Goal: Information Seeking & Learning: Learn about a topic

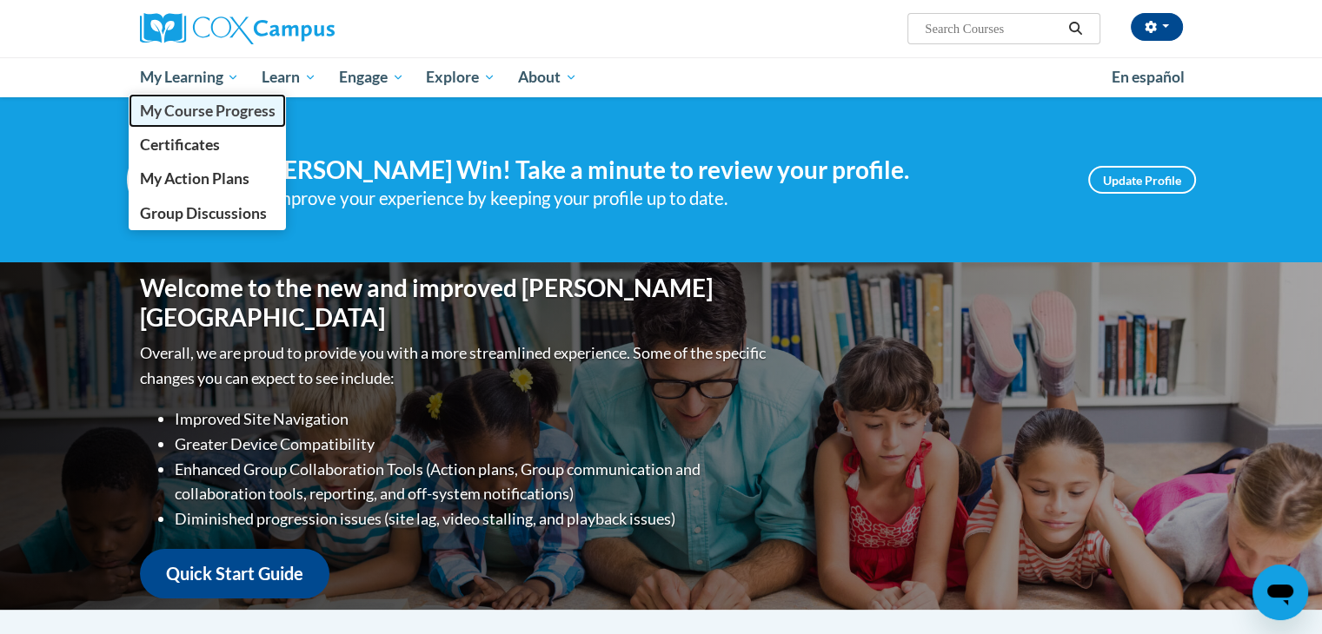
click at [209, 108] on span "My Course Progress" at bounding box center [207, 111] width 136 height 18
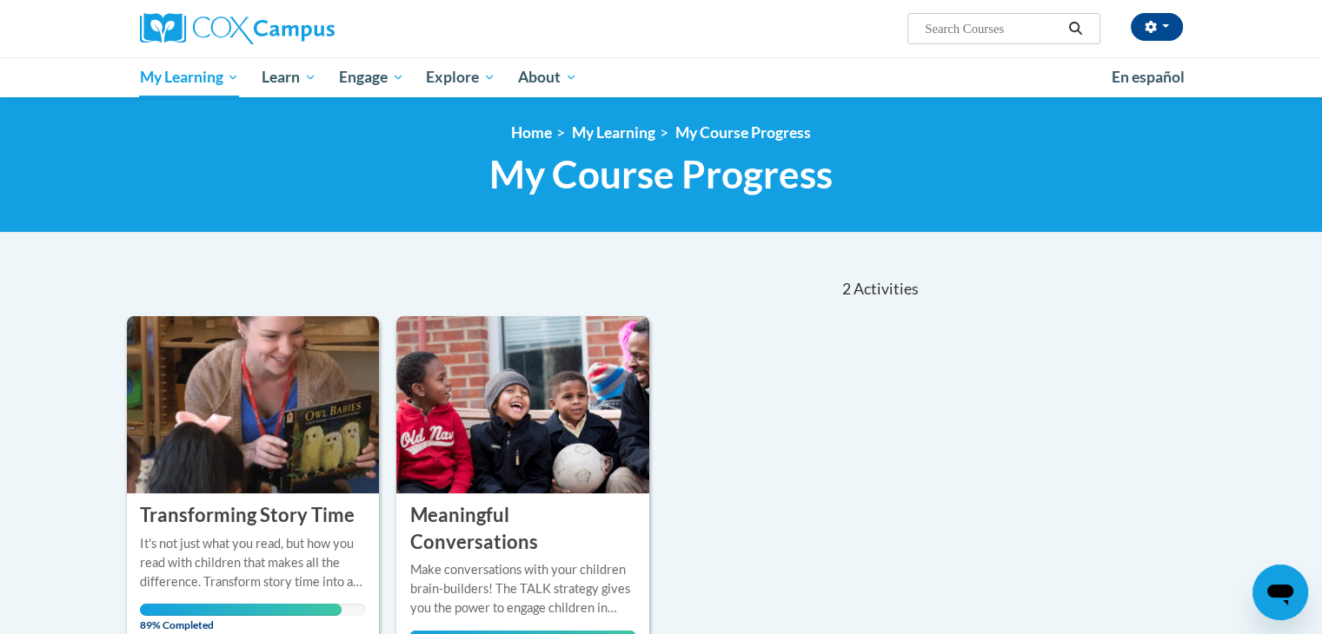
scroll to position [87, 0]
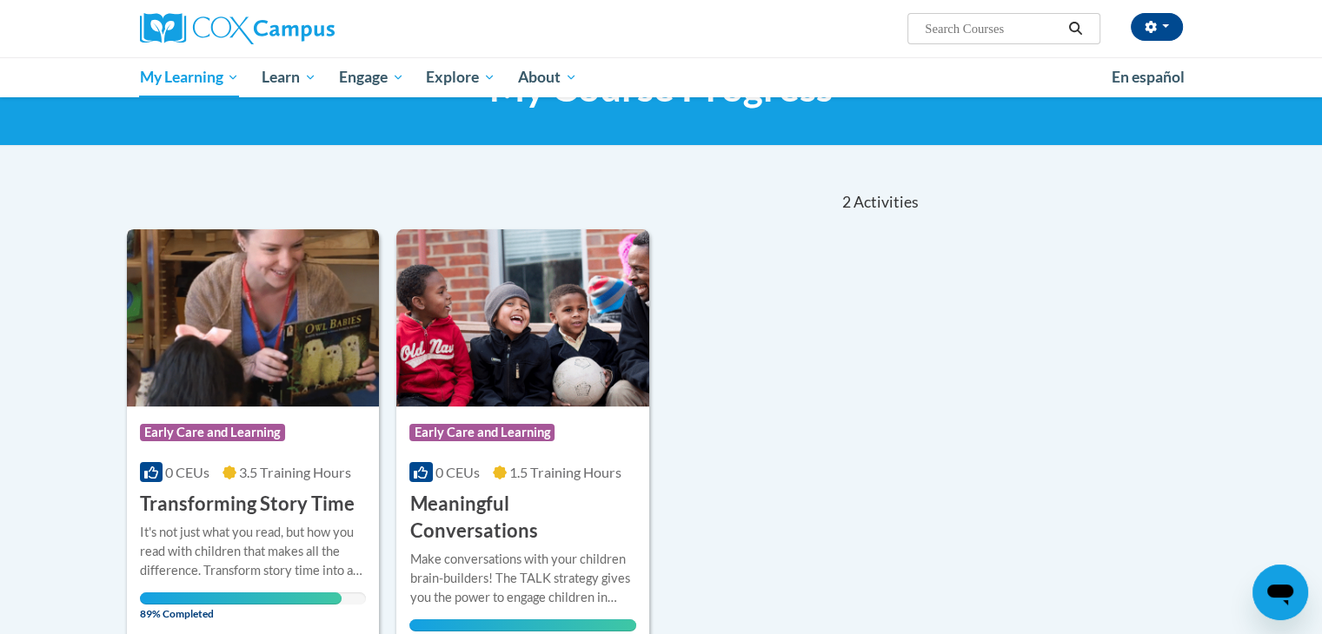
click at [222, 304] on img at bounding box center [253, 317] width 253 height 177
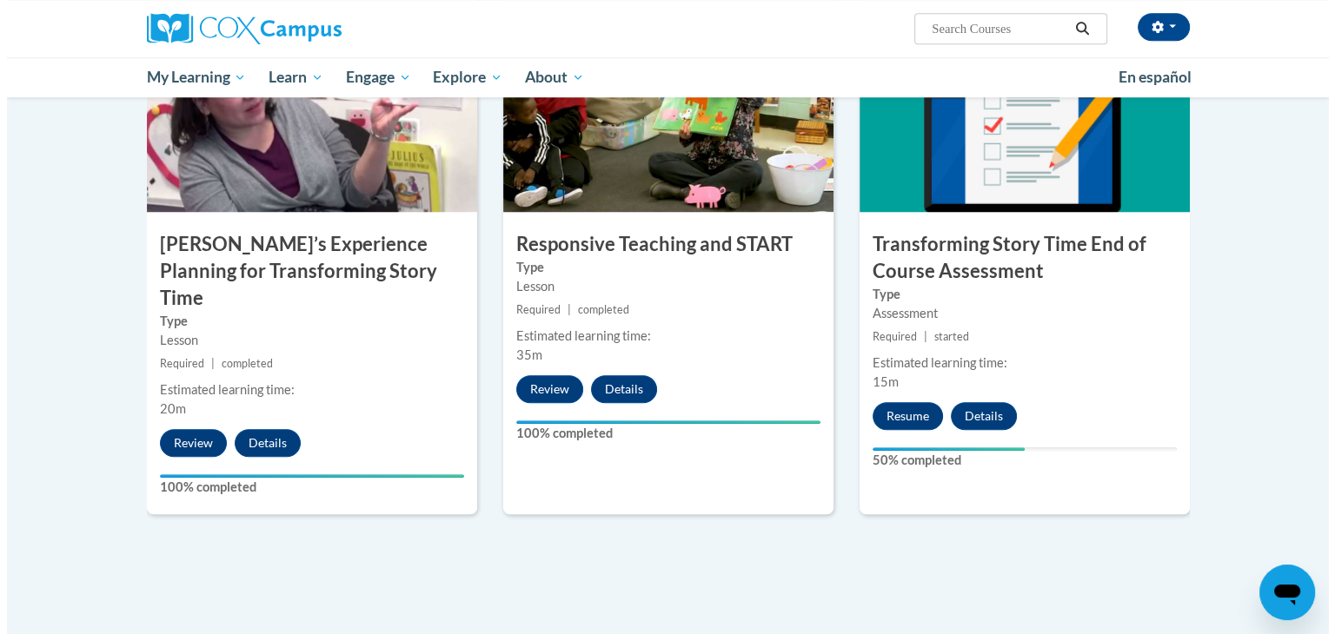
scroll to position [1376, 0]
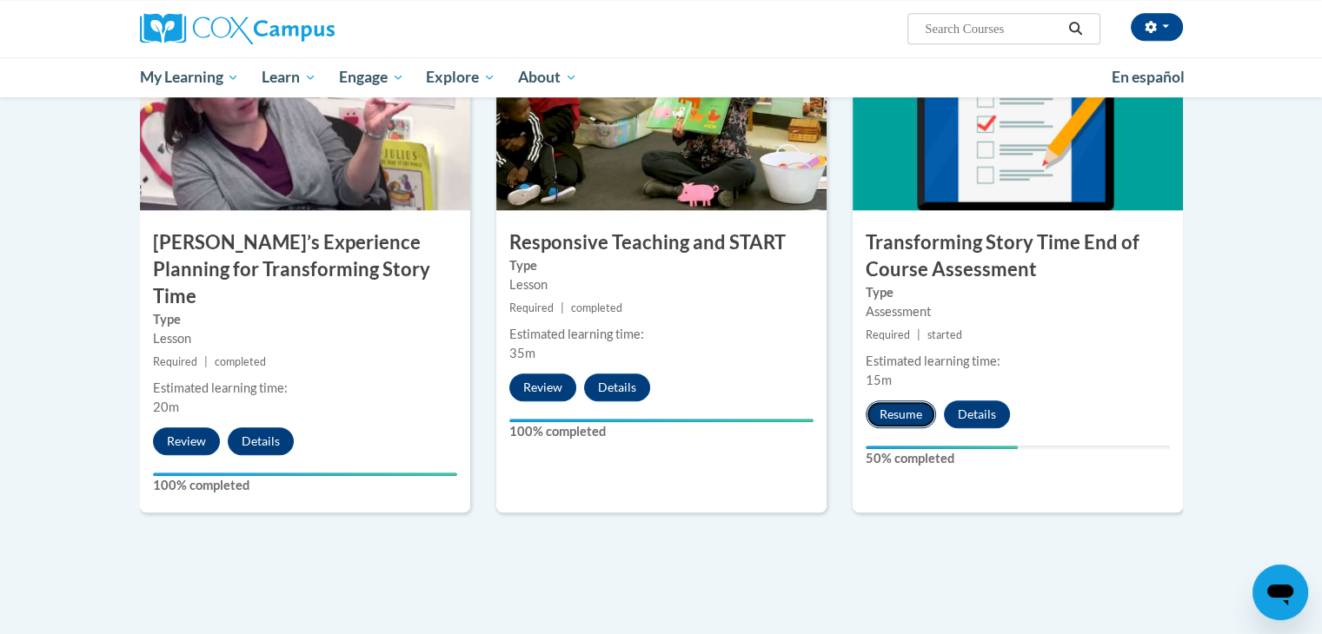
click at [896, 426] on button "Resume" at bounding box center [900, 415] width 70 height 28
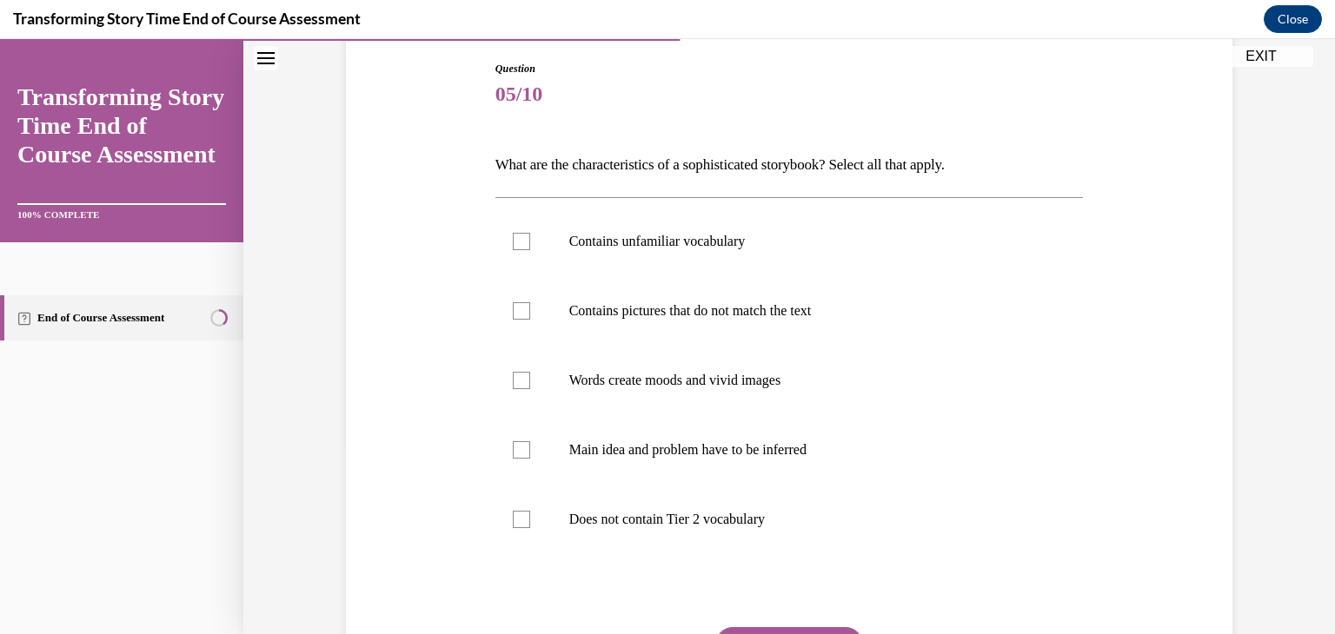
scroll to position [180, 0]
click at [824, 525] on p "Does not contain Tier 2 vocabulary" at bounding box center [804, 520] width 471 height 17
click at [530, 525] on input "Does not contain Tier 2 vocabulary" at bounding box center [521, 520] width 17 height 17
checkbox input "true"
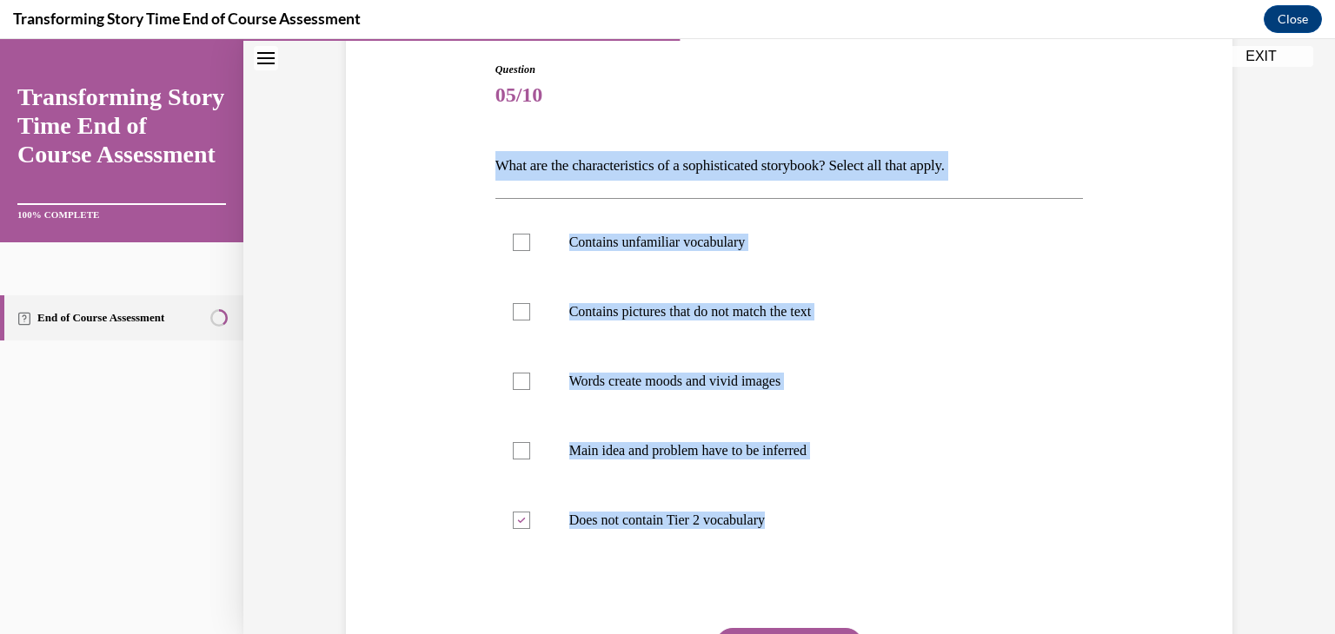
drag, startPoint x: 823, startPoint y: 525, endPoint x: 501, endPoint y: 127, distance: 512.2
click at [501, 127] on div "Question 05/10 What are the characteristics of a sophisticated storybook? Selec…" at bounding box center [789, 416] width 588 height 709
copy div "What are the characteristics of a sophisticated storybook? Select all that appl…"
click at [523, 243] on label "Contains unfamiliar vocabulary" at bounding box center [789, 243] width 588 height 70
click at [523, 243] on input "Contains unfamiliar vocabulary" at bounding box center [521, 242] width 17 height 17
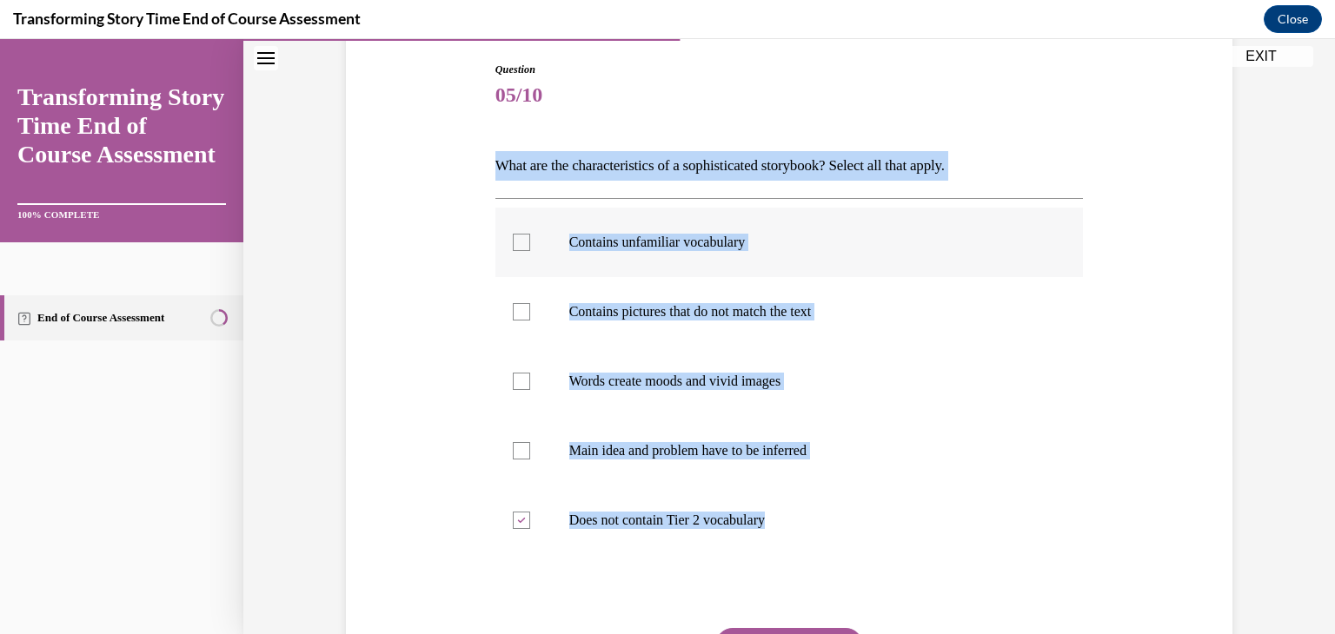
checkbox input "true"
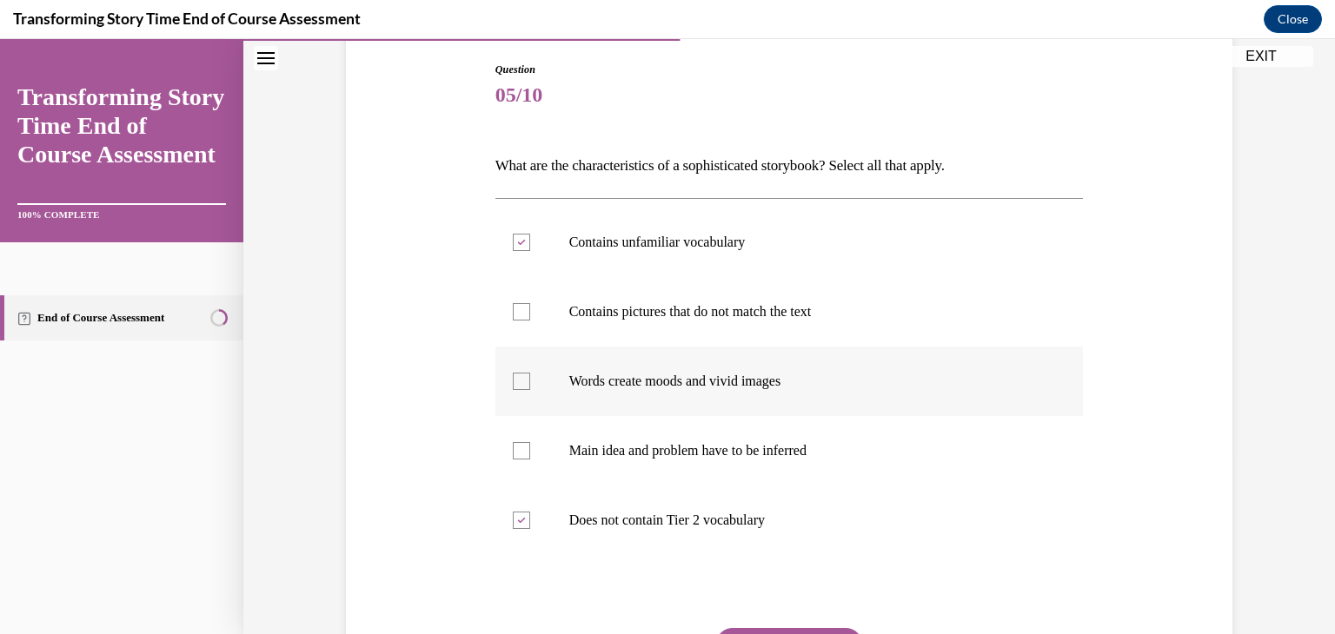
click at [522, 378] on div at bounding box center [521, 381] width 17 height 17
click at [522, 378] on input "Words create moods and vivid images" at bounding box center [521, 381] width 17 height 17
checkbox input "true"
click at [521, 449] on div at bounding box center [521, 450] width 17 height 17
click at [521, 449] on input "Main idea and problem have to be inferred" at bounding box center [521, 450] width 17 height 17
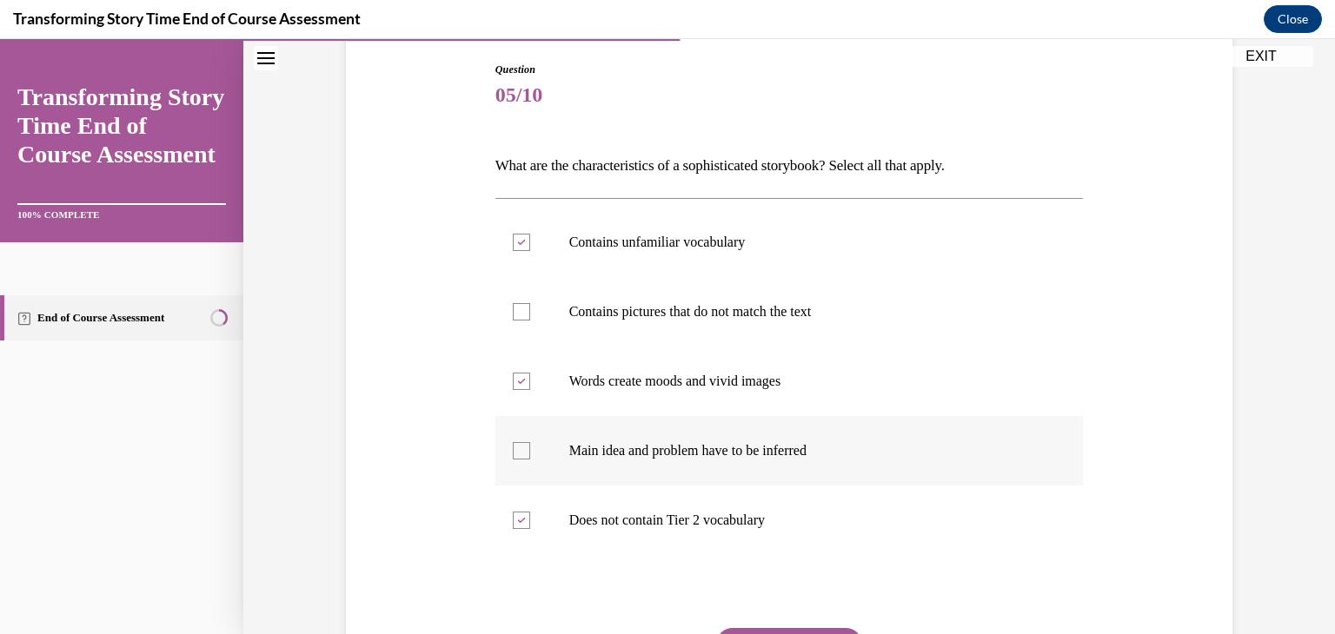
checkbox input "true"
click at [517, 518] on icon at bounding box center [521, 521] width 8 height 6
click at [516, 516] on input "Does not contain Tier 2 vocabulary" at bounding box center [521, 520] width 17 height 17
checkbox input "false"
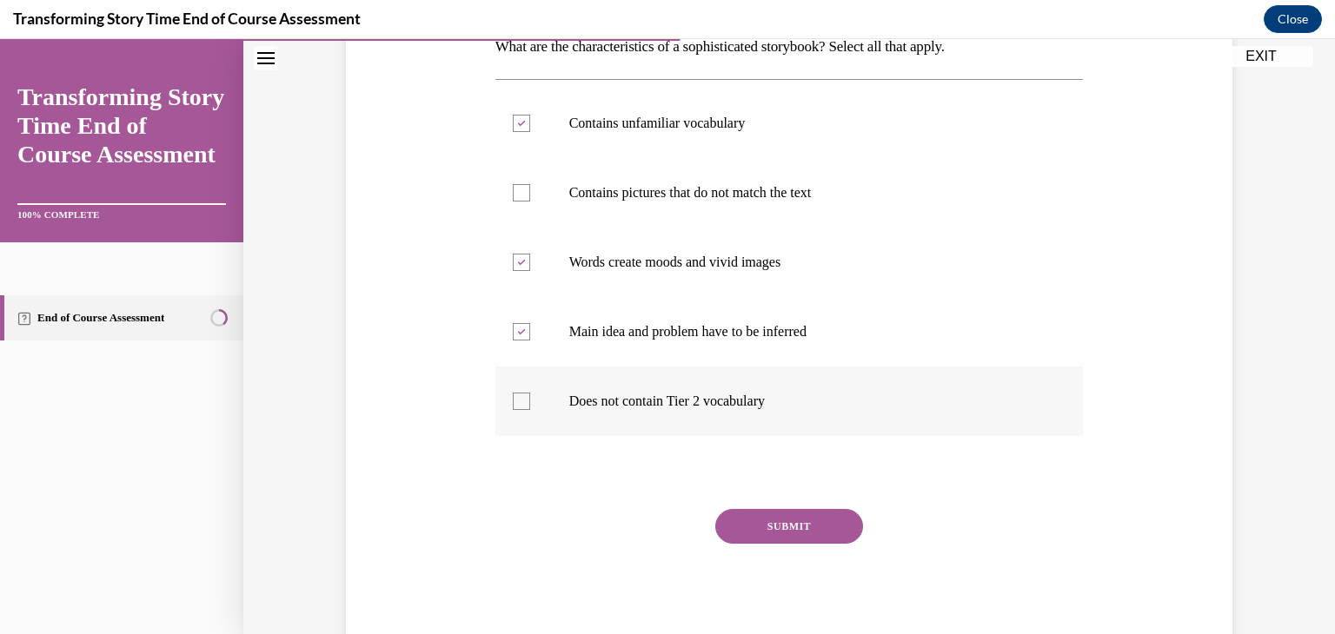
scroll to position [299, 0]
click at [783, 515] on button "SUBMIT" at bounding box center [789, 526] width 148 height 35
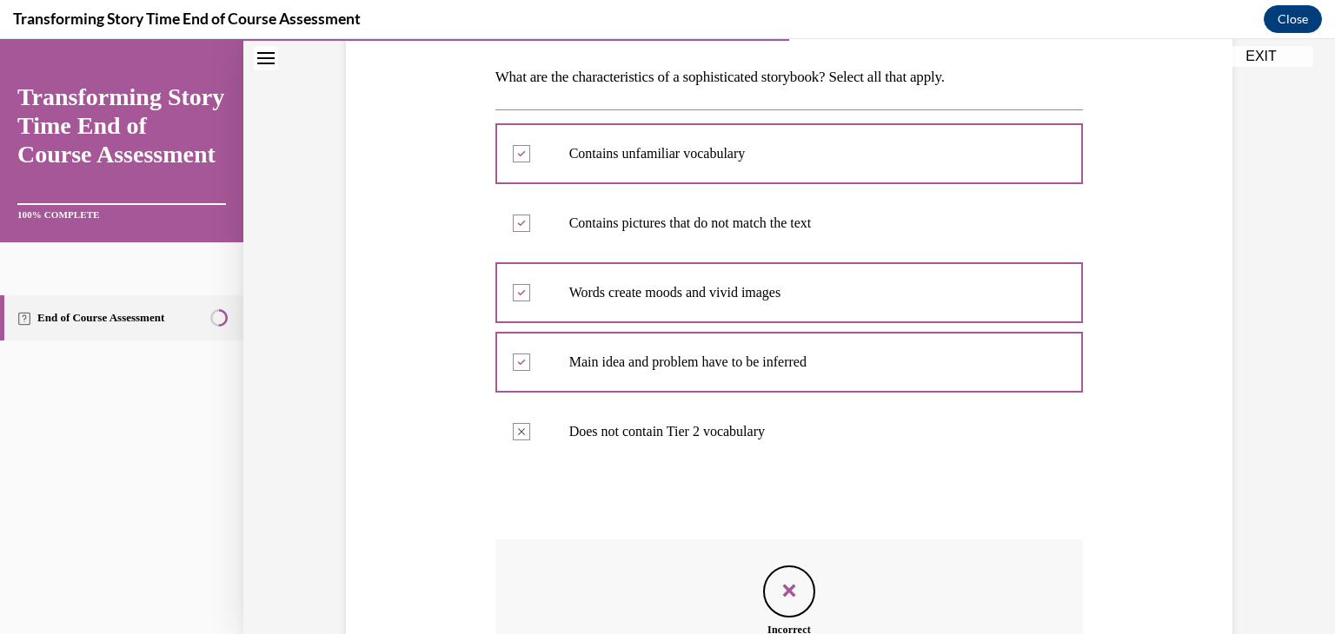
scroll to position [481, 0]
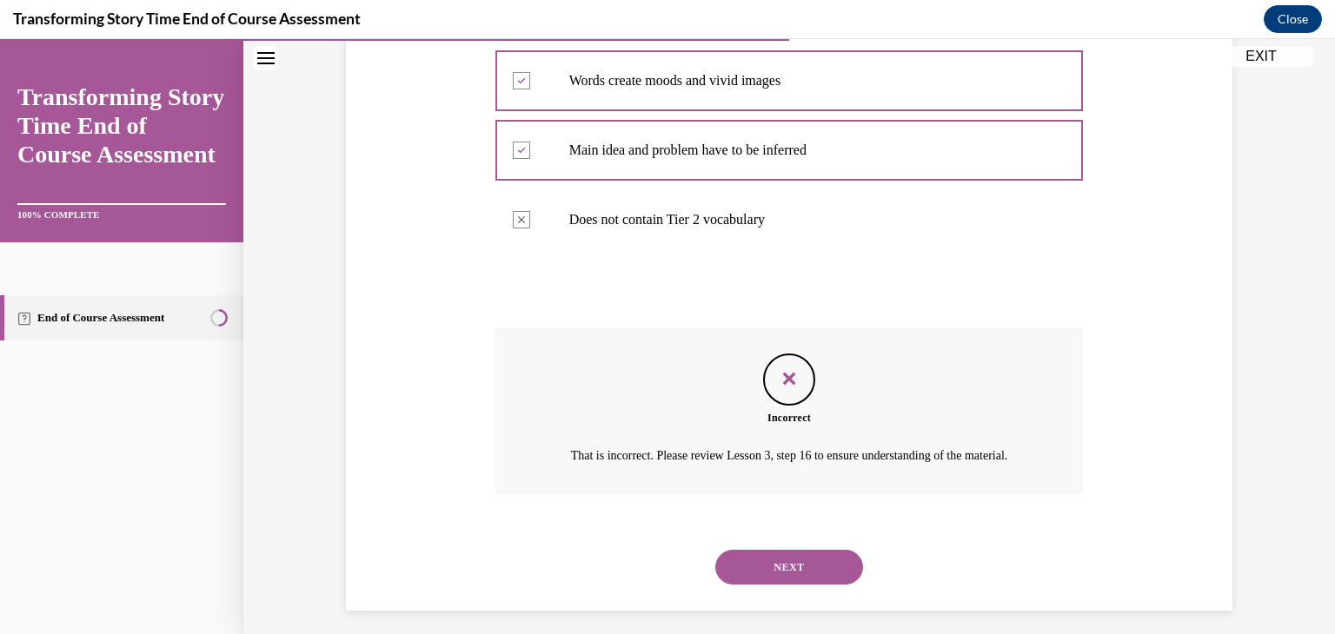
click at [782, 585] on button "NEXT" at bounding box center [789, 567] width 148 height 35
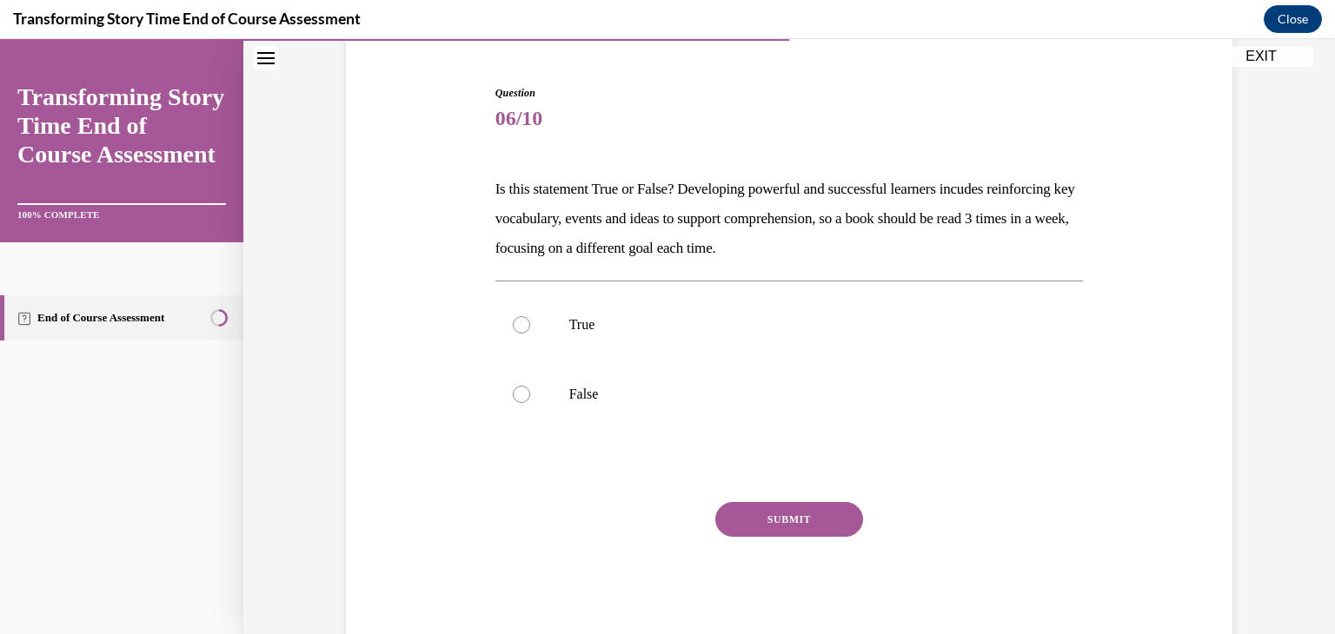
scroll to position [151, 0]
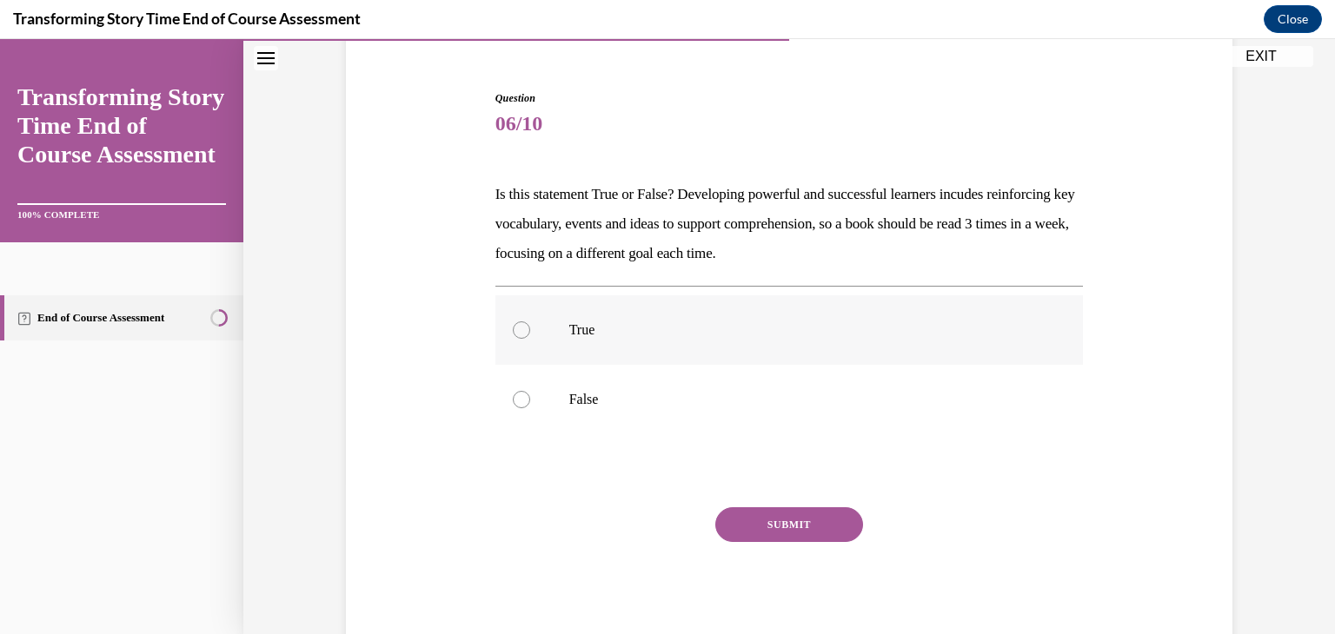
click at [608, 326] on p "True" at bounding box center [804, 330] width 471 height 17
click at [530, 326] on input "True" at bounding box center [521, 330] width 17 height 17
radio input "true"
click at [760, 514] on button "SUBMIT" at bounding box center [789, 524] width 148 height 35
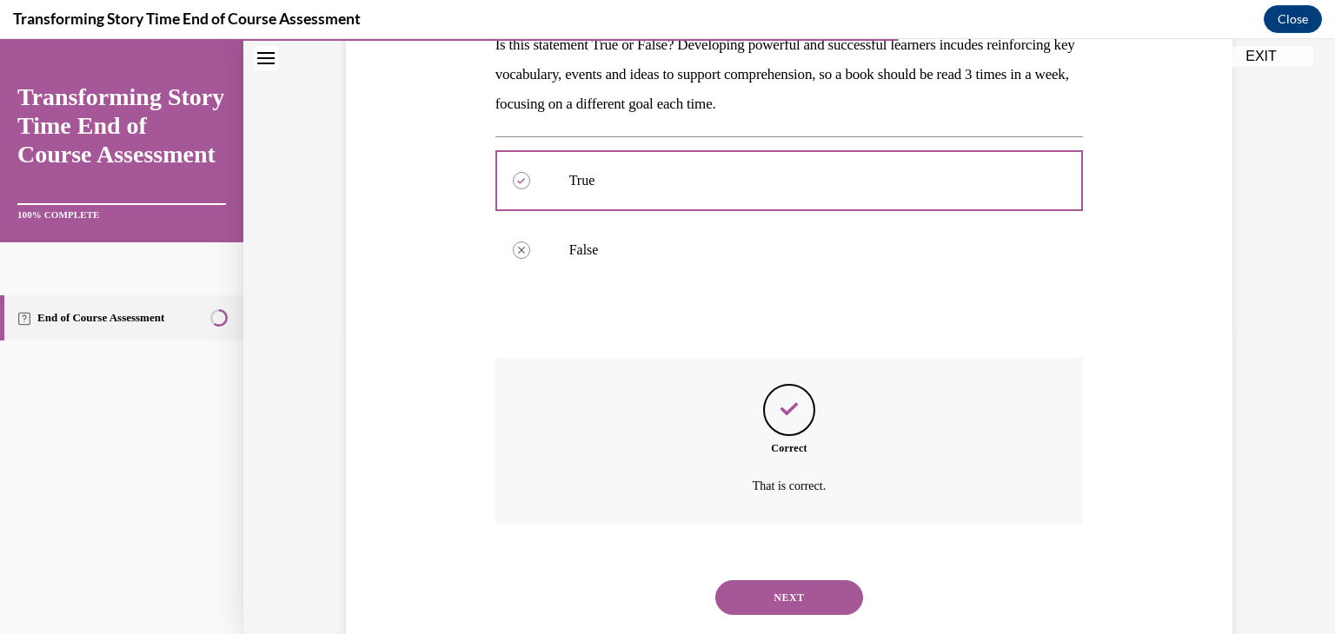
scroll to position [341, 0]
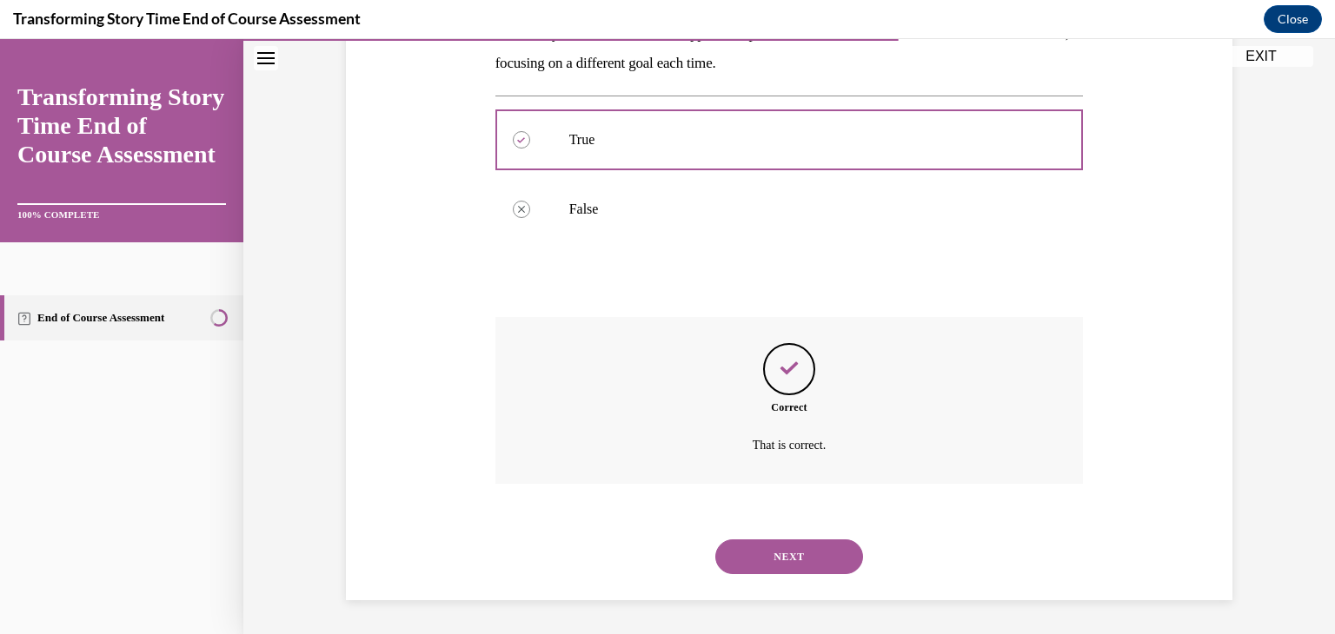
click at [799, 562] on button "NEXT" at bounding box center [789, 557] width 148 height 35
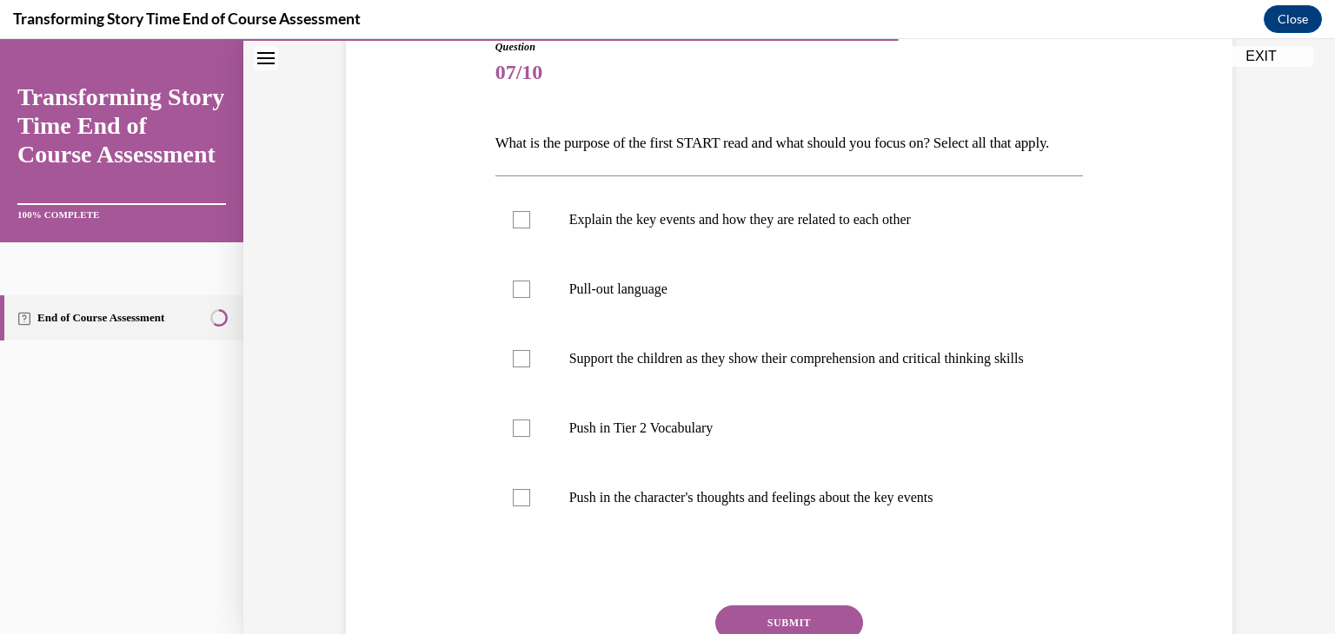
scroll to position [203, 0]
click at [696, 301] on label "Pull-out language" at bounding box center [789, 289] width 588 height 70
click at [530, 297] on input "Pull-out language" at bounding box center [521, 288] width 17 height 17
checkbox input "true"
click at [677, 367] on p "Support the children as they show their comprehension and critical thinking ski…" at bounding box center [804, 357] width 471 height 17
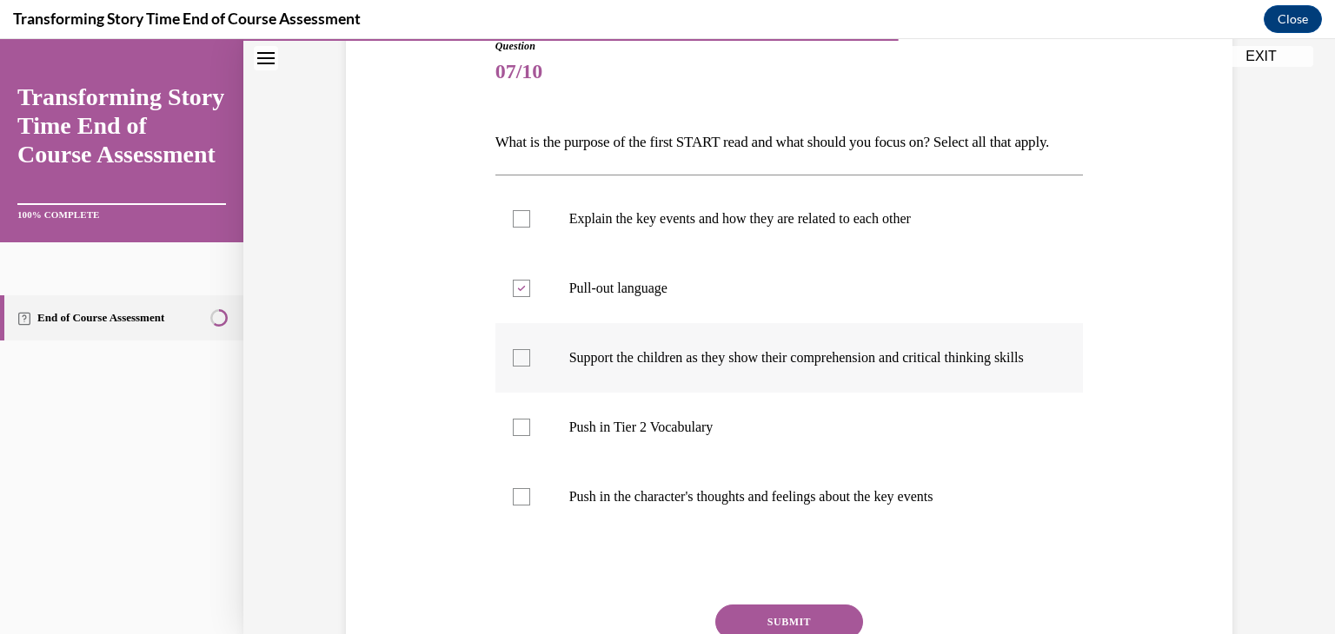
click at [530, 367] on input "Support the children as they show their comprehension and critical thinking ski…" at bounding box center [521, 357] width 17 height 17
checkbox input "true"
click at [652, 462] on label "Push in Tier 2 Vocabulary" at bounding box center [789, 428] width 588 height 70
click at [530, 436] on input "Push in Tier 2 Vocabulary" at bounding box center [521, 427] width 17 height 17
checkbox input "true"
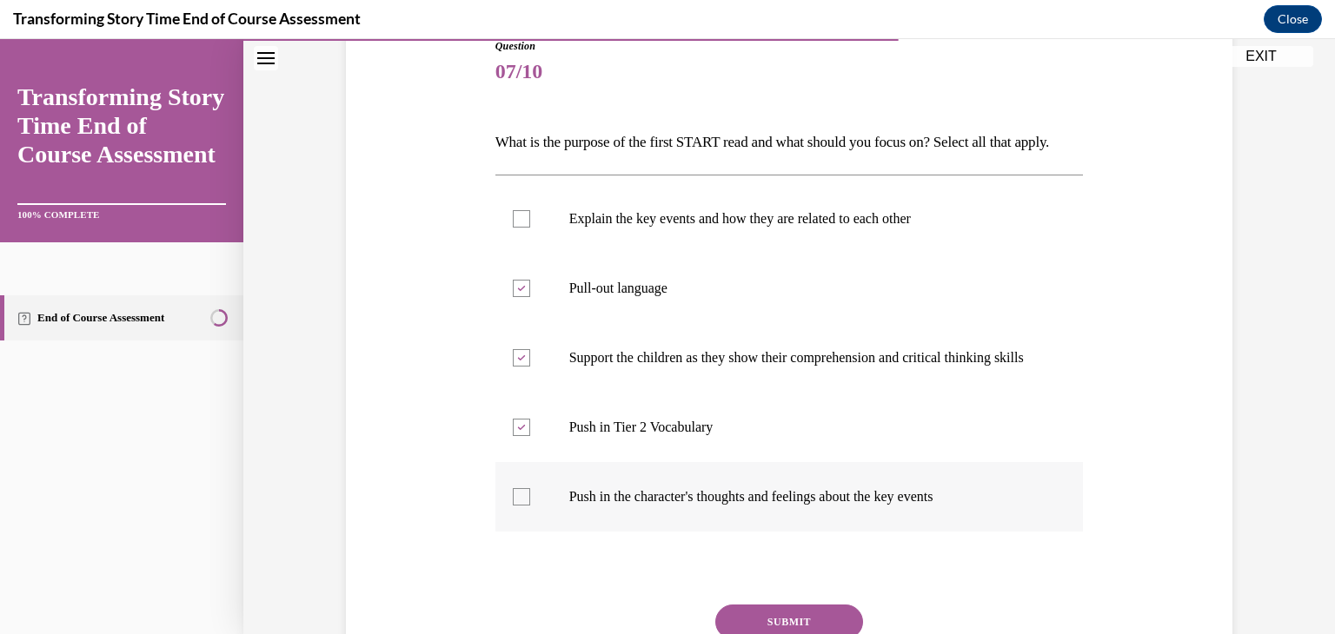
click at [646, 506] on p "Push in the character's thoughts and feelings about the key events" at bounding box center [804, 496] width 471 height 17
click at [530, 506] on input "Push in the character's thoughts and feelings about the key events" at bounding box center [521, 496] width 17 height 17
checkbox input "true"
click at [636, 228] on p "Explain the key events and how they are related to each other" at bounding box center [804, 218] width 471 height 17
click at [530, 228] on input "Explain the key events and how they are related to each other" at bounding box center [521, 218] width 17 height 17
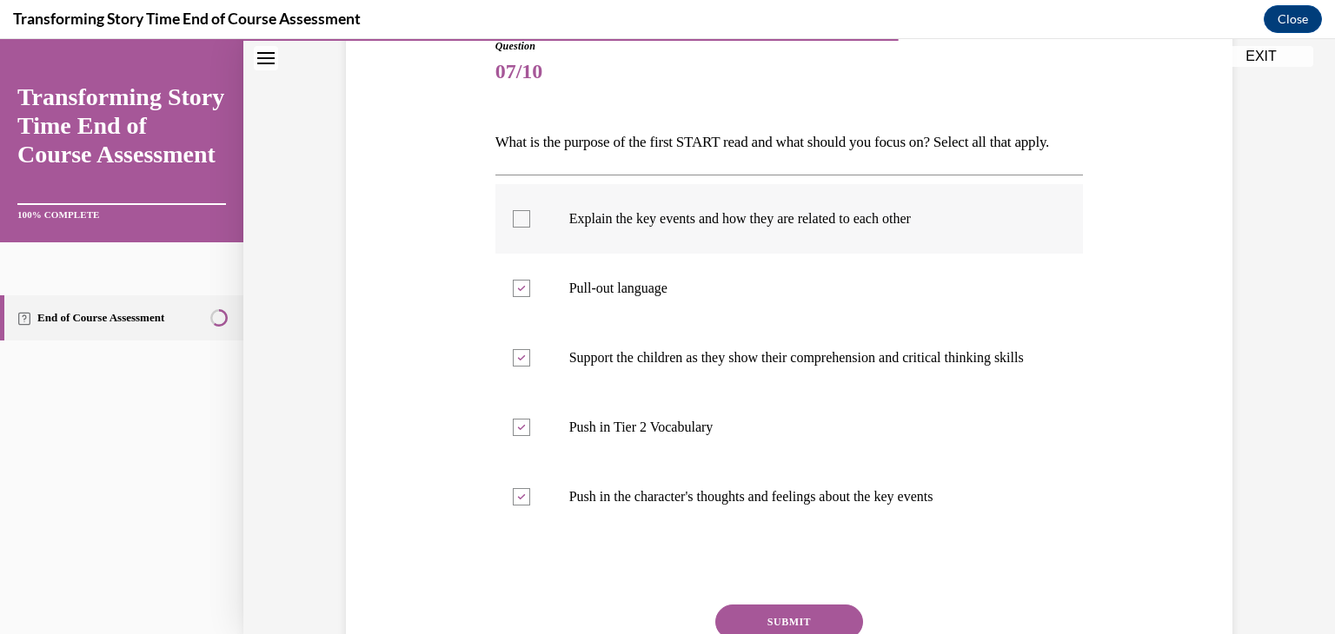
checkbox input "true"
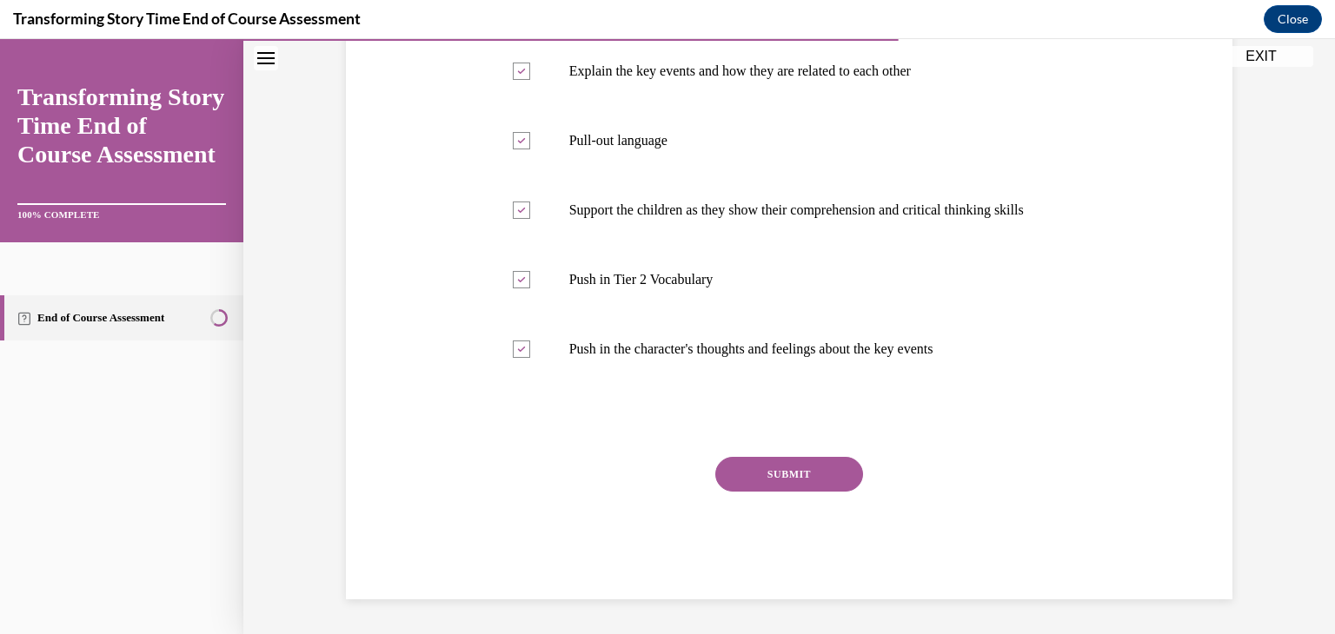
click at [839, 472] on button "SUBMIT" at bounding box center [789, 474] width 148 height 35
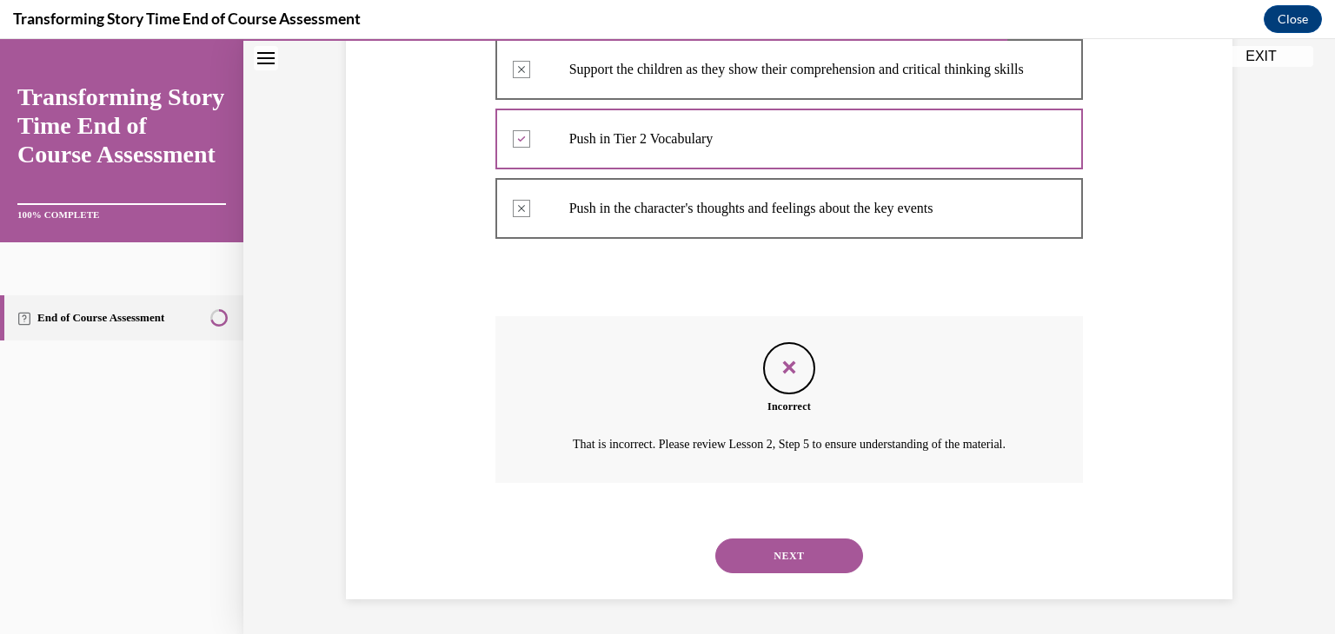
scroll to position [560, 0]
click at [819, 554] on button "NEXT" at bounding box center [789, 556] width 148 height 35
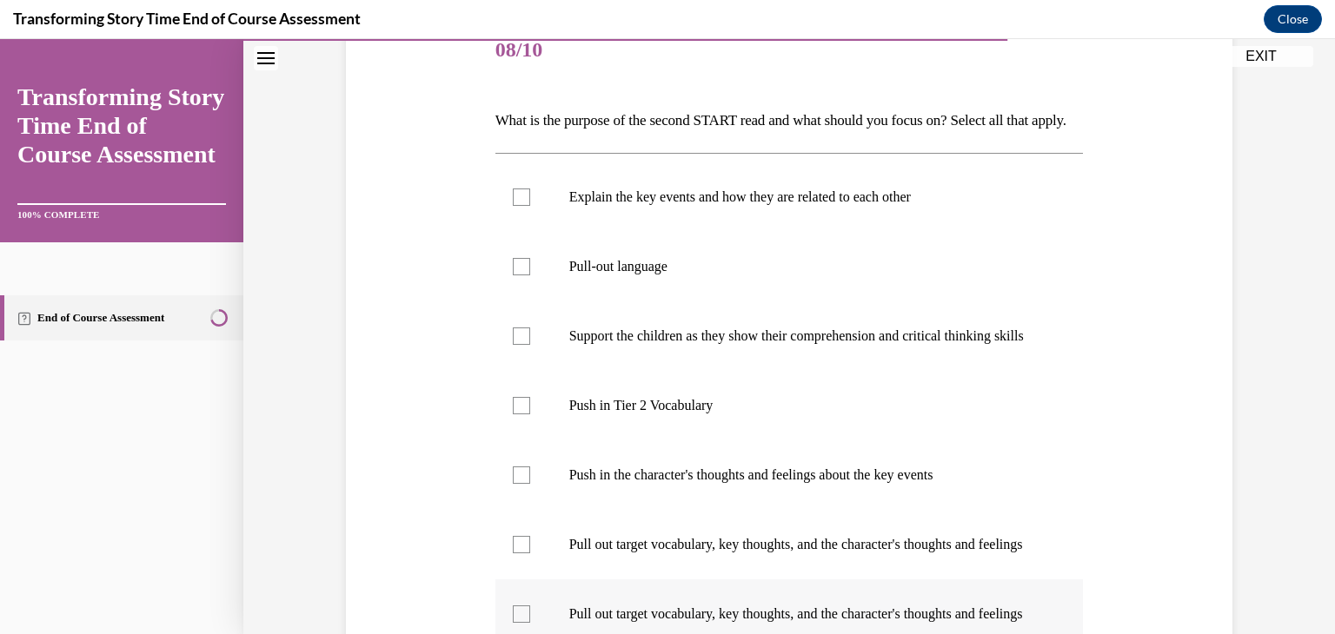
scroll to position [217, 0]
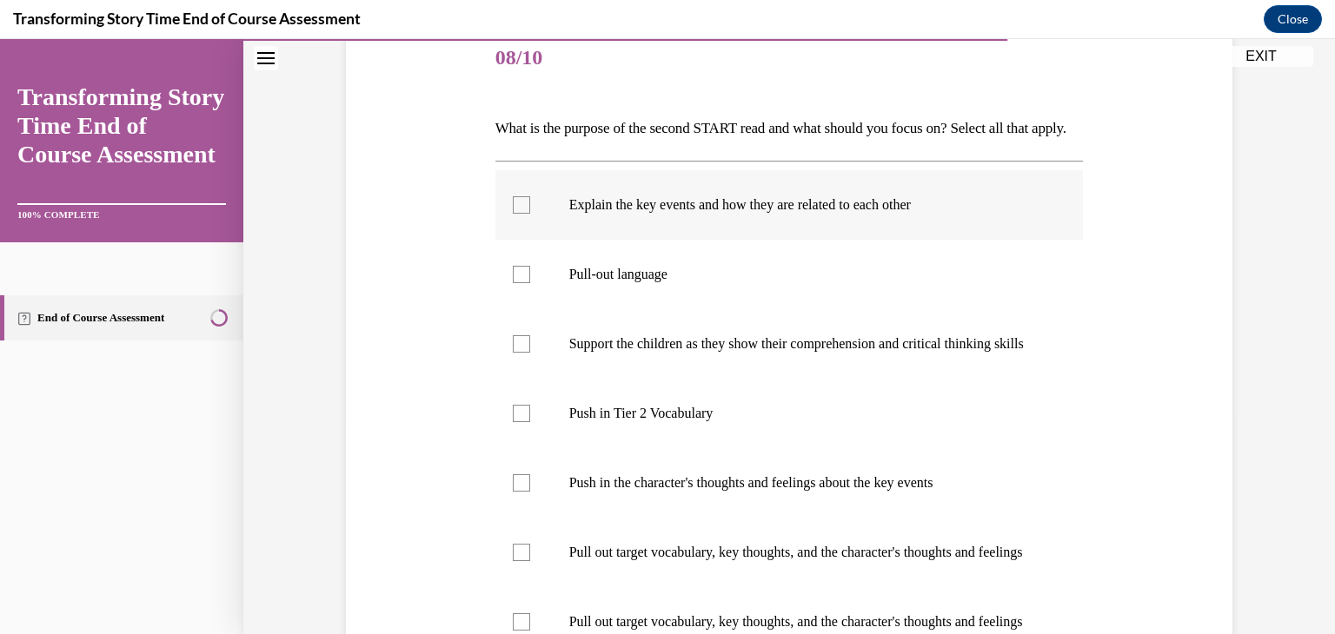
click at [667, 220] on label "Explain the key events and how they are related to each other" at bounding box center [789, 205] width 588 height 70
click at [530, 214] on input "Explain the key events and how they are related to each other" at bounding box center [521, 204] width 17 height 17
checkbox input "true"
click at [633, 283] on p "Pull-out language" at bounding box center [804, 274] width 471 height 17
click at [530, 283] on input "Pull-out language" at bounding box center [521, 274] width 17 height 17
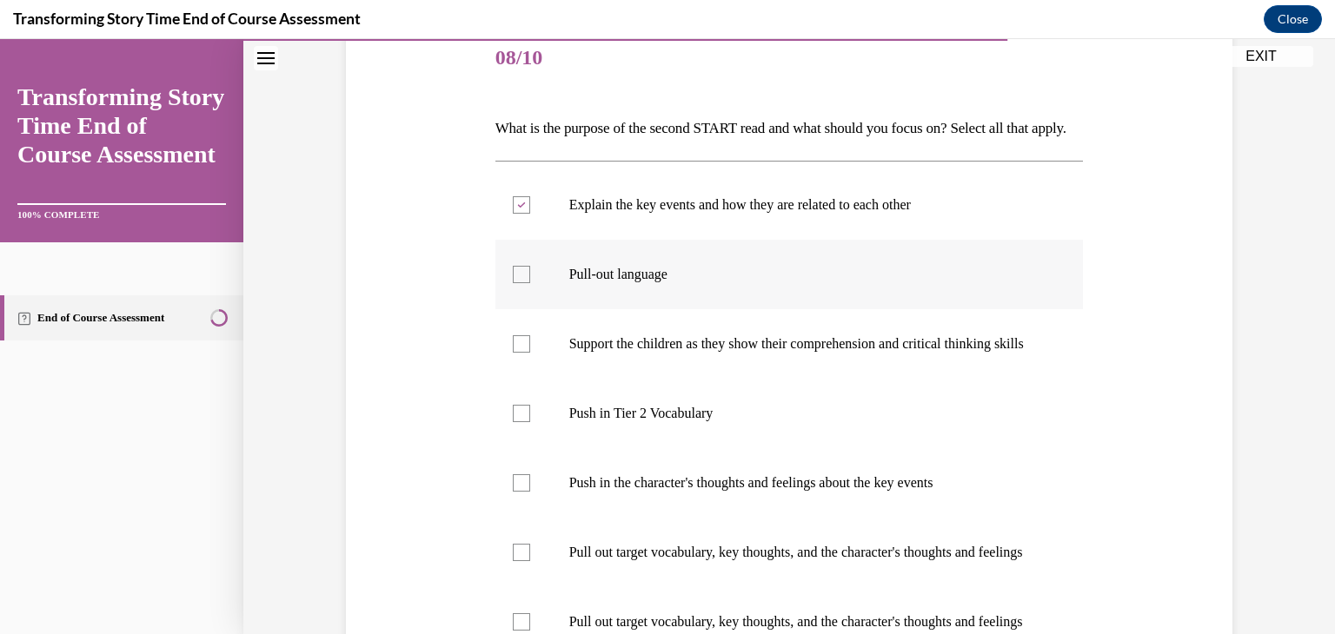
checkbox input "true"
click at [613, 379] on label "Support the children as they show their comprehension and critical thinking ski…" at bounding box center [789, 344] width 588 height 70
click at [530, 353] on input "Support the children as they show their comprehension and critical thinking ski…" at bounding box center [521, 343] width 17 height 17
checkbox input "true"
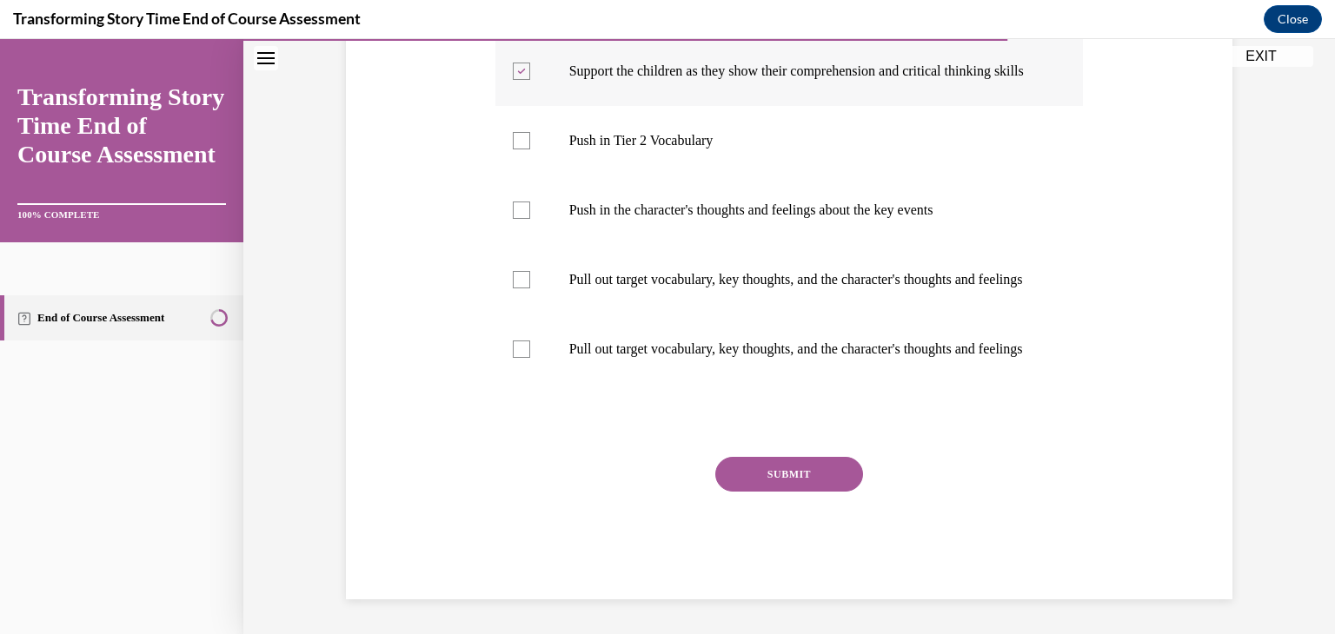
scroll to position [535, 0]
click at [786, 492] on button "SUBMIT" at bounding box center [789, 474] width 148 height 35
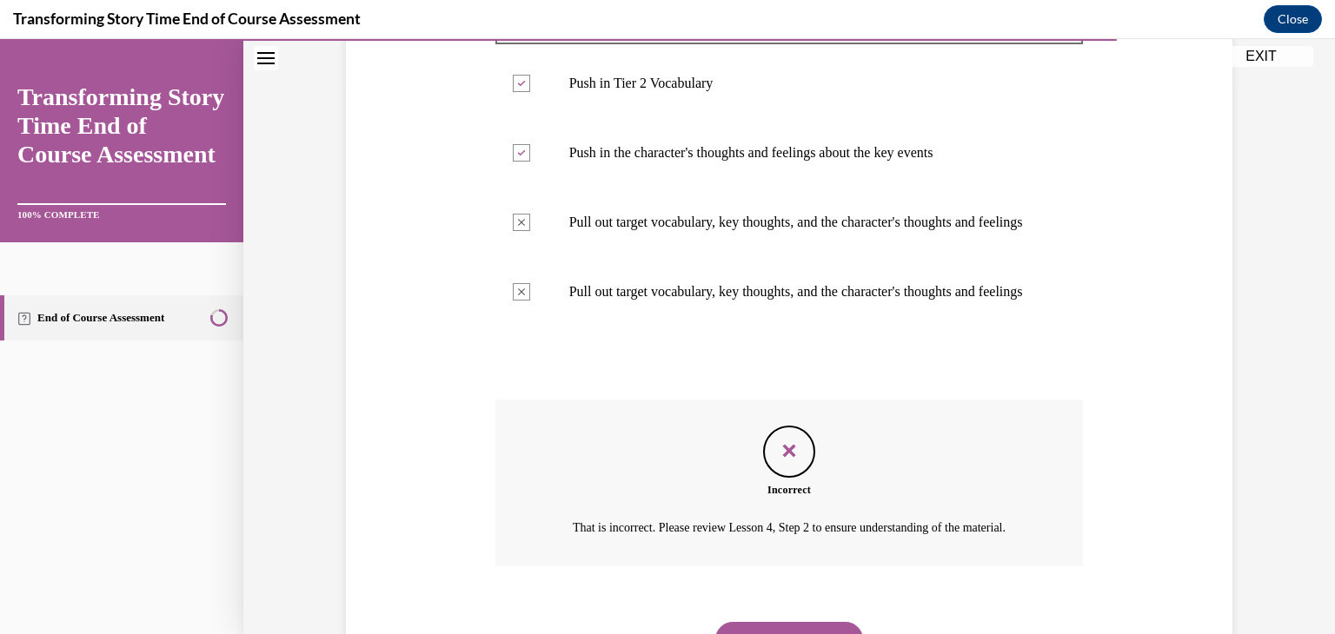
scroll to position [733, 0]
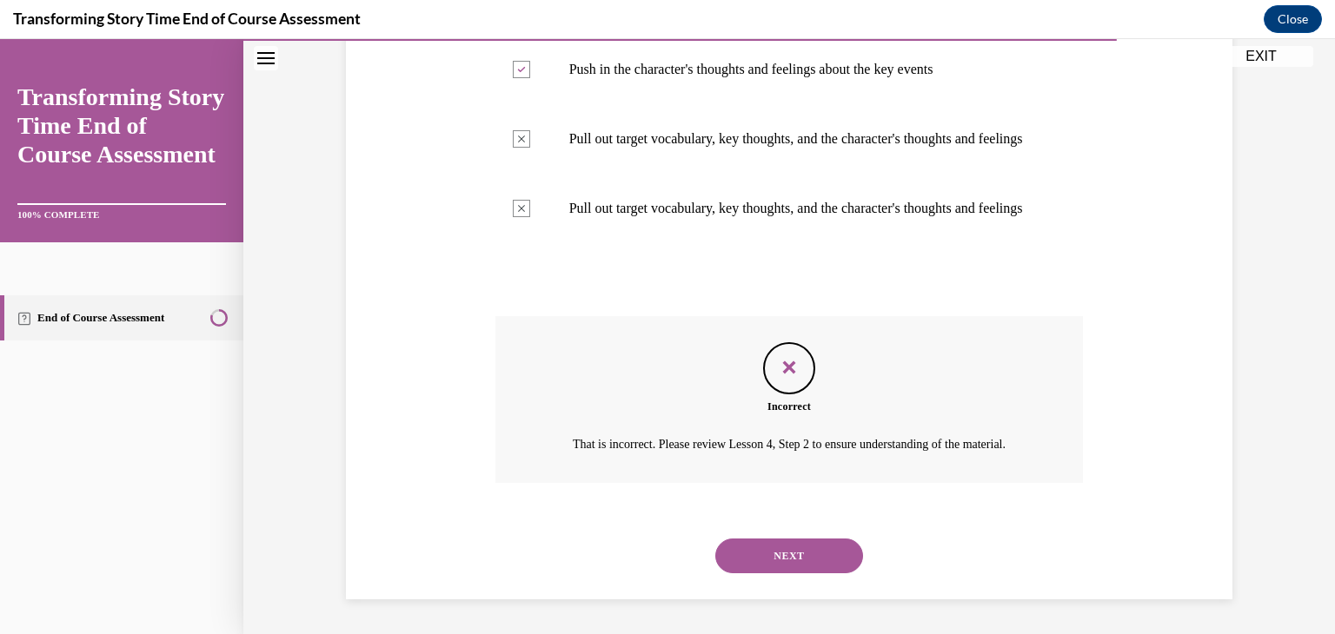
click at [779, 546] on button "NEXT" at bounding box center [789, 556] width 148 height 35
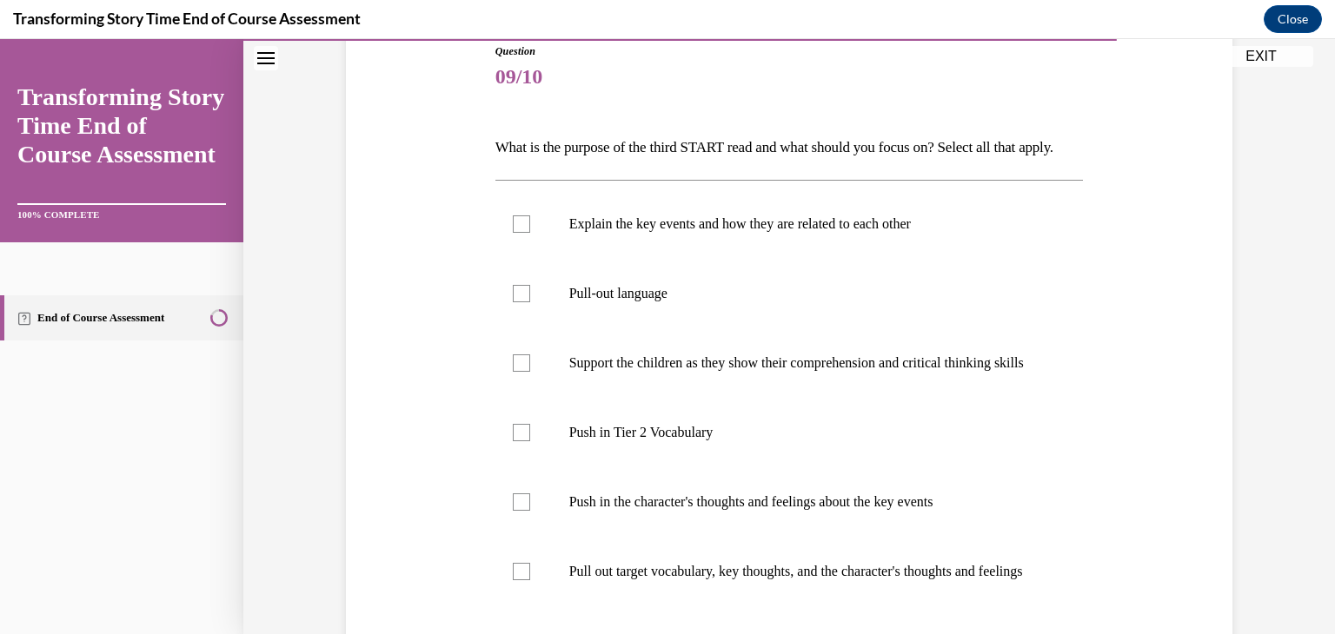
scroll to position [210, 0]
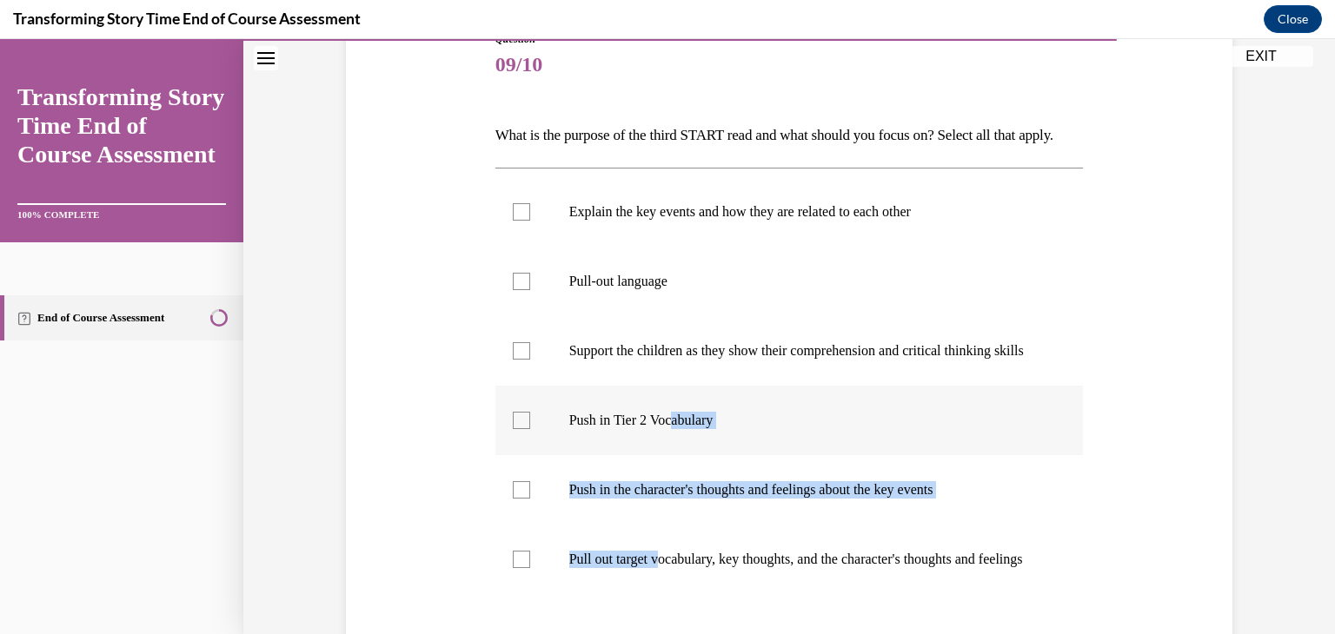
drag, startPoint x: 662, startPoint y: 580, endPoint x: 673, endPoint y: 470, distance: 110.8
click at [673, 470] on ul "Explain the key events and how they are related to each other Pull-out language…" at bounding box center [789, 385] width 588 height 417
click at [673, 429] on p "Push in Tier 2 Vocabulary" at bounding box center [804, 420] width 471 height 17
click at [530, 429] on input "Push in Tier 2 Vocabulary" at bounding box center [521, 420] width 17 height 17
checkbox input "true"
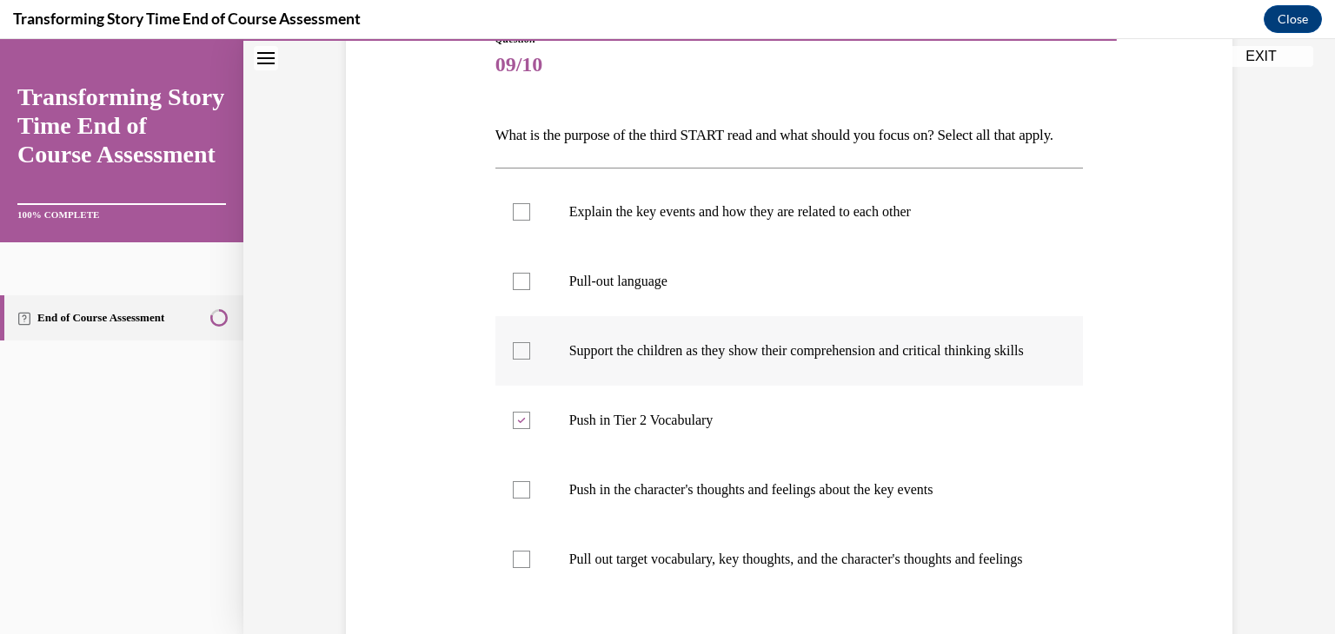
click at [641, 346] on label "Support the children as they show their comprehension and critical thinking ski…" at bounding box center [789, 351] width 588 height 70
click at [530, 346] on input "Support the children as they show their comprehension and critical thinking ski…" at bounding box center [521, 350] width 17 height 17
checkbox input "true"
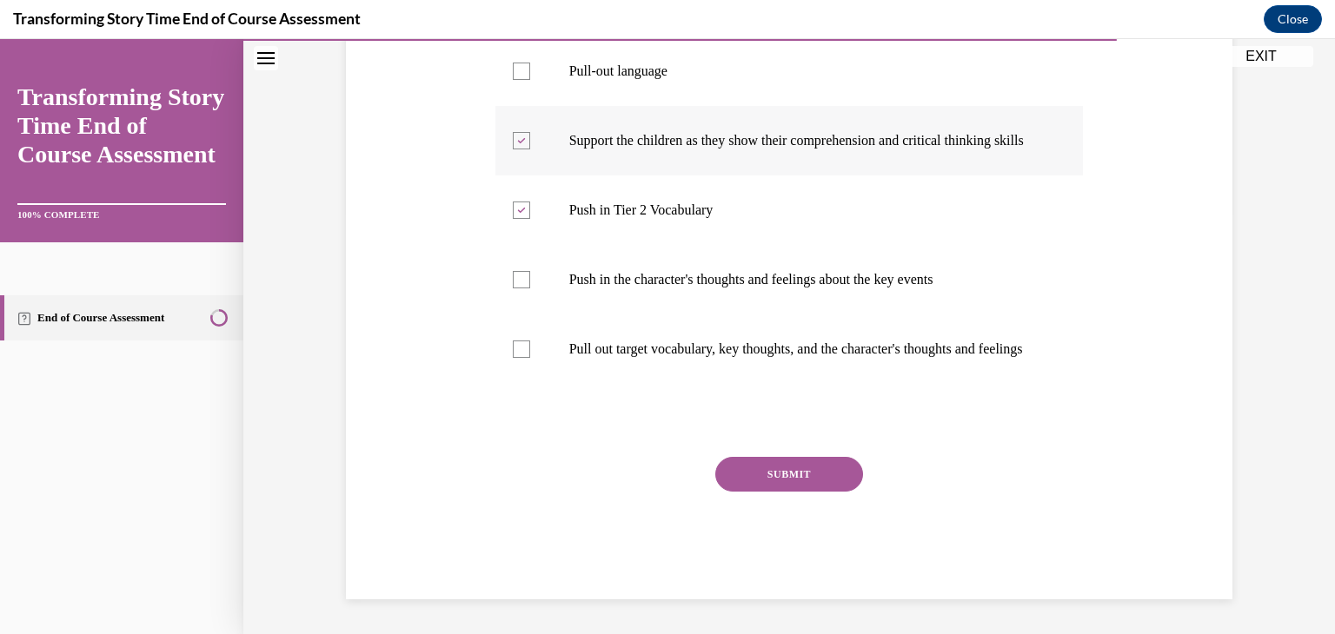
scroll to position [484, 0]
click at [762, 472] on button "SUBMIT" at bounding box center [789, 474] width 148 height 35
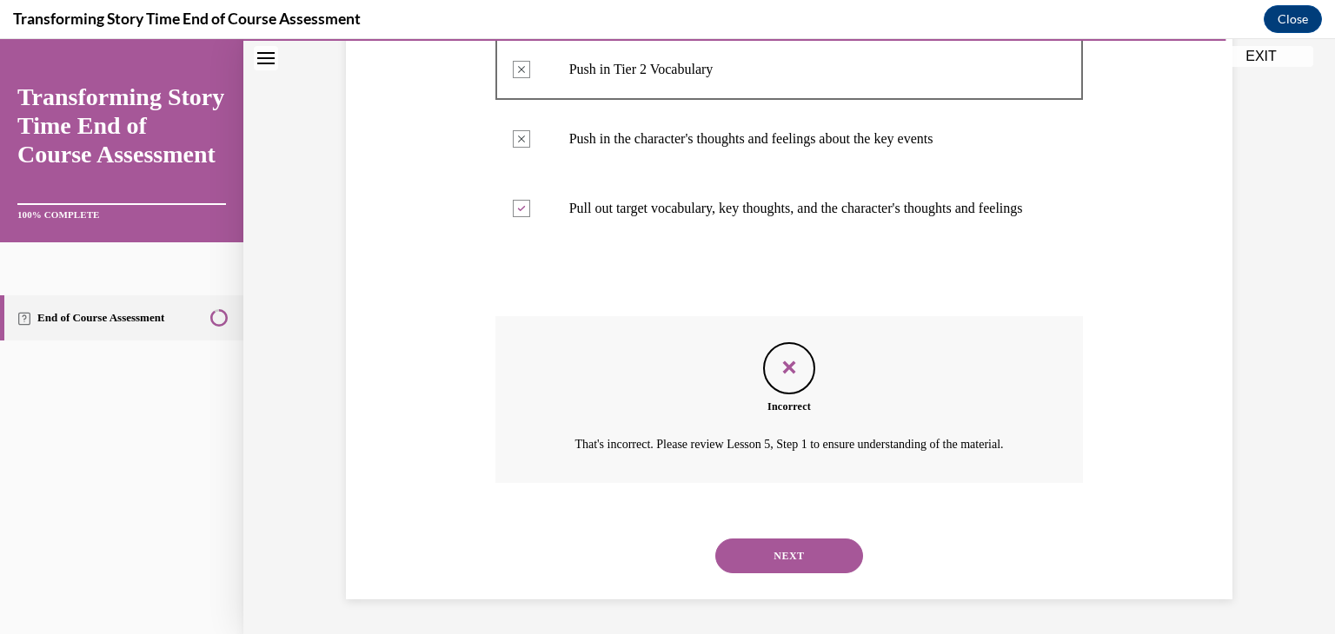
scroll to position [646, 0]
click at [768, 557] on button "NEXT" at bounding box center [789, 556] width 148 height 35
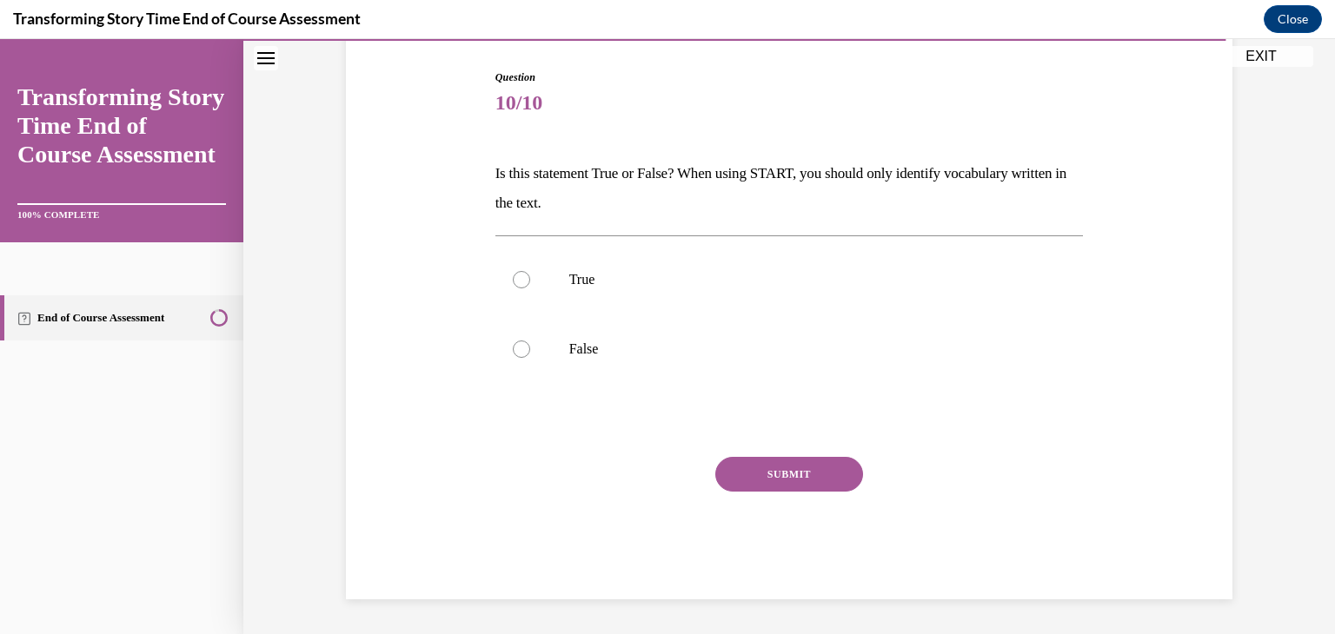
scroll to position [172, 0]
click at [596, 287] on p "True" at bounding box center [804, 279] width 471 height 17
click at [530, 287] on input "True" at bounding box center [521, 279] width 17 height 17
radio input "true"
click at [660, 380] on label "False" at bounding box center [789, 350] width 588 height 70
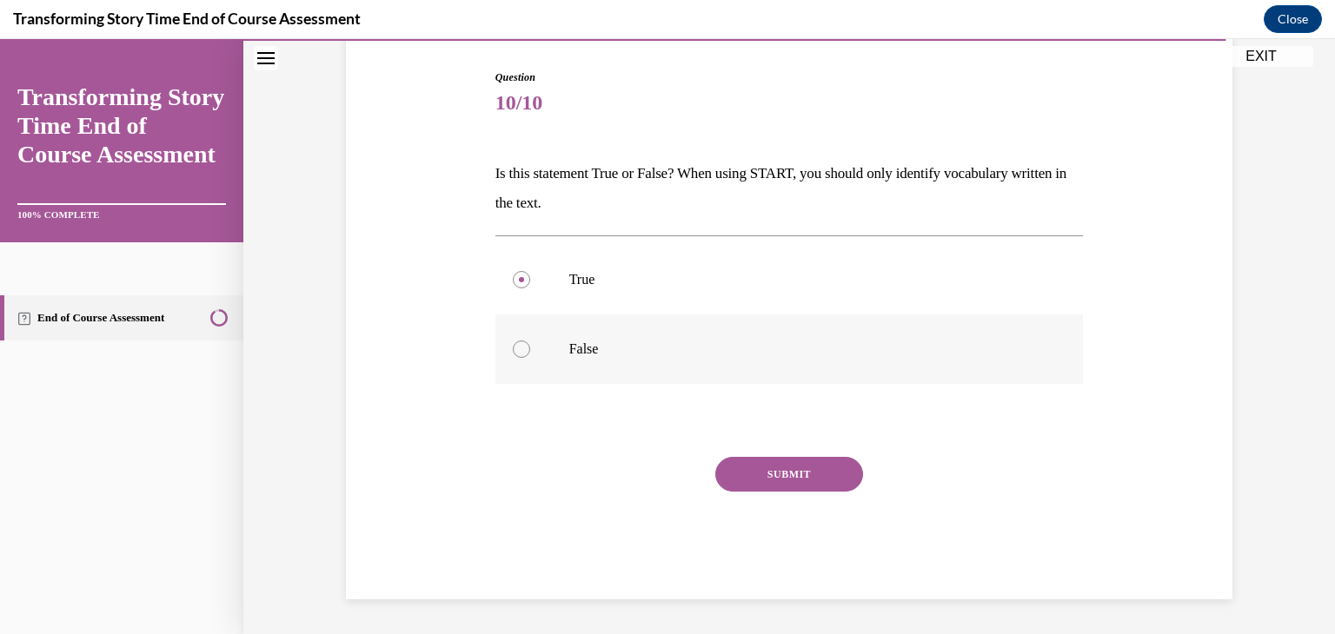
click at [530, 358] on input "False" at bounding box center [521, 349] width 17 height 17
radio input "true"
click at [772, 474] on button "SUBMIT" at bounding box center [789, 474] width 148 height 35
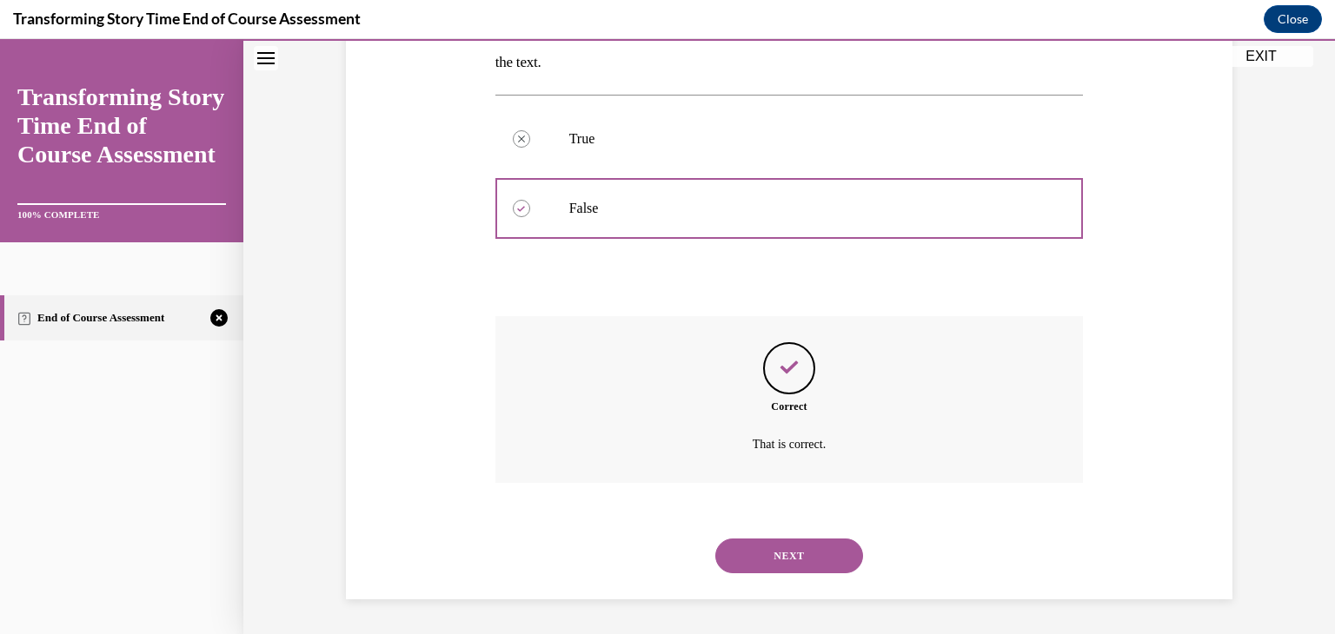
scroll to position [309, 0]
click at [777, 550] on button "NEXT" at bounding box center [789, 559] width 148 height 35
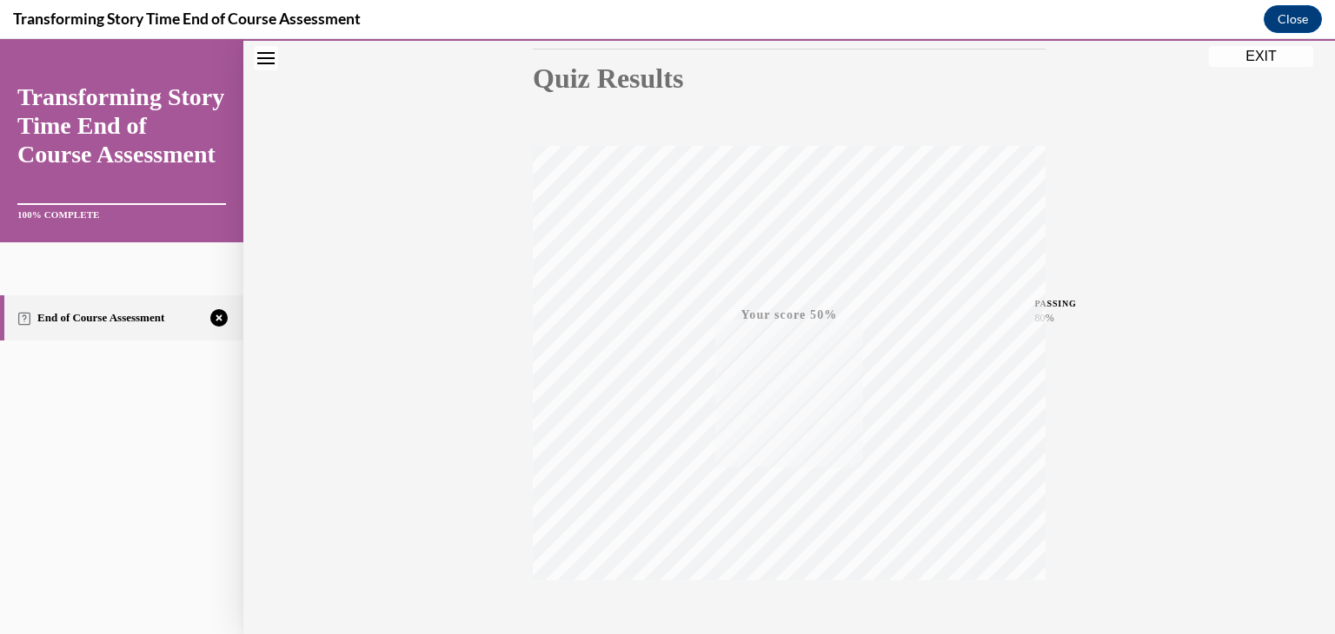
scroll to position [295, 0]
click at [782, 526] on icon "button" at bounding box center [790, 528] width 62 height 19
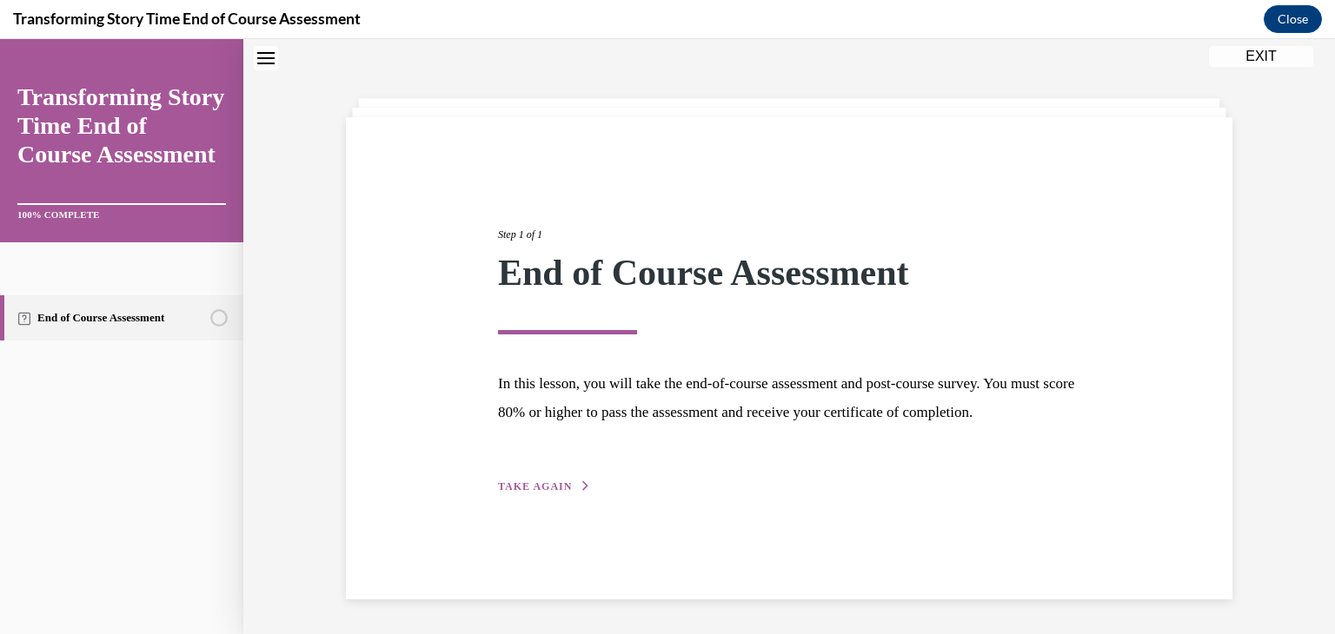
click at [546, 493] on span "TAKE AGAIN" at bounding box center [535, 487] width 74 height 12
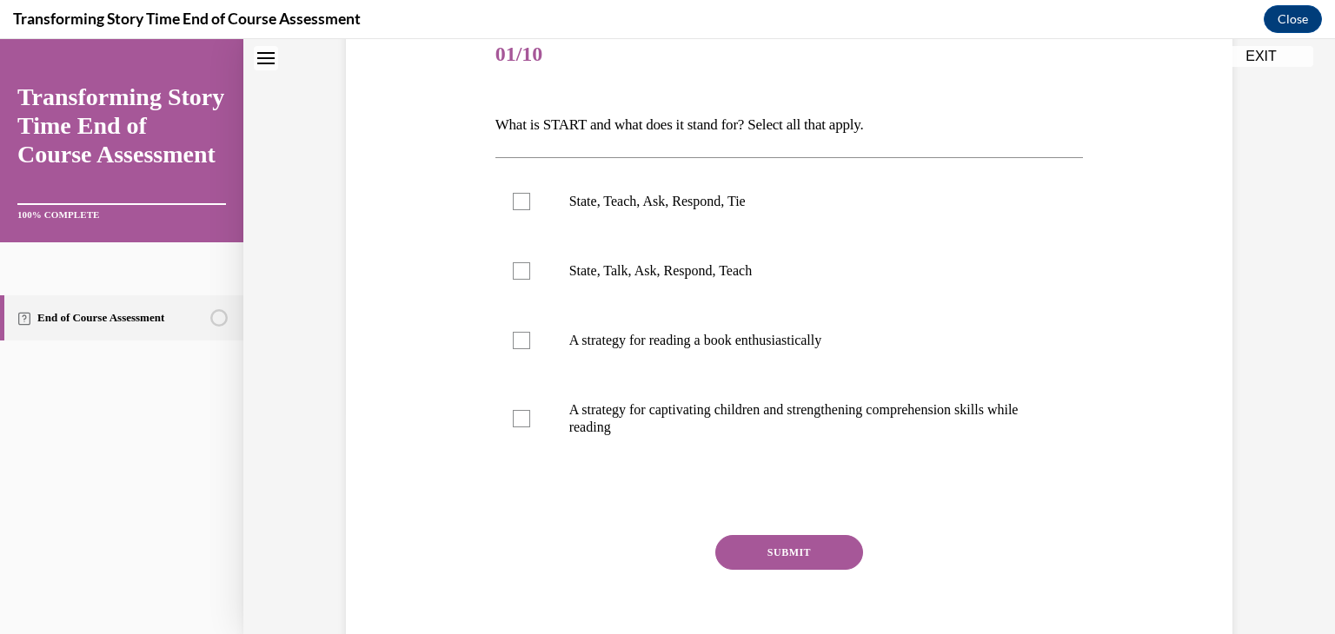
scroll to position [222, 0]
click at [615, 202] on p "State, Teach, Ask, Respond, Tie" at bounding box center [804, 200] width 471 height 17
click at [530, 202] on input "State, Teach, Ask, Respond, Tie" at bounding box center [521, 200] width 17 height 17
checkbox input "true"
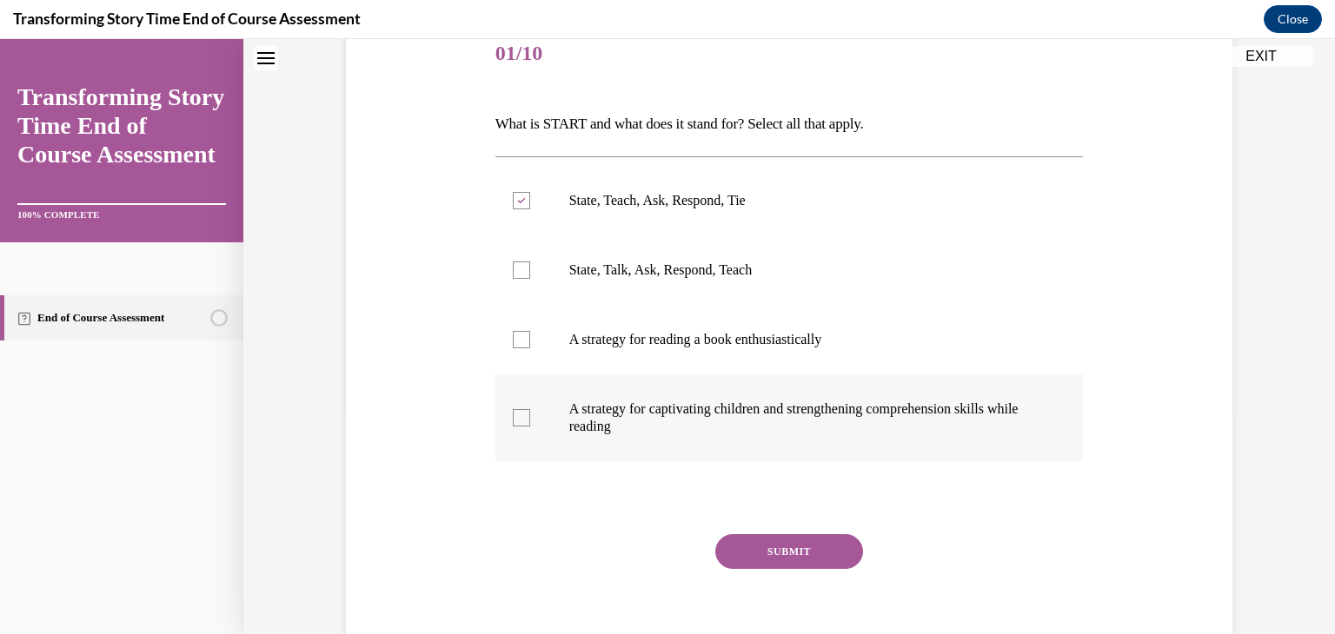
click at [592, 403] on p "A strategy for captivating children and strengthening comprehension skills whil…" at bounding box center [804, 418] width 471 height 35
click at [530, 409] on input "A strategy for captivating children and strengthening comprehension skills whil…" at bounding box center [521, 417] width 17 height 17
checkbox input "true"
click at [802, 547] on button "SUBMIT" at bounding box center [789, 551] width 148 height 35
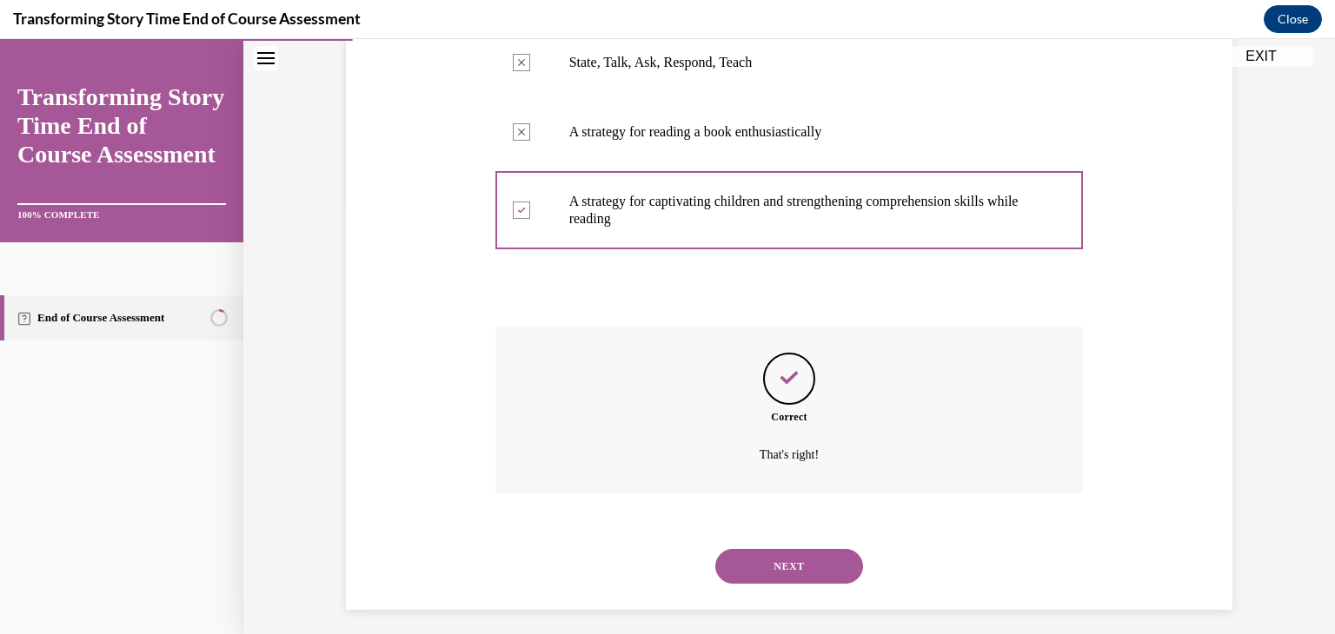
scroll to position [439, 0]
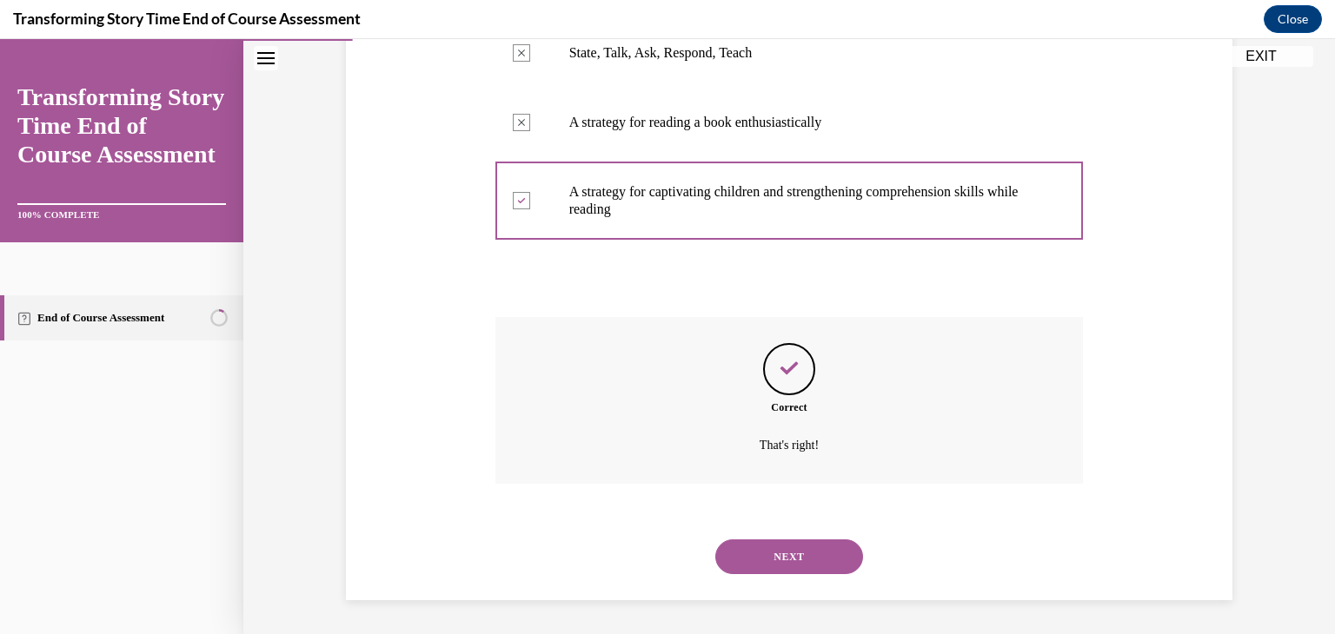
click at [796, 560] on button "NEXT" at bounding box center [789, 557] width 148 height 35
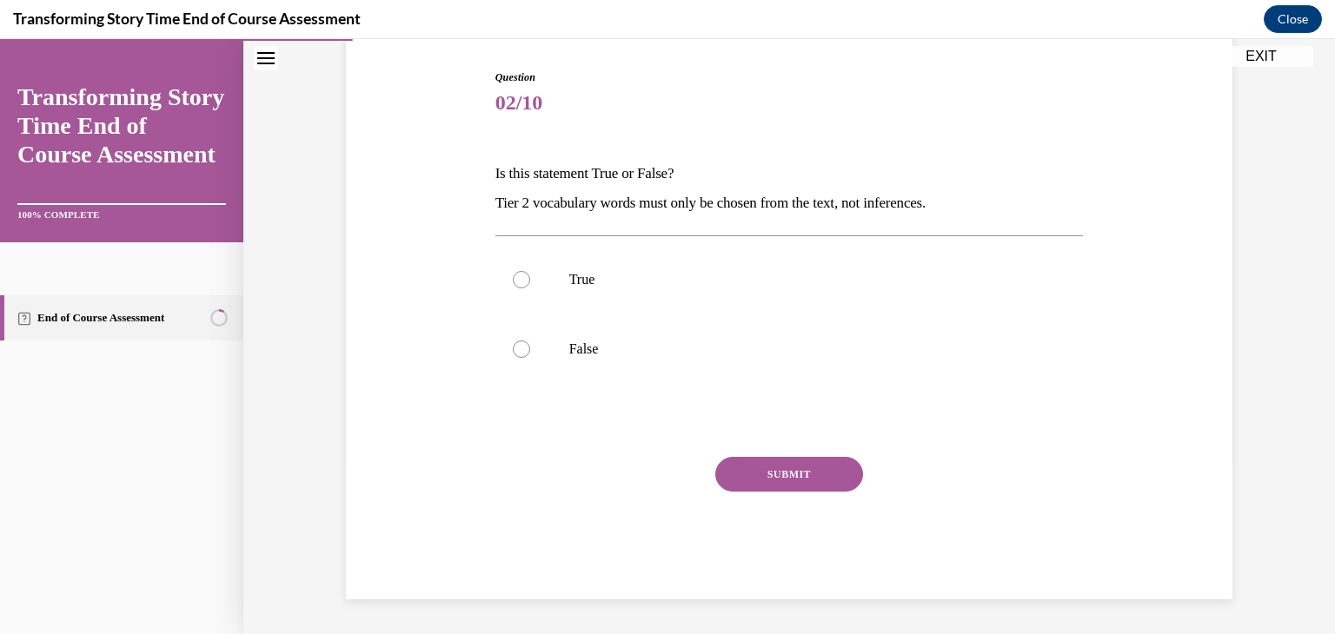
scroll to position [172, 0]
click at [554, 357] on label "False" at bounding box center [789, 350] width 588 height 70
click at [530, 357] on input "False" at bounding box center [521, 349] width 17 height 17
radio input "true"
click at [826, 474] on button "SUBMIT" at bounding box center [789, 474] width 148 height 35
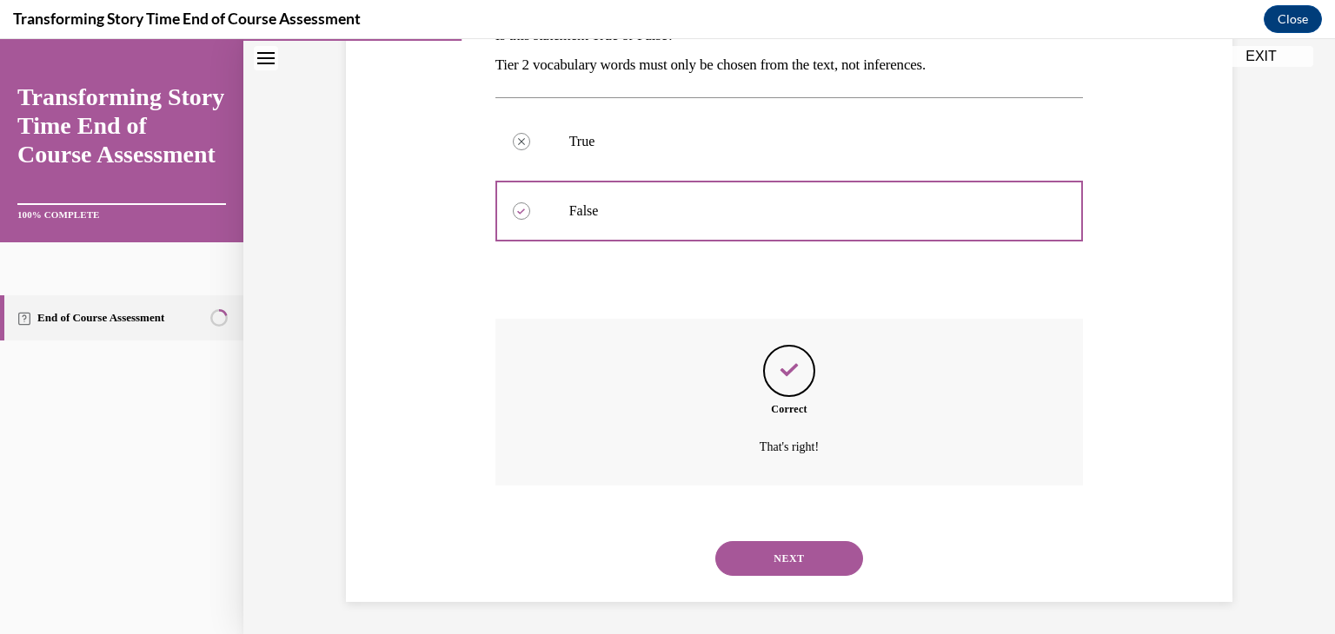
scroll to position [313, 0]
click at [737, 560] on button "NEXT" at bounding box center [789, 556] width 148 height 35
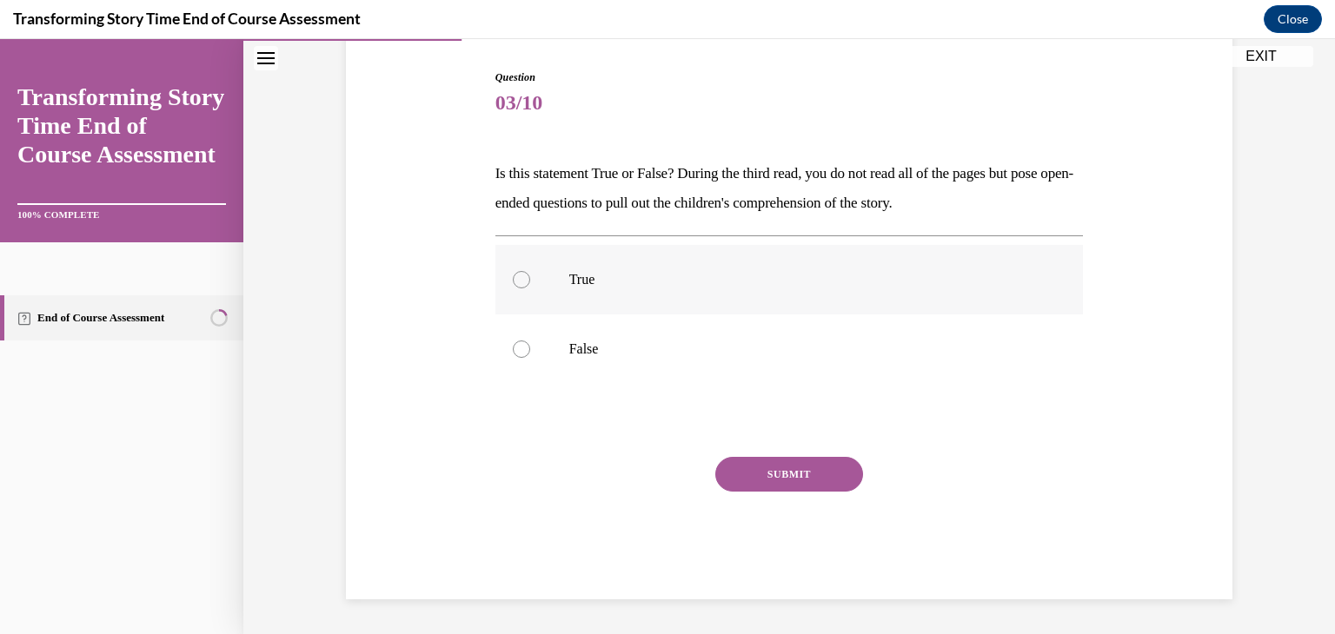
click at [686, 291] on label "True" at bounding box center [789, 280] width 588 height 70
click at [530, 288] on input "True" at bounding box center [521, 279] width 17 height 17
radio input "true"
click at [786, 460] on button "SUBMIT" at bounding box center [789, 474] width 148 height 35
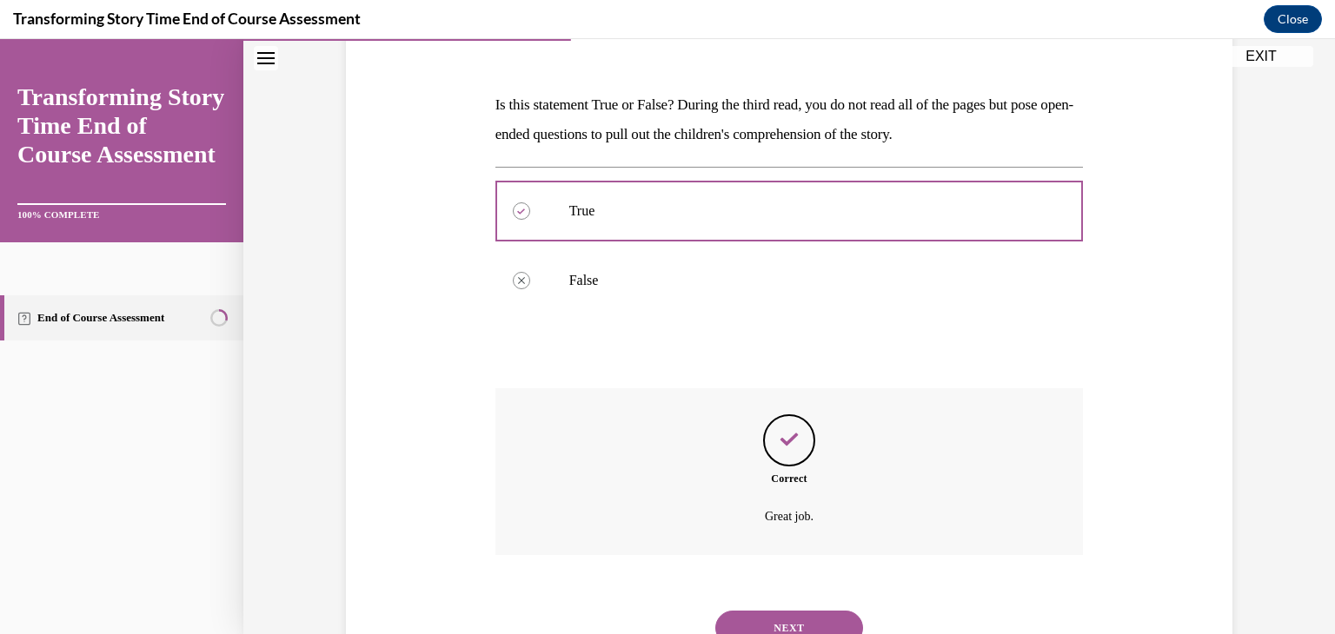
scroll to position [313, 0]
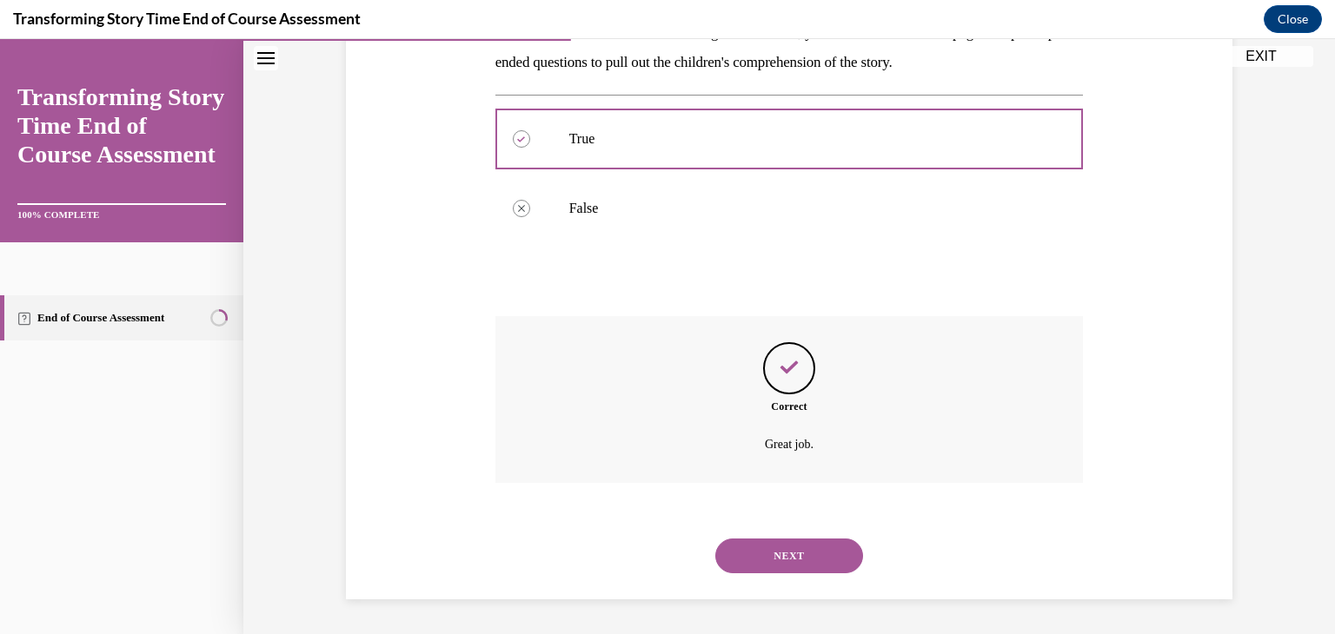
click at [751, 554] on button "NEXT" at bounding box center [789, 556] width 148 height 35
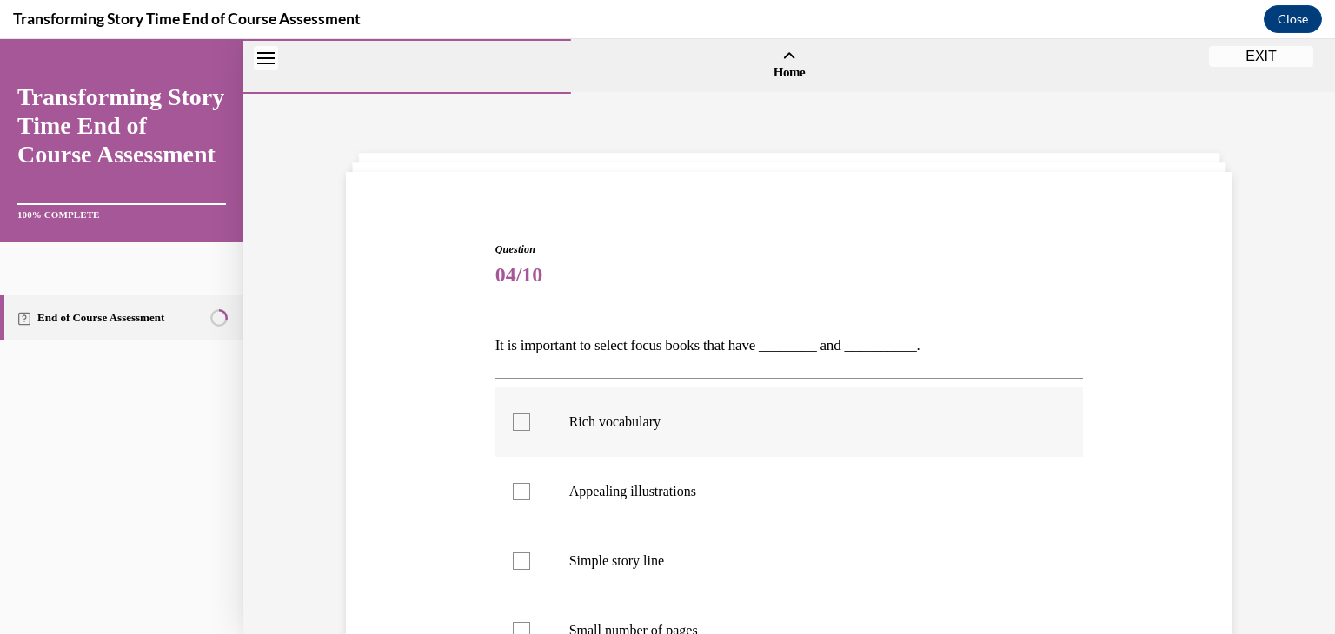
scroll to position [160, 0]
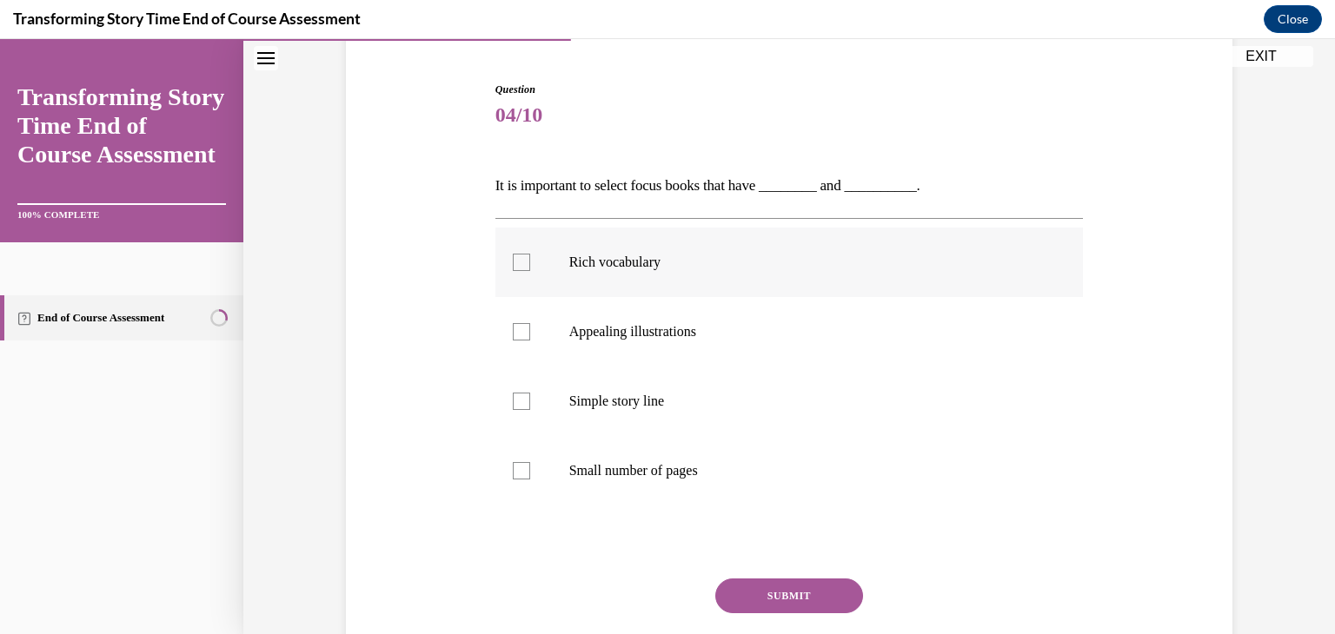
click at [725, 242] on label "Rich vocabulary" at bounding box center [789, 263] width 588 height 70
click at [530, 254] on input "Rich vocabulary" at bounding box center [521, 262] width 17 height 17
checkbox input "true"
click at [693, 341] on label "Appealing illustrations" at bounding box center [789, 332] width 588 height 70
click at [530, 341] on input "Appealing illustrations" at bounding box center [521, 331] width 17 height 17
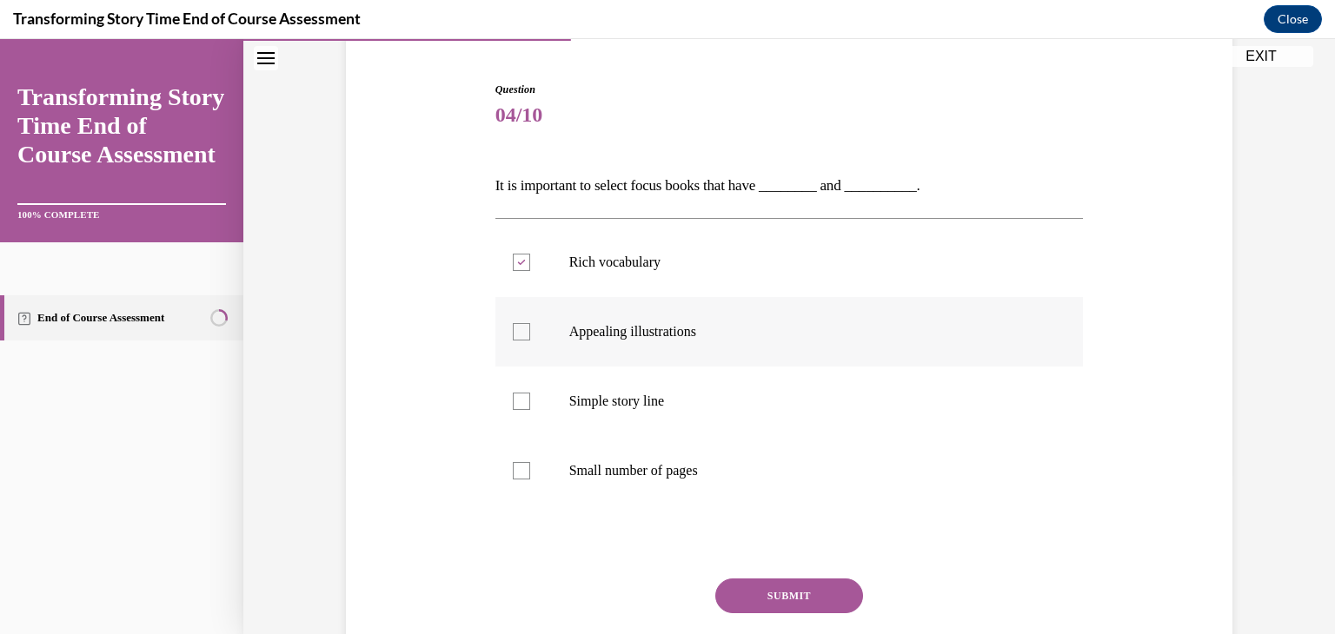
checkbox input "true"
click at [758, 595] on button "SUBMIT" at bounding box center [789, 596] width 148 height 35
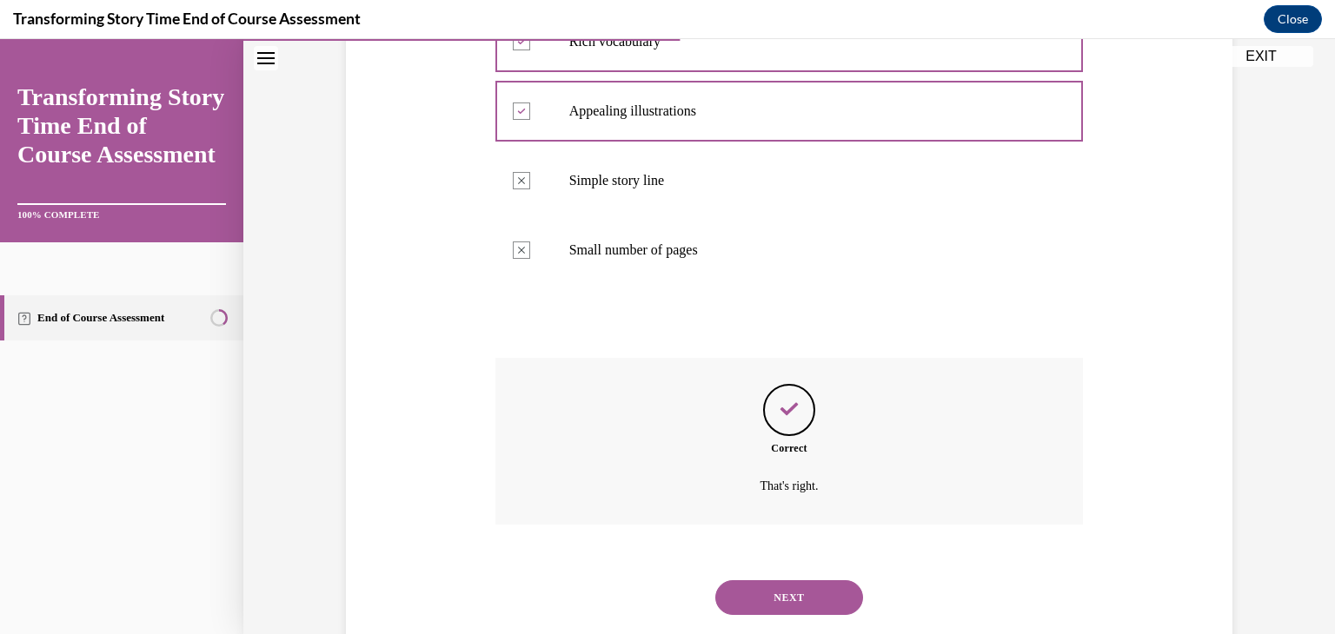
scroll to position [421, 0]
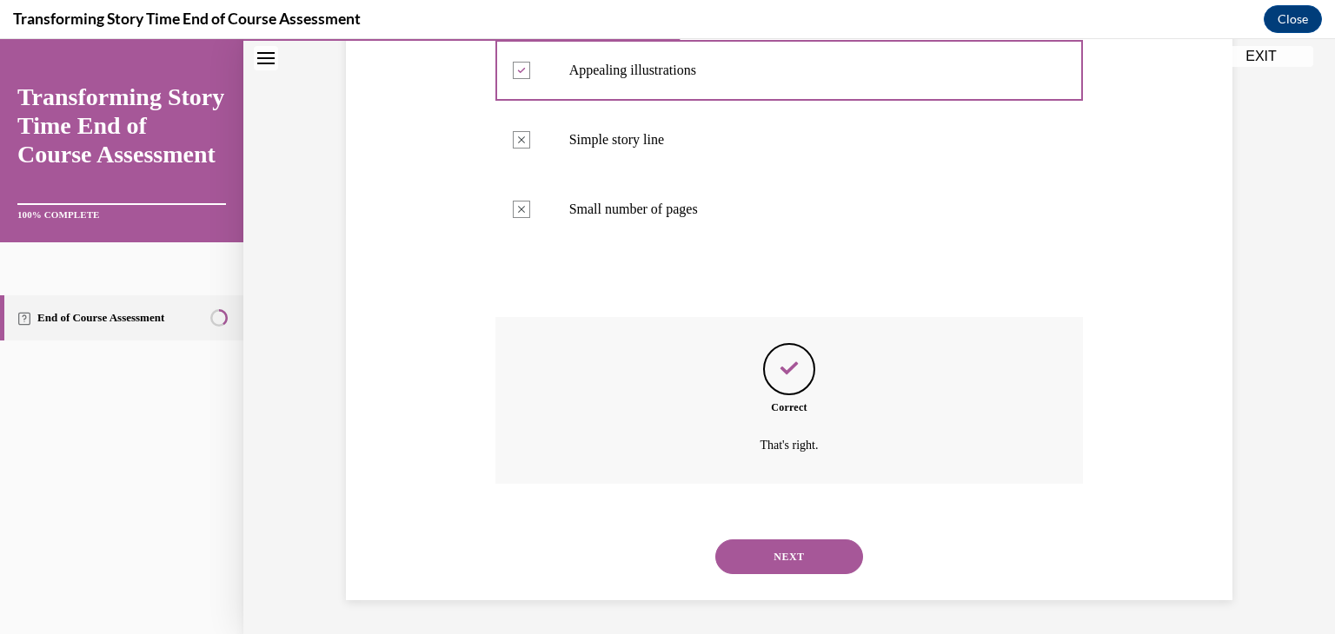
click at [803, 563] on button "NEXT" at bounding box center [789, 557] width 148 height 35
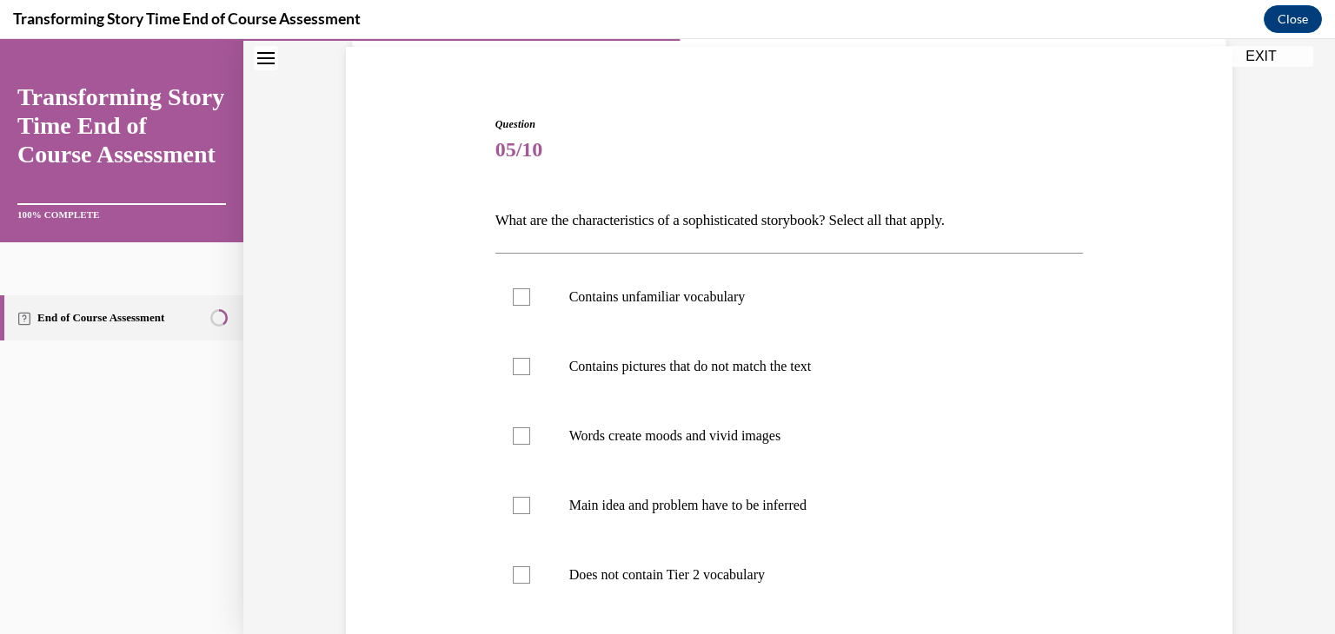
scroll to position [131, 0]
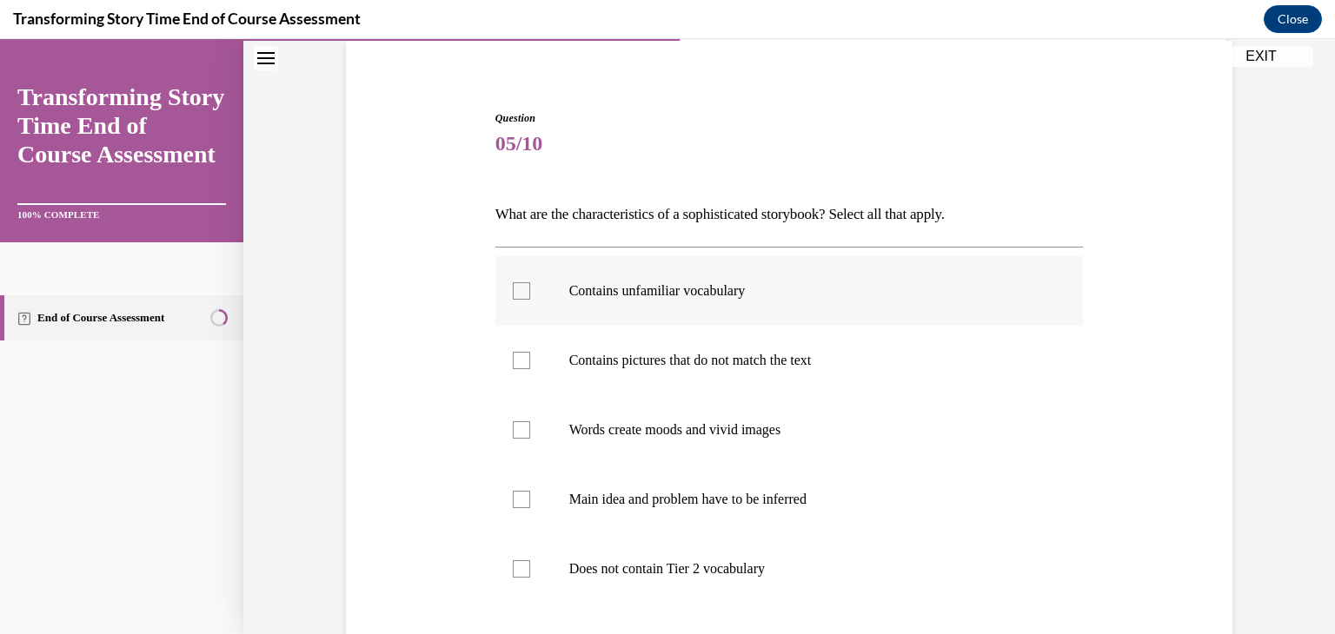
click at [712, 307] on label "Contains unfamiliar vocabulary" at bounding box center [789, 291] width 588 height 70
click at [530, 300] on input "Contains unfamiliar vocabulary" at bounding box center [521, 290] width 17 height 17
checkbox input "true"
click at [672, 459] on label "Words create moods and vivid images" at bounding box center [789, 430] width 588 height 70
click at [530, 439] on input "Words create moods and vivid images" at bounding box center [521, 429] width 17 height 17
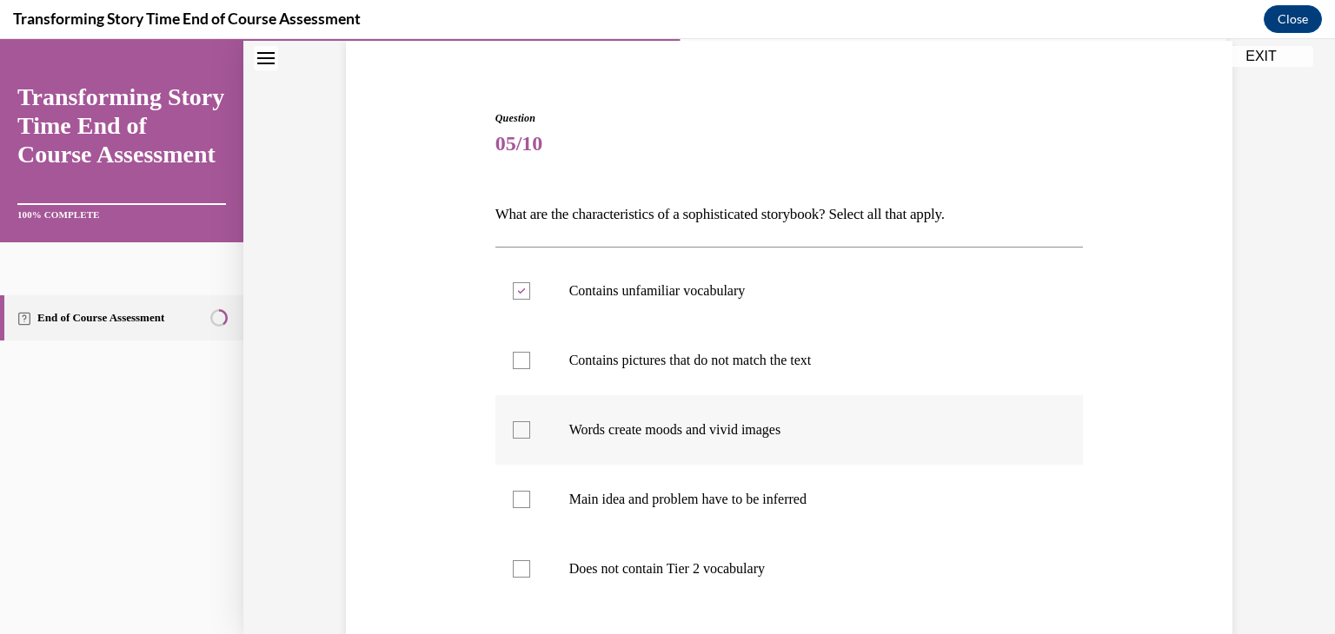
checkbox input "true"
click at [663, 508] on label "Main idea and problem have to be inferred" at bounding box center [789, 500] width 588 height 70
click at [530, 508] on input "Main idea and problem have to be inferred" at bounding box center [521, 499] width 17 height 17
checkbox input "true"
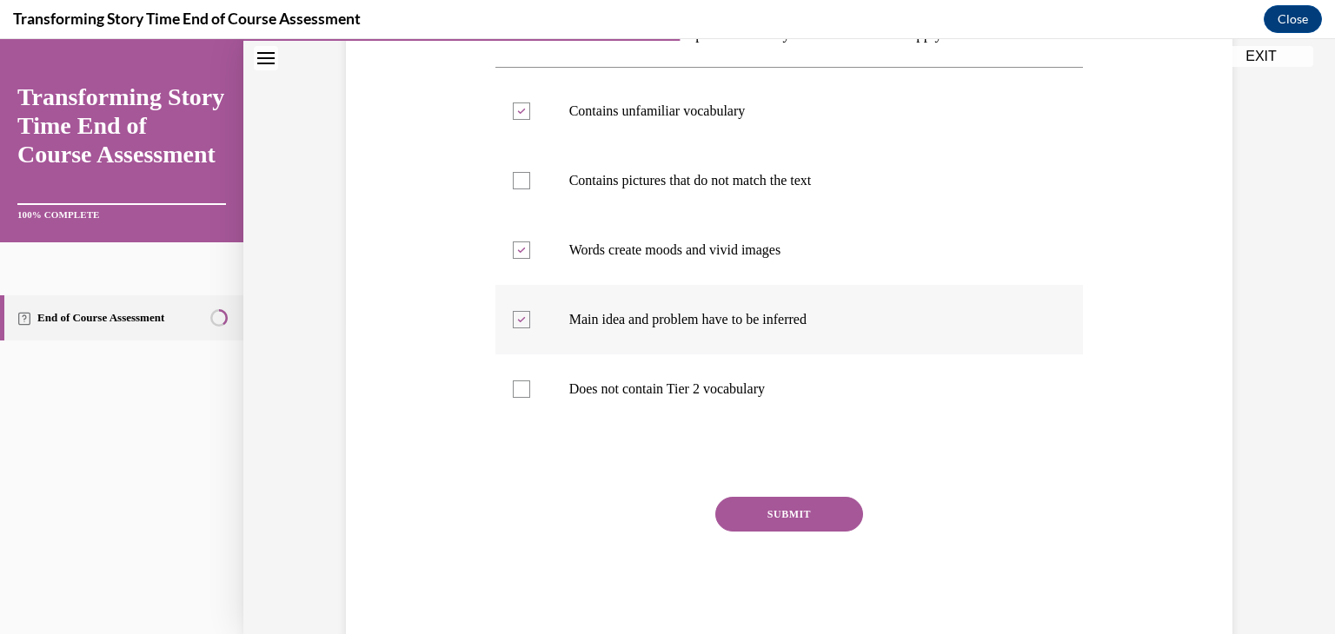
scroll to position [322, 0]
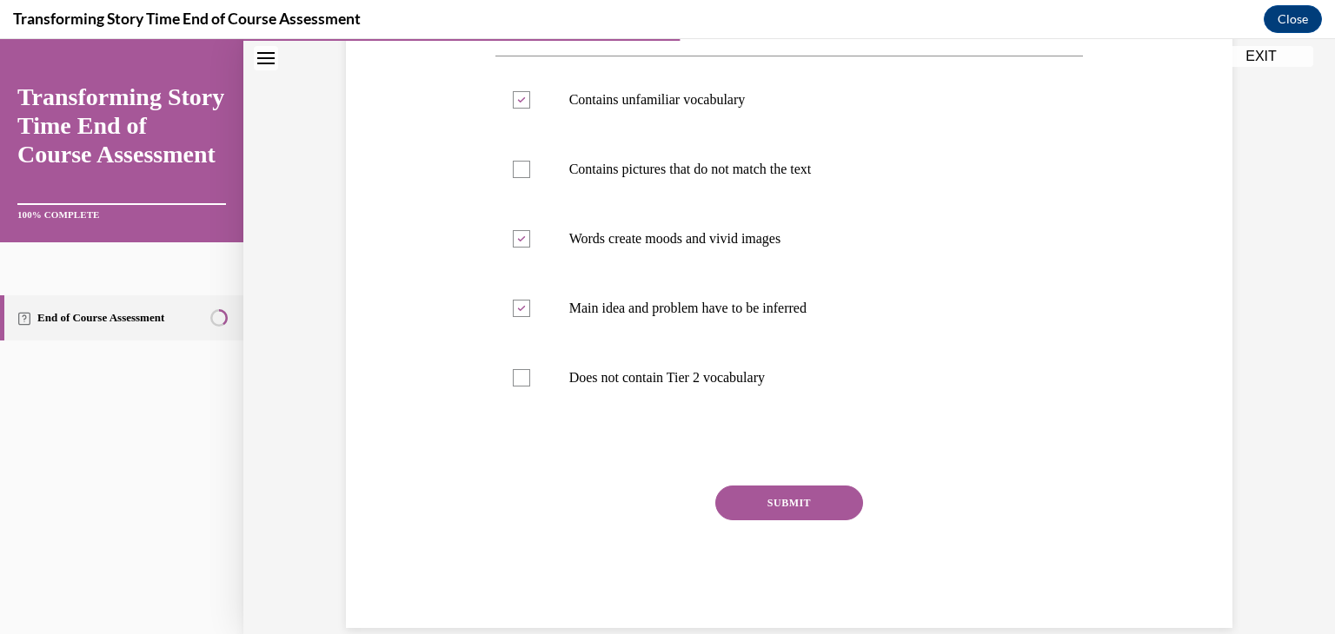
click at [767, 511] on button "SUBMIT" at bounding box center [789, 503] width 148 height 35
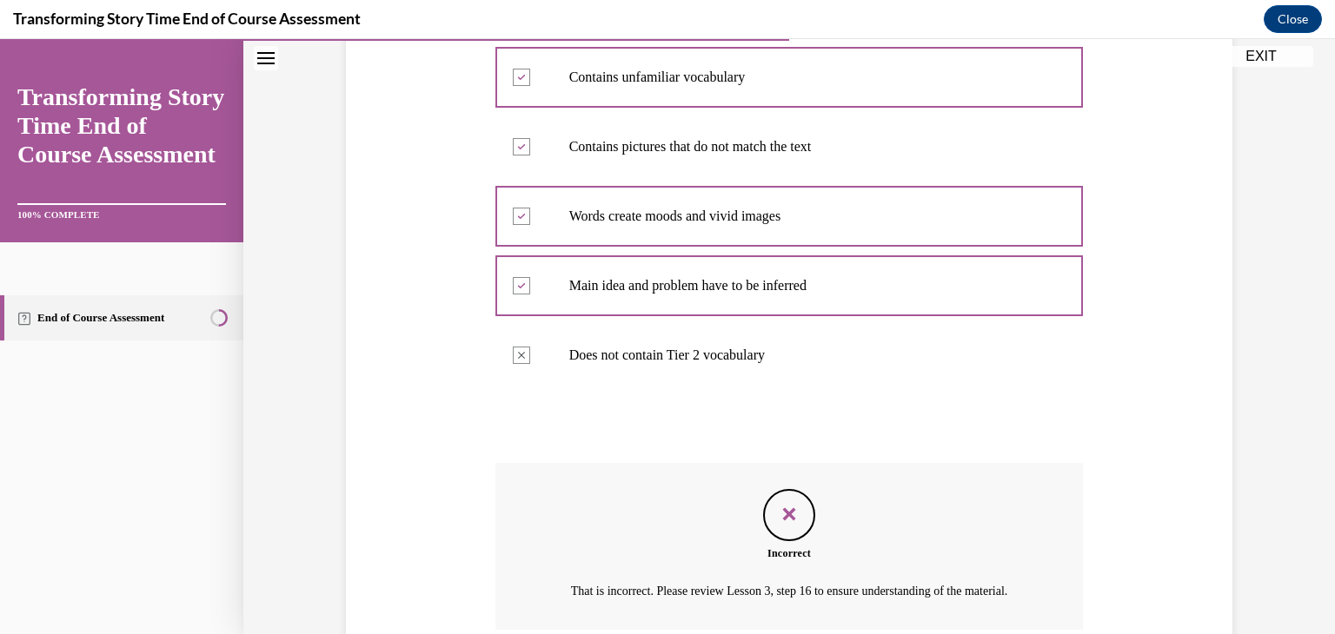
scroll to position [512, 0]
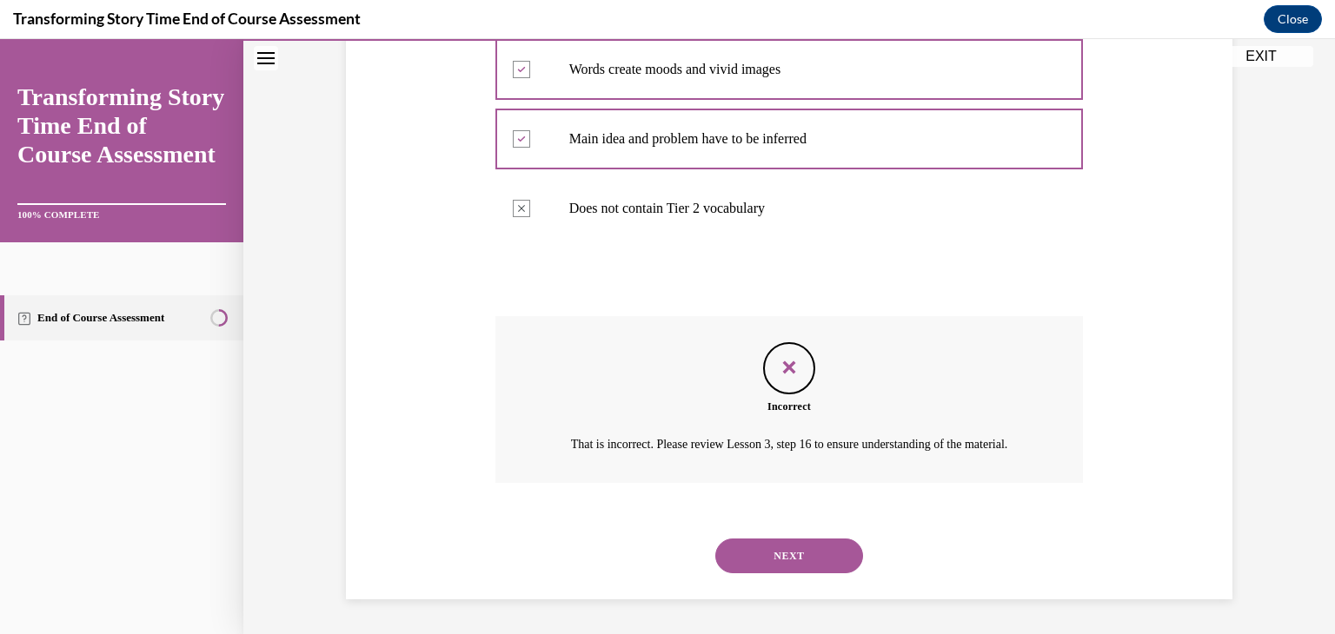
click at [753, 546] on button "NEXT" at bounding box center [789, 556] width 148 height 35
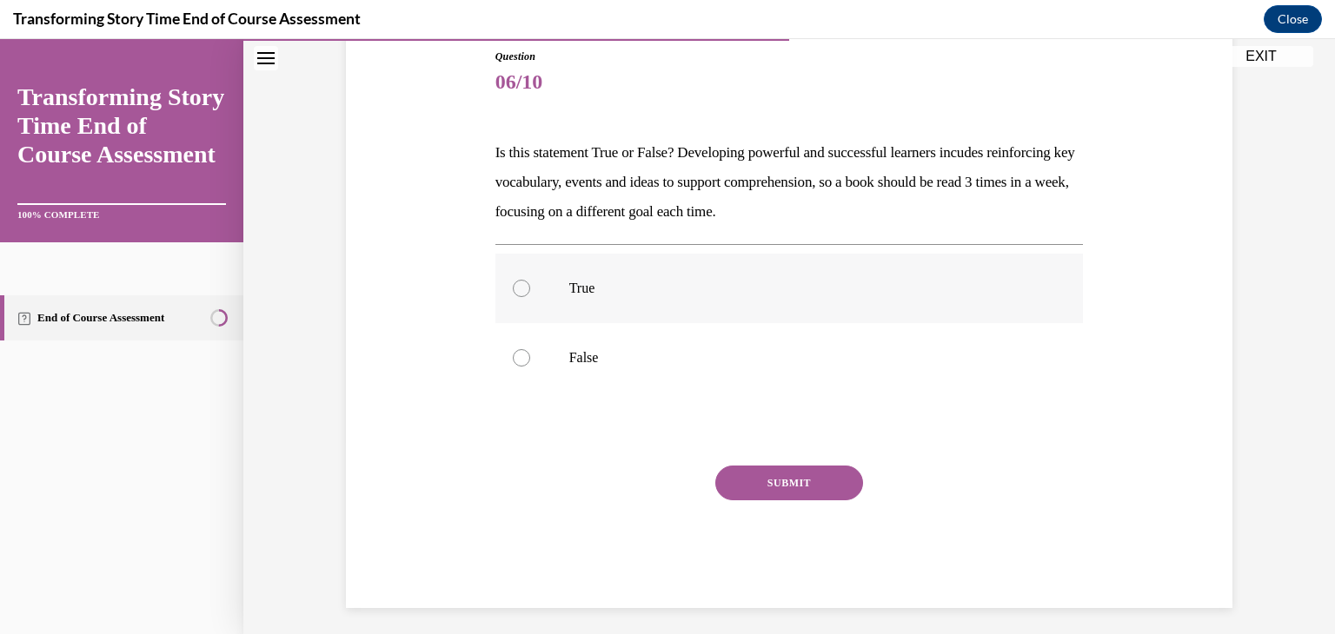
click at [673, 272] on label "True" at bounding box center [789, 289] width 588 height 70
click at [530, 280] on input "True" at bounding box center [521, 288] width 17 height 17
radio input "true"
click at [809, 491] on button "SUBMIT" at bounding box center [789, 483] width 148 height 35
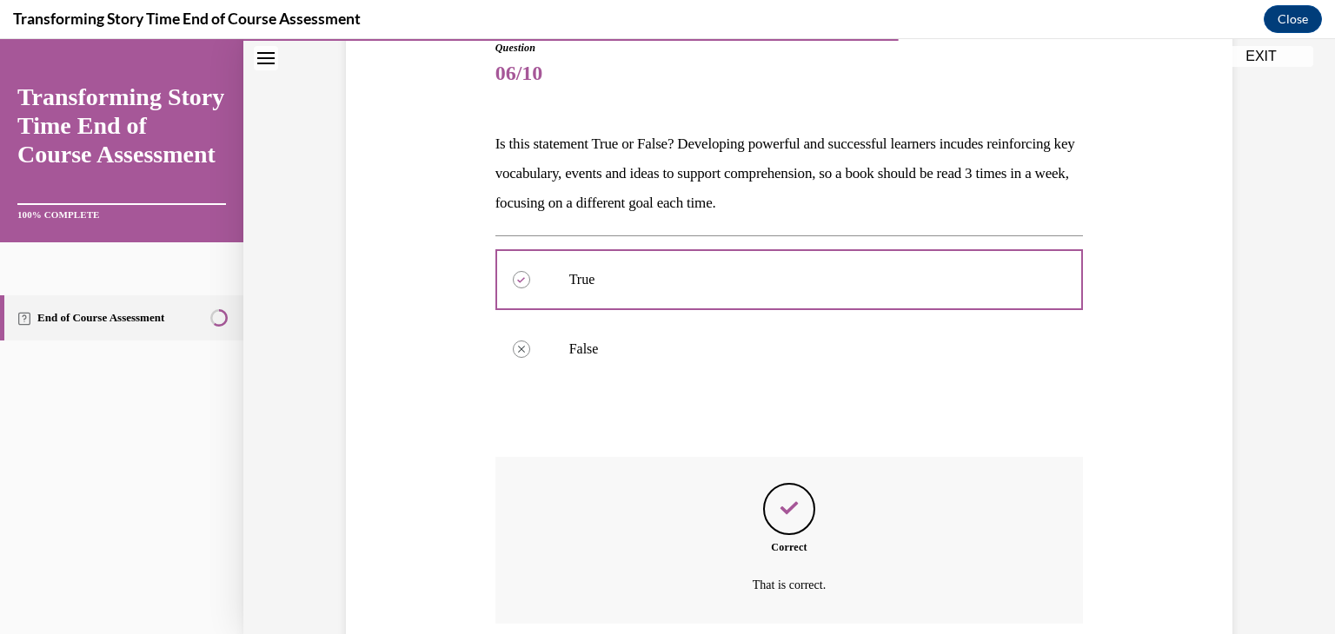
scroll to position [341, 0]
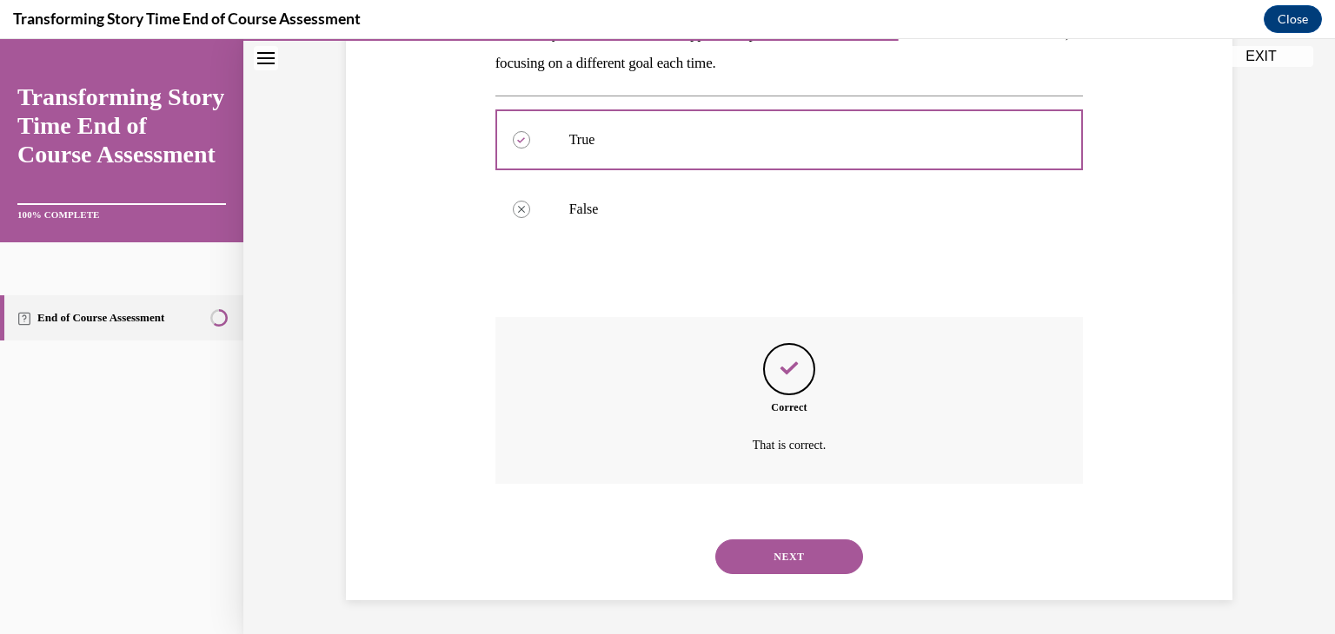
click at [779, 560] on button "NEXT" at bounding box center [789, 557] width 148 height 35
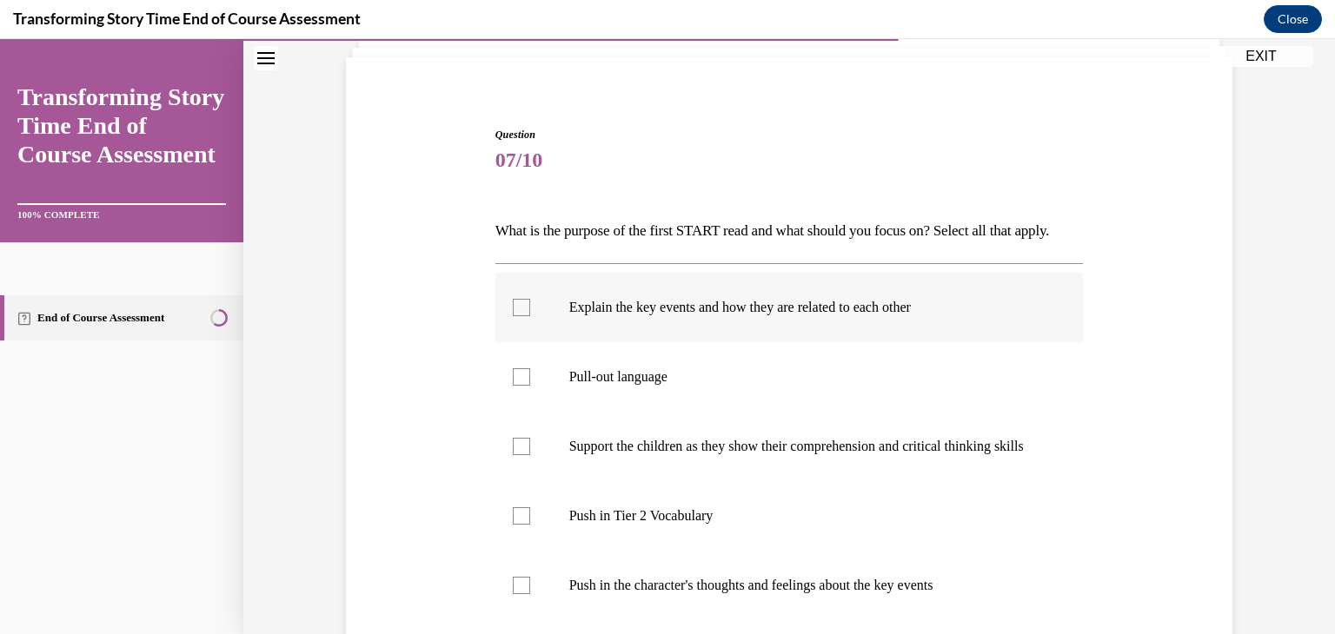
scroll to position [116, 0]
click at [633, 341] on label "Explain the key events and how they are related to each other" at bounding box center [789, 306] width 588 height 70
click at [530, 315] on input "Explain the key events and how they are related to each other" at bounding box center [521, 305] width 17 height 17
checkbox input "true"
click at [600, 549] on label "Push in Tier 2 Vocabulary" at bounding box center [789, 515] width 588 height 70
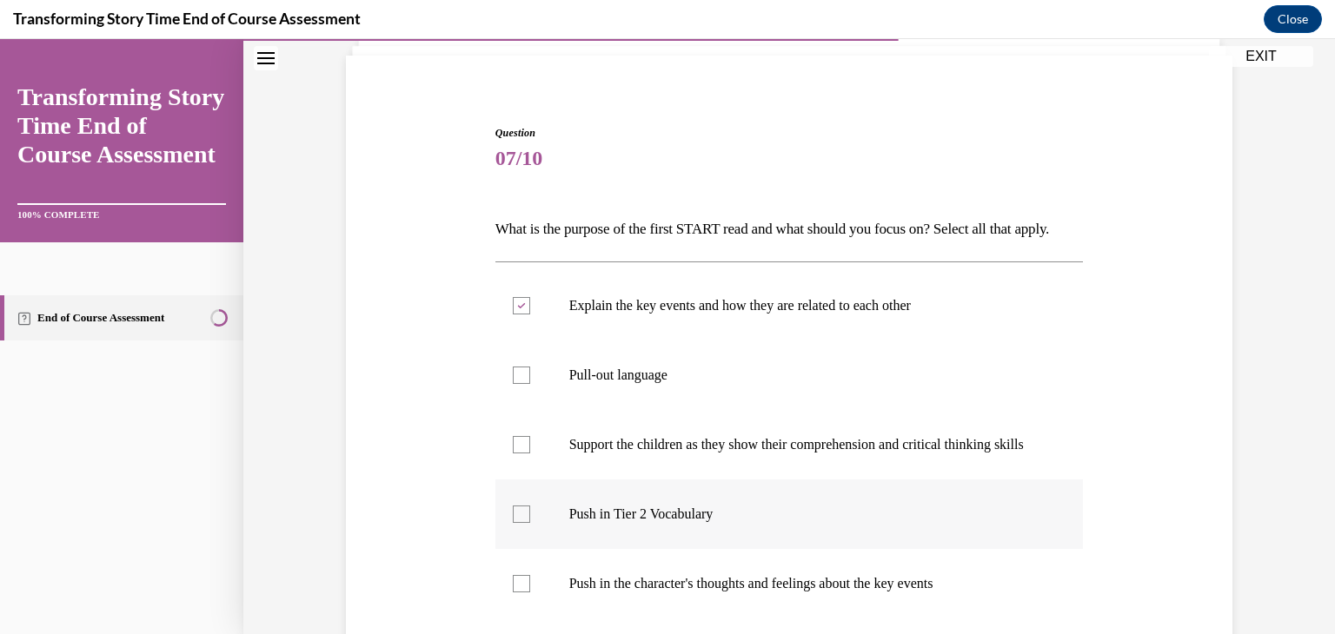
click at [530, 523] on input "Push in Tier 2 Vocabulary" at bounding box center [521, 514] width 17 height 17
checkbox input "true"
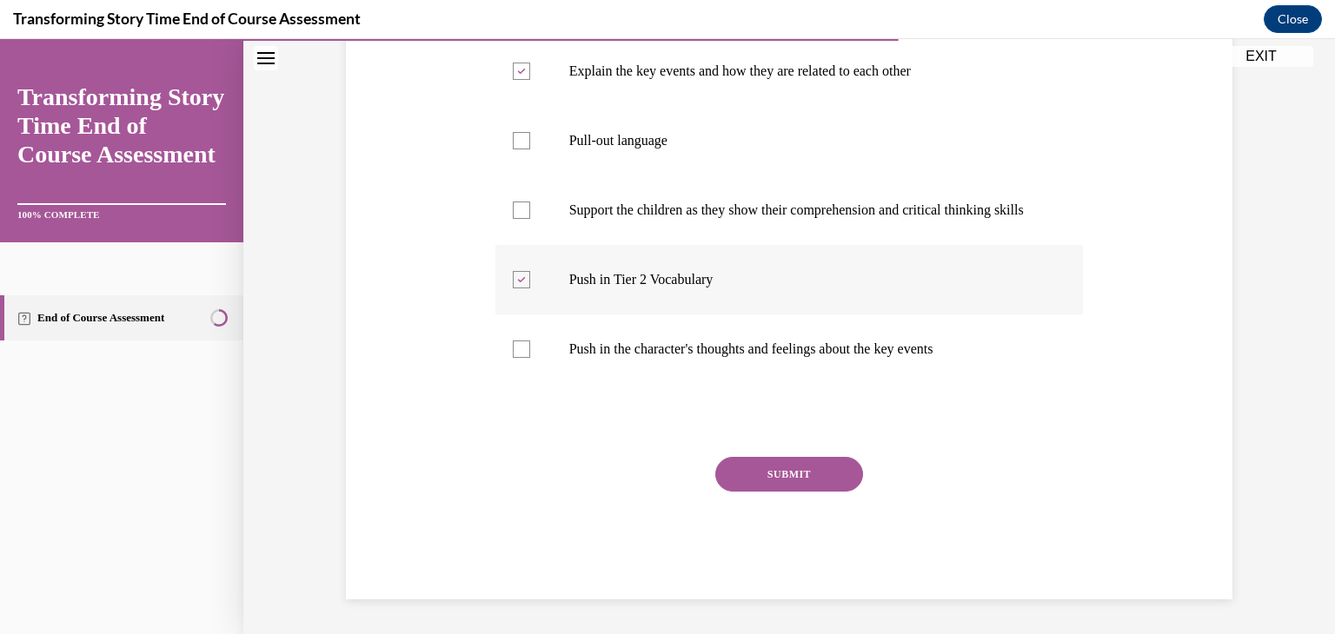
scroll to position [371, 0]
click at [775, 492] on button "SUBMIT" at bounding box center [789, 474] width 148 height 35
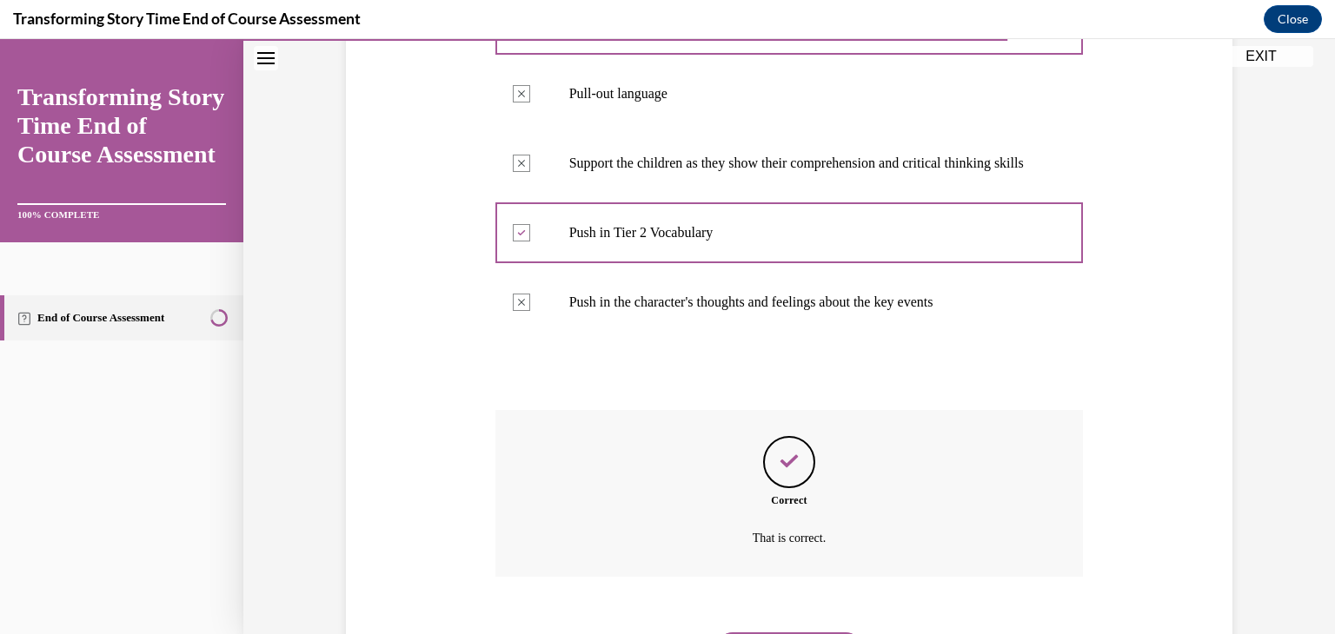
scroll to position [539, 0]
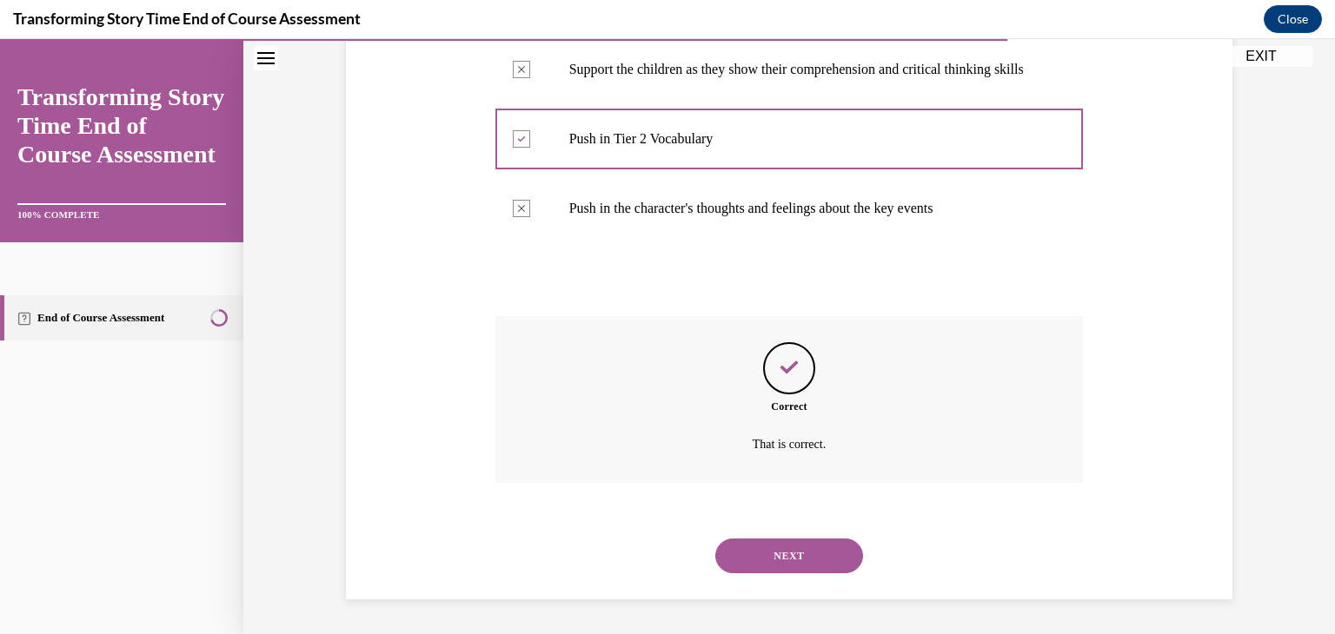
click at [781, 565] on button "NEXT" at bounding box center [789, 556] width 148 height 35
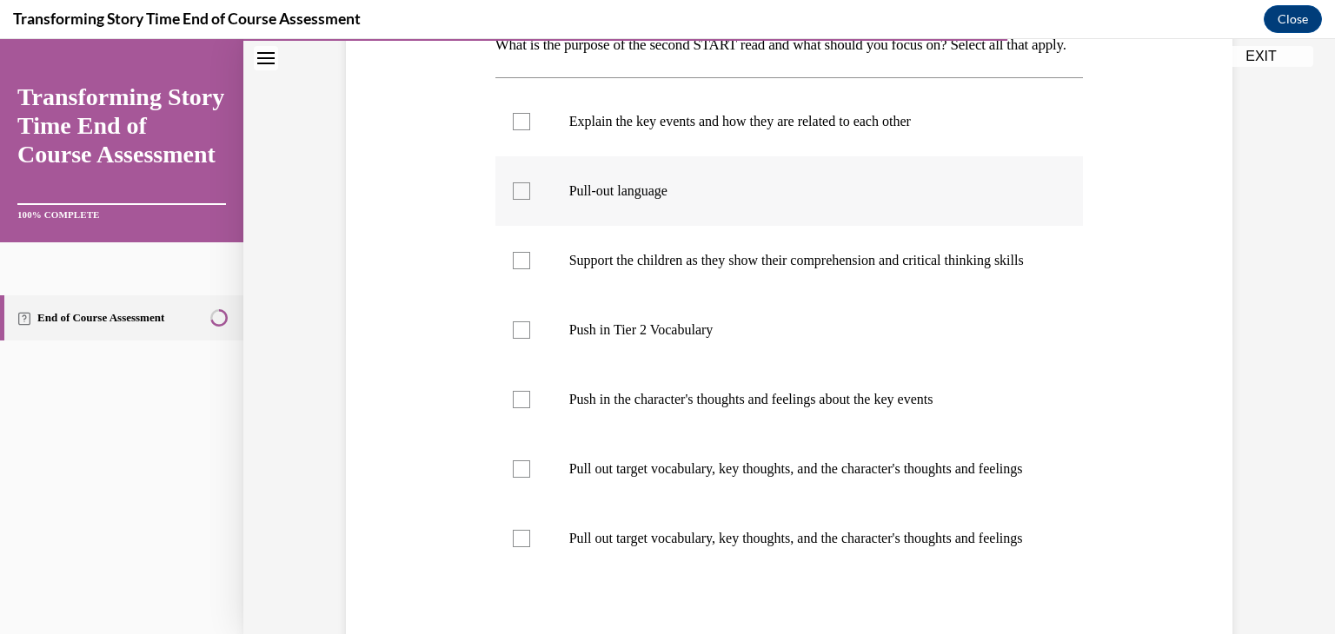
scroll to position [302, 0]
click at [621, 408] on p "Push in the character's thoughts and feelings about the key events" at bounding box center [804, 398] width 471 height 17
click at [530, 408] on input "Push in the character's thoughts and feelings about the key events" at bounding box center [521, 398] width 17 height 17
checkbox input "true"
click at [643, 349] on label "Push in Tier 2 Vocabulary" at bounding box center [789, 330] width 588 height 70
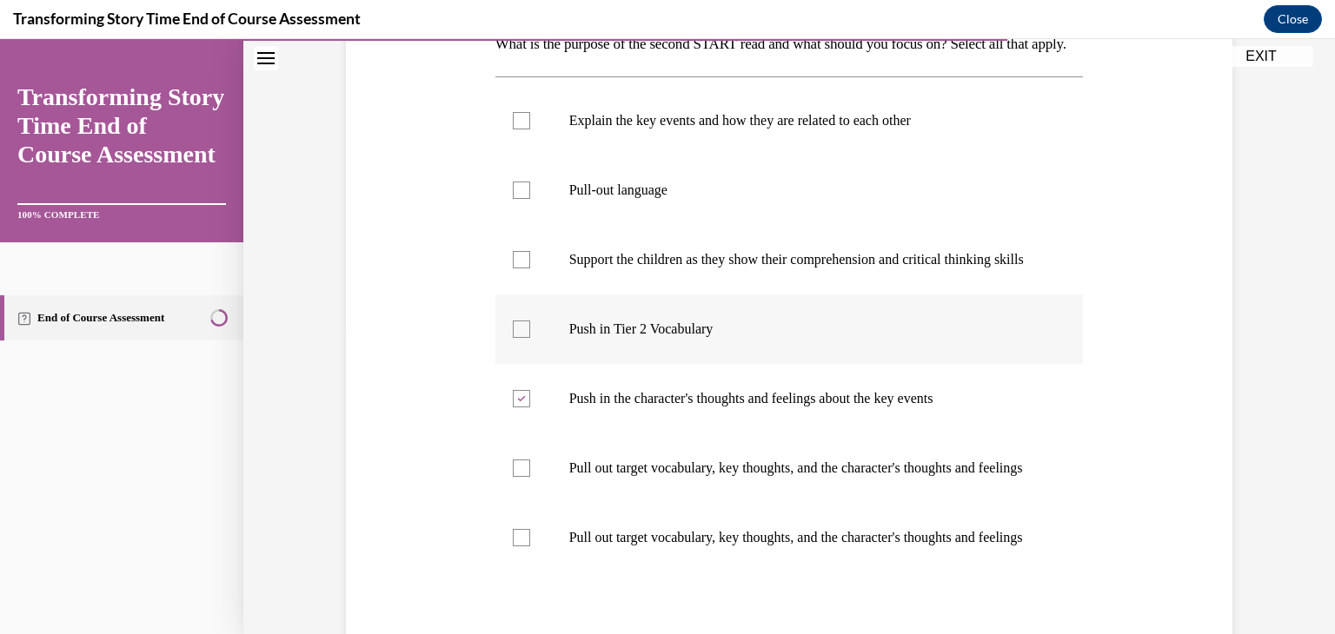
click at [530, 338] on input "Push in Tier 2 Vocabulary" at bounding box center [521, 329] width 17 height 17
checkbox input "true"
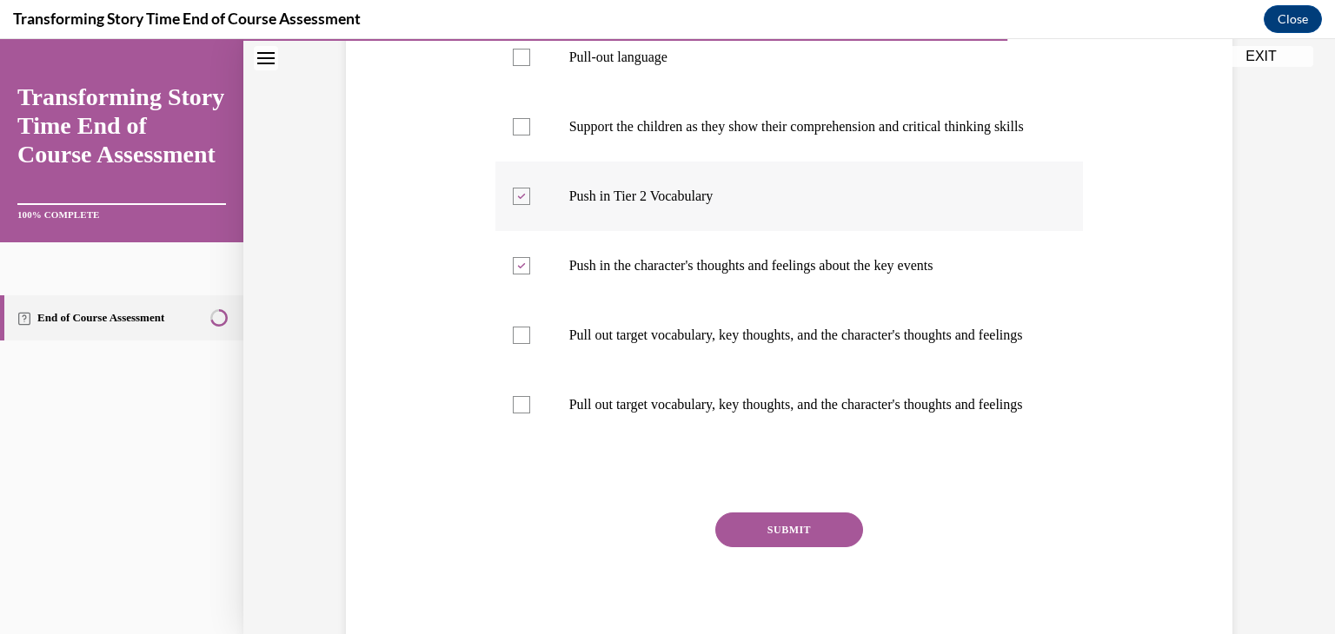
scroll to position [436, 0]
click at [768, 546] on button "SUBMIT" at bounding box center [789, 528] width 148 height 35
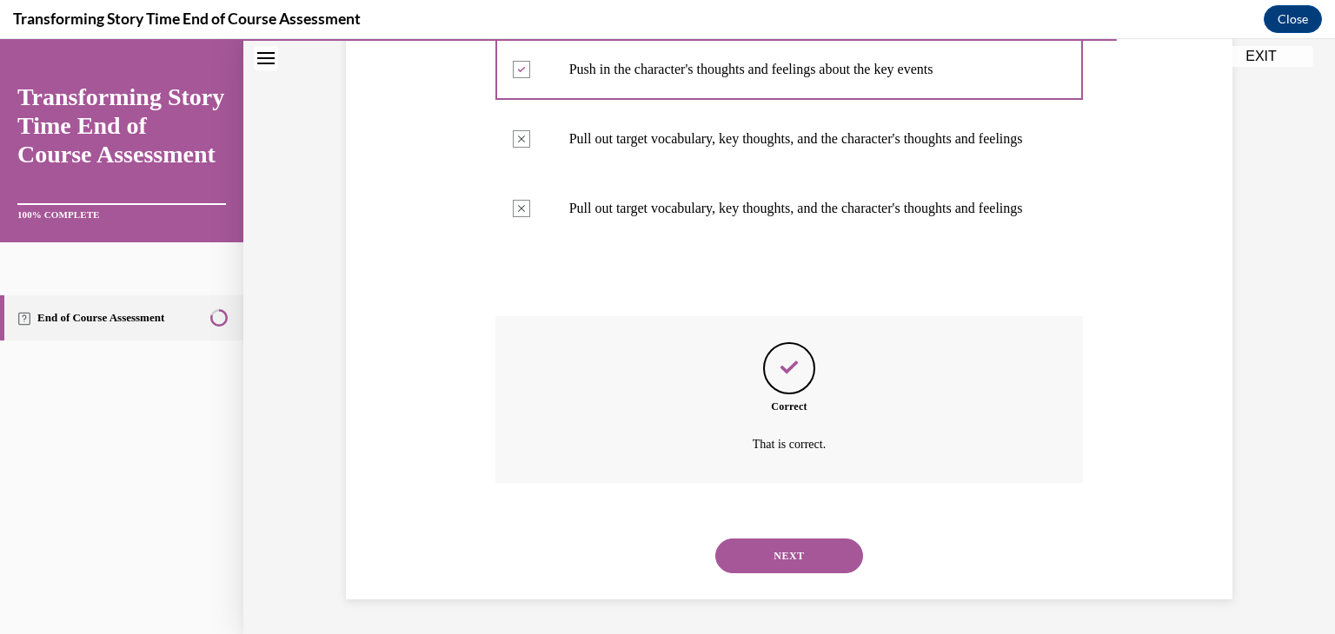
scroll to position [713, 0]
click at [798, 561] on button "NEXT" at bounding box center [789, 556] width 148 height 35
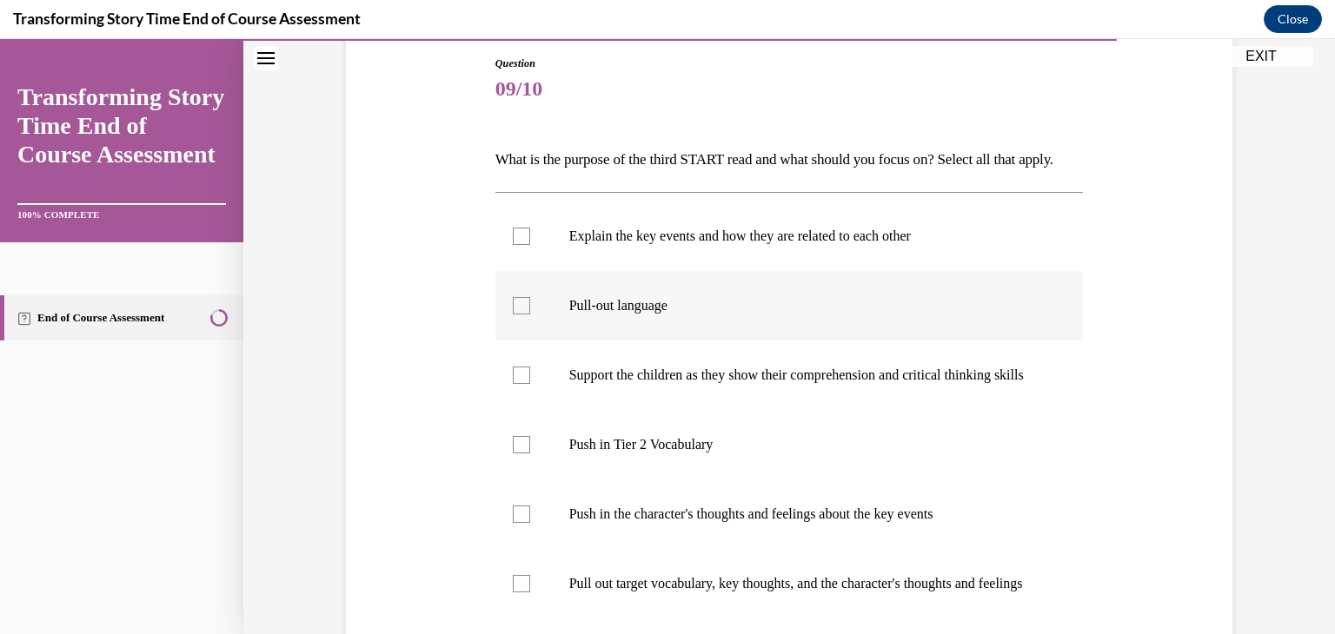
scroll to position [198, 0]
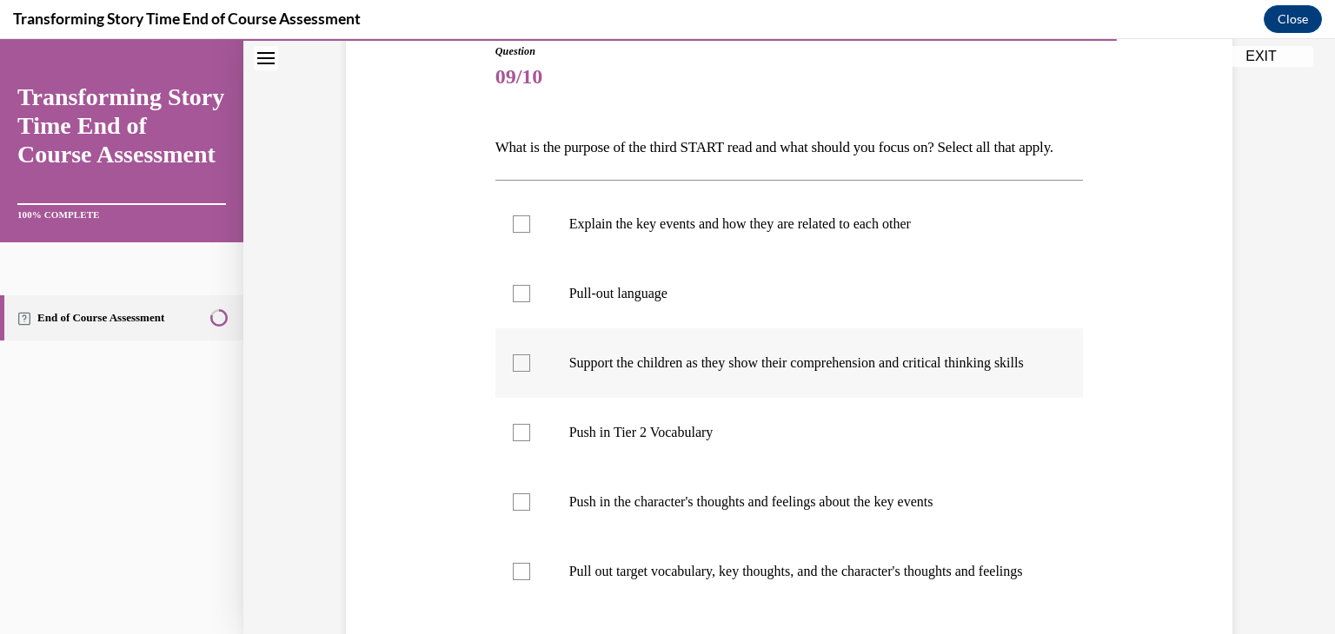
click at [629, 398] on label "Support the children as they show their comprehension and critical thinking ski…" at bounding box center [789, 363] width 588 height 70
click at [530, 372] on input "Support the children as they show their comprehension and critical thinking ski…" at bounding box center [521, 363] width 17 height 17
checkbox input "true"
click at [567, 328] on label "Pull-out language" at bounding box center [789, 294] width 588 height 70
click at [530, 302] on input "Pull-out language" at bounding box center [521, 293] width 17 height 17
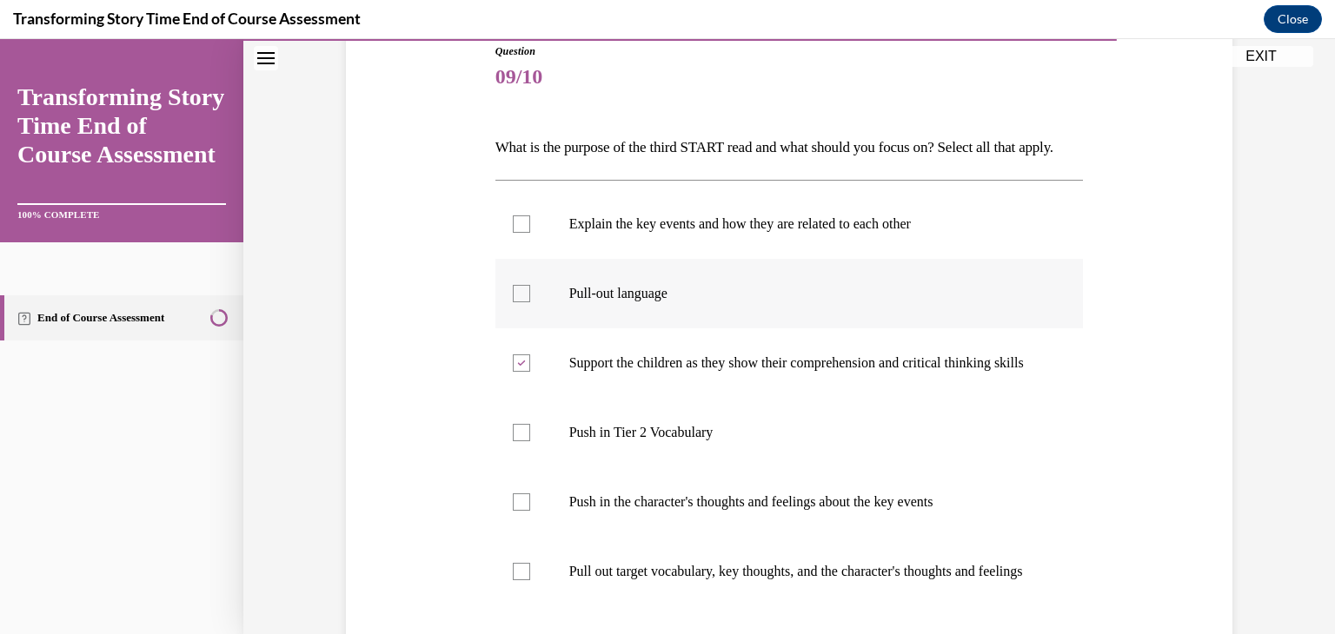
checkbox input "true"
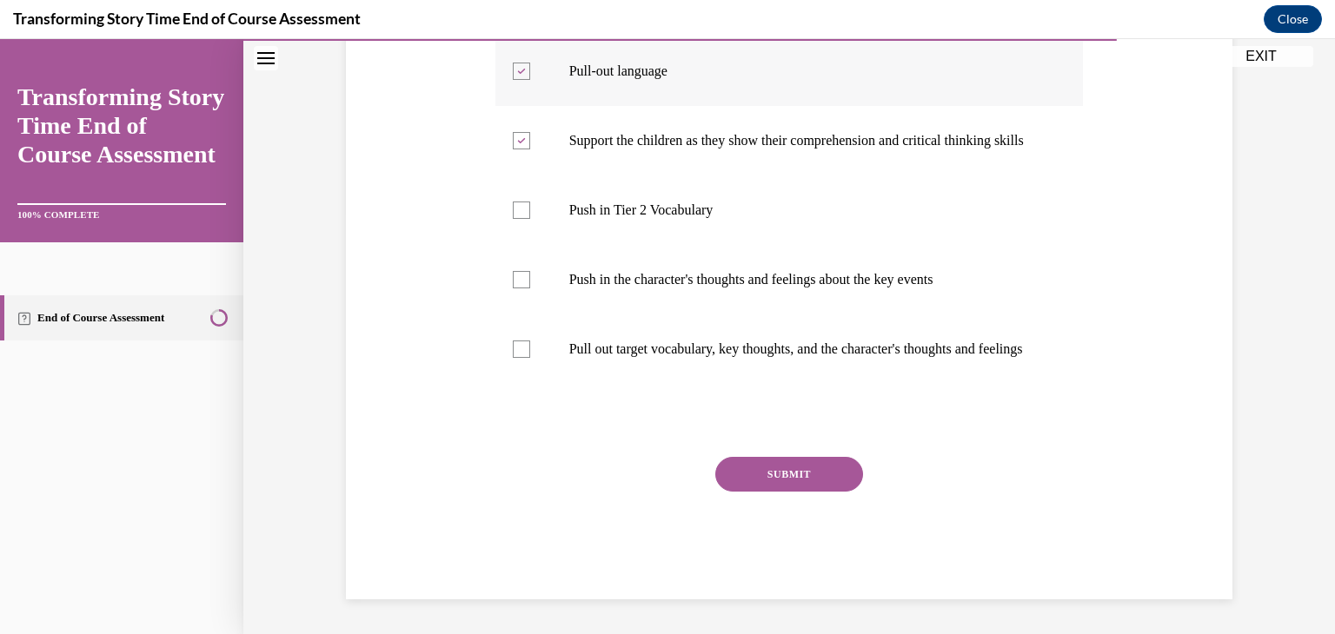
scroll to position [483, 0]
click at [545, 352] on label "Pull out target vocabulary, key thoughts, and the character's thoughts and feel…" at bounding box center [789, 350] width 588 height 70
click at [530, 352] on input "Pull out target vocabulary, key thoughts, and the character's thoughts and feel…" at bounding box center [521, 349] width 17 height 17
checkbox input "true"
click at [745, 467] on button "SUBMIT" at bounding box center [789, 474] width 148 height 35
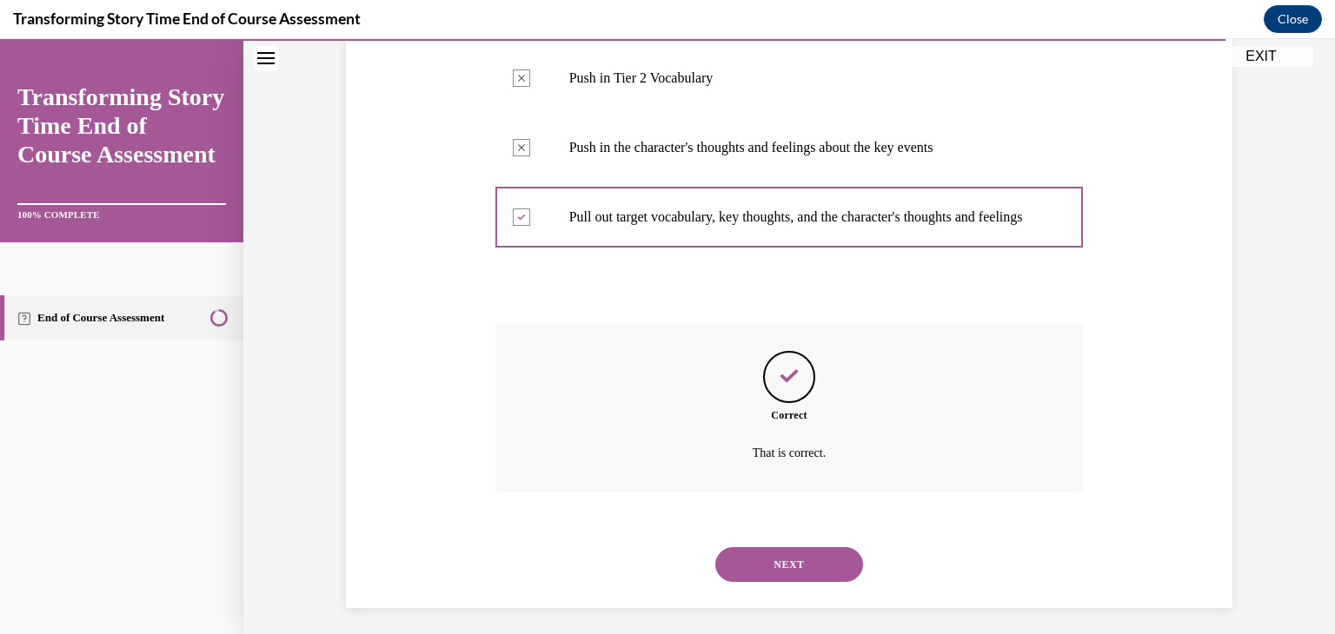
scroll to position [626, 0]
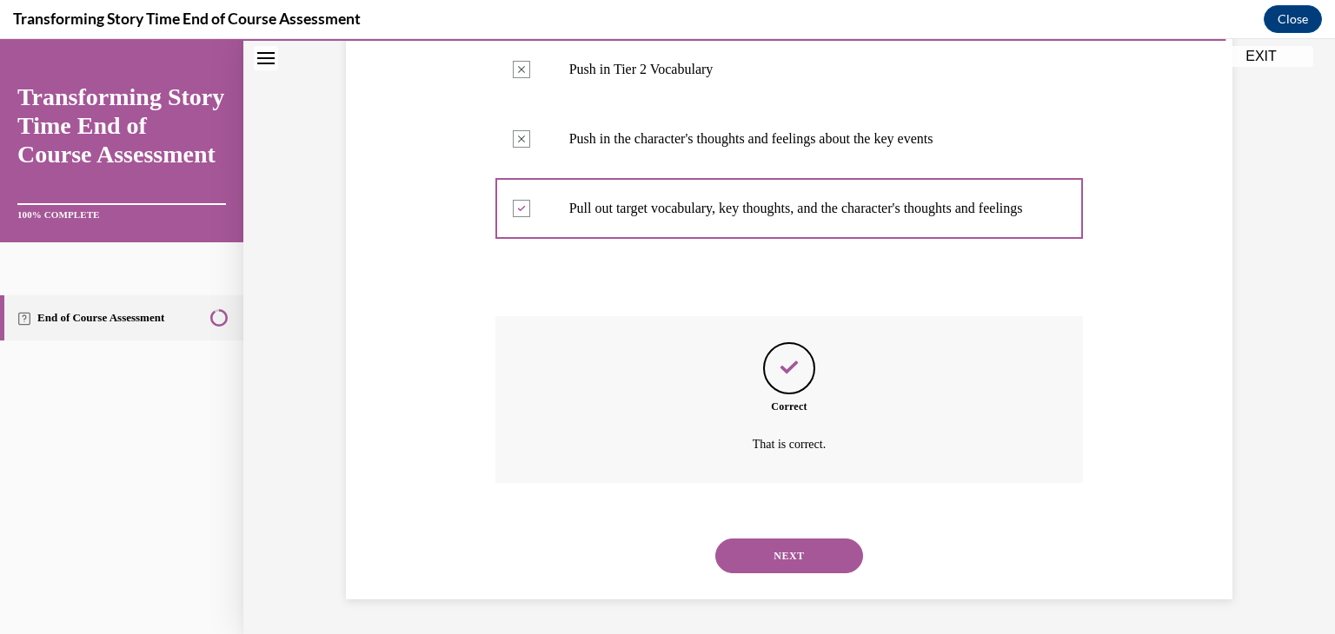
click at [781, 565] on button "NEXT" at bounding box center [789, 556] width 148 height 35
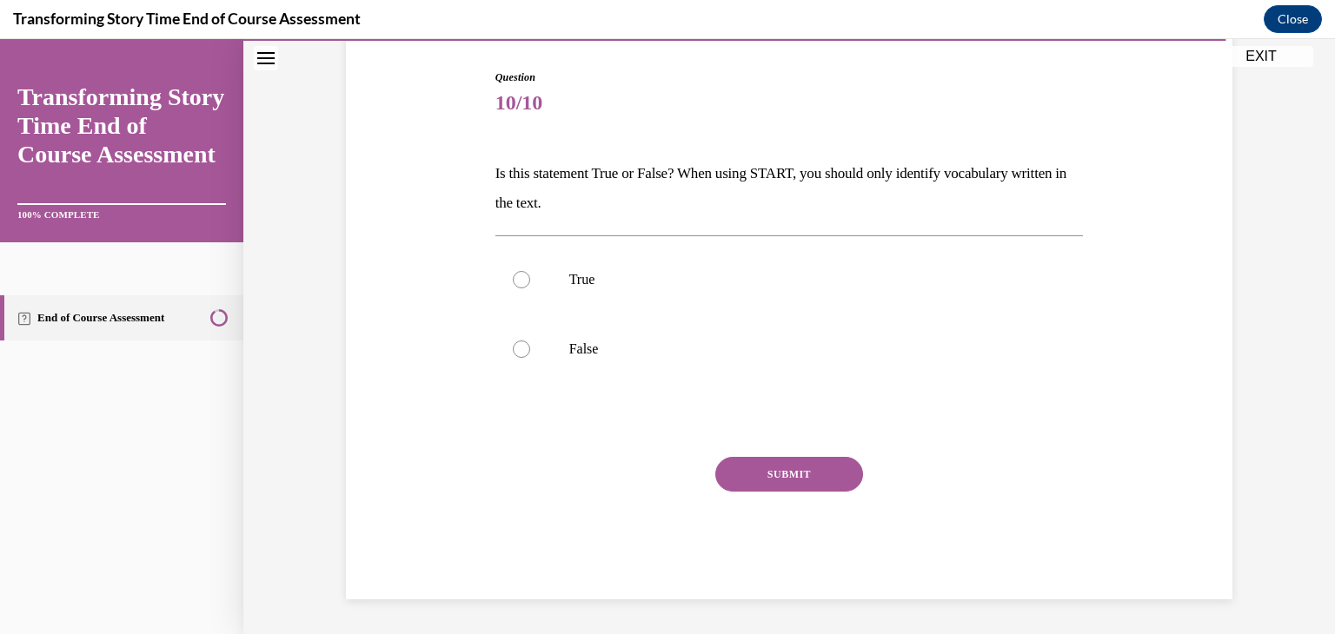
scroll to position [172, 0]
click at [591, 330] on label "False" at bounding box center [789, 350] width 588 height 70
click at [530, 341] on input "False" at bounding box center [521, 349] width 17 height 17
radio input "true"
click at [819, 467] on button "SUBMIT" at bounding box center [789, 474] width 148 height 35
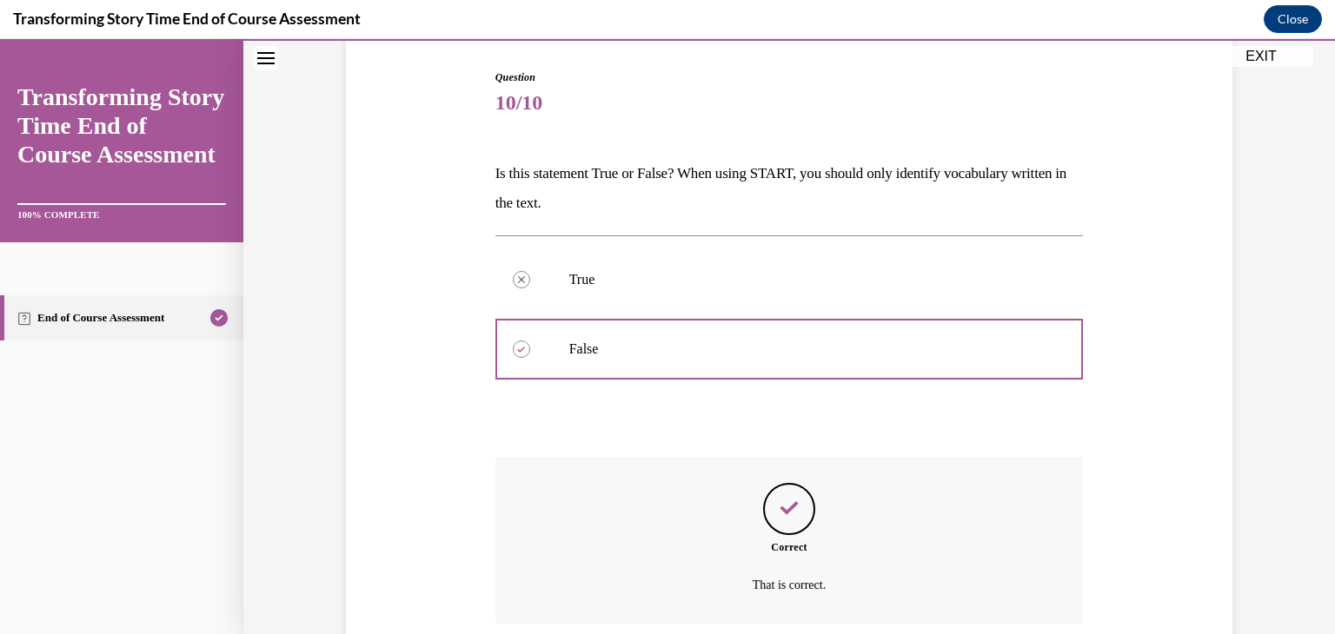
scroll to position [313, 0]
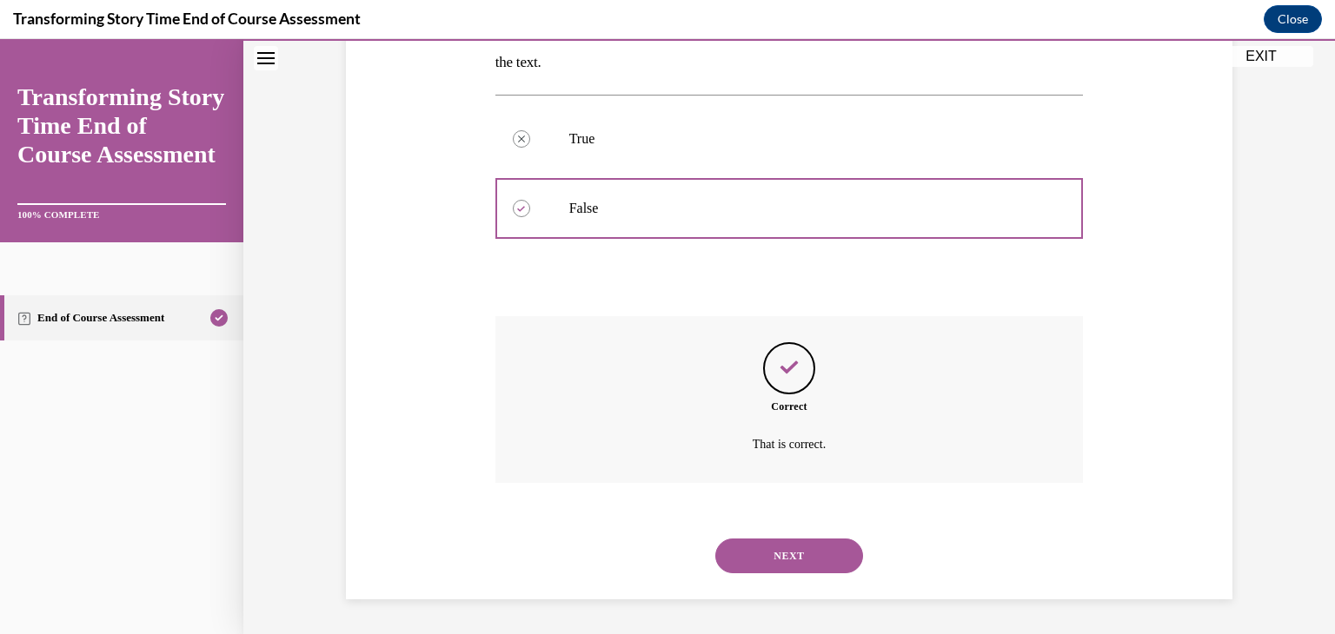
click at [810, 567] on button "NEXT" at bounding box center [789, 556] width 148 height 35
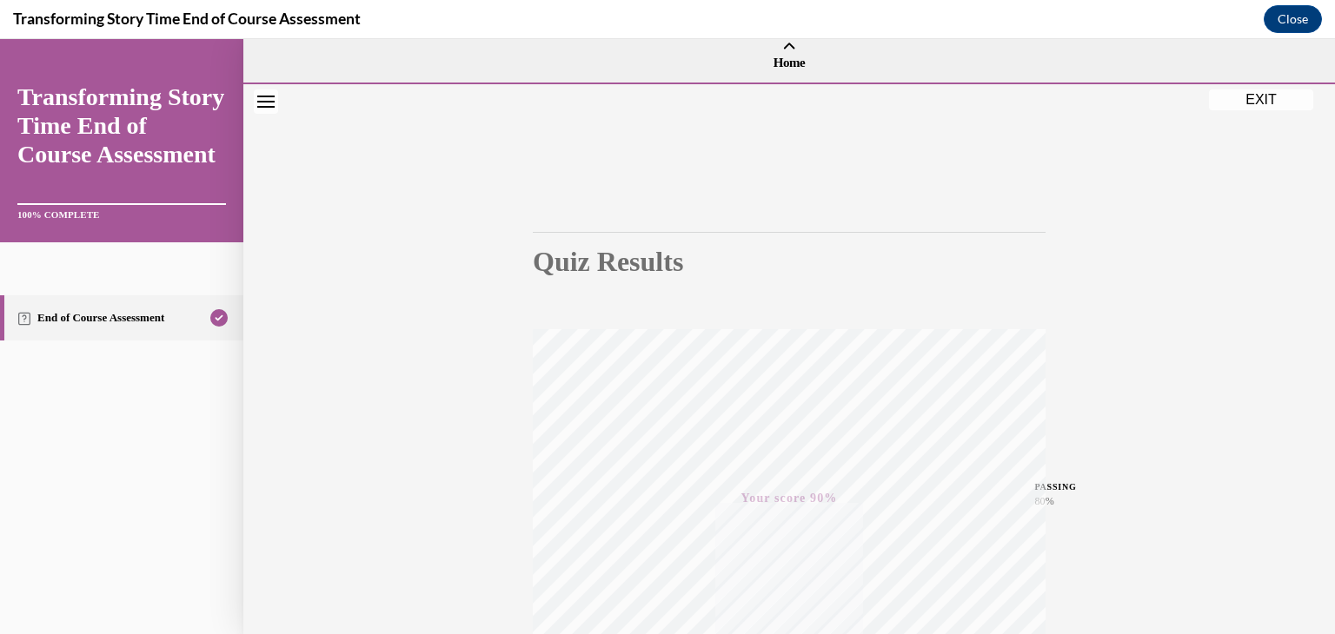
scroll to position [295, 0]
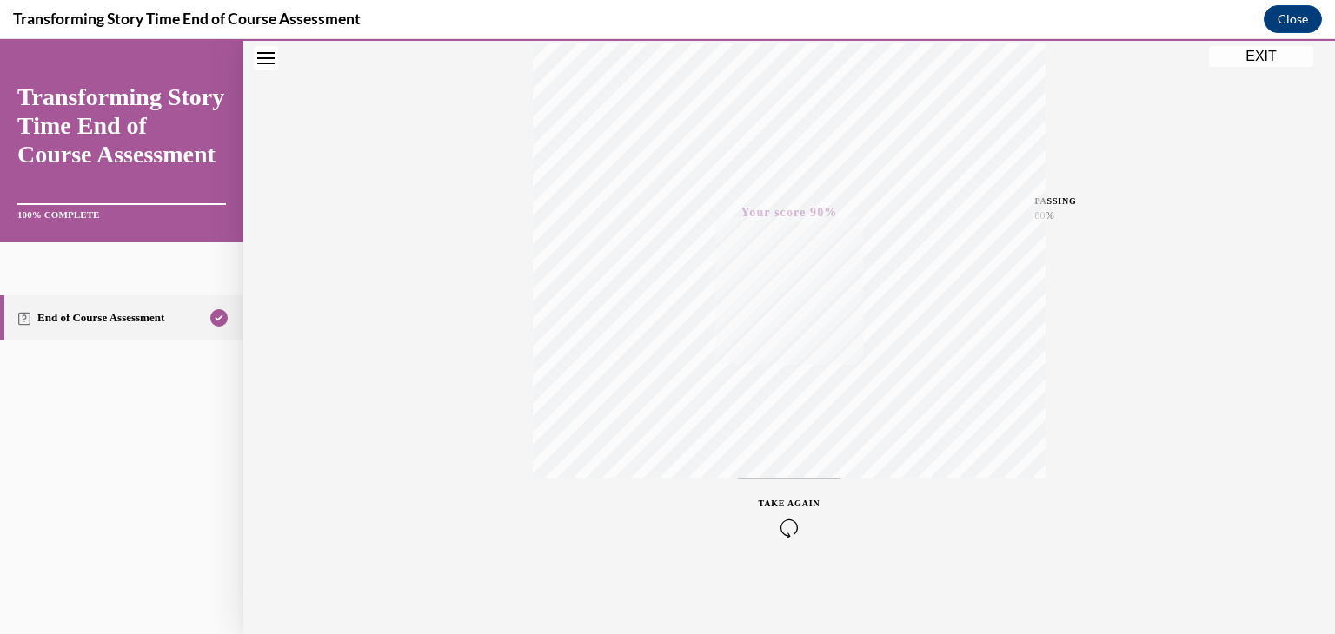
click at [1245, 55] on button "EXIT" at bounding box center [1261, 56] width 104 height 21
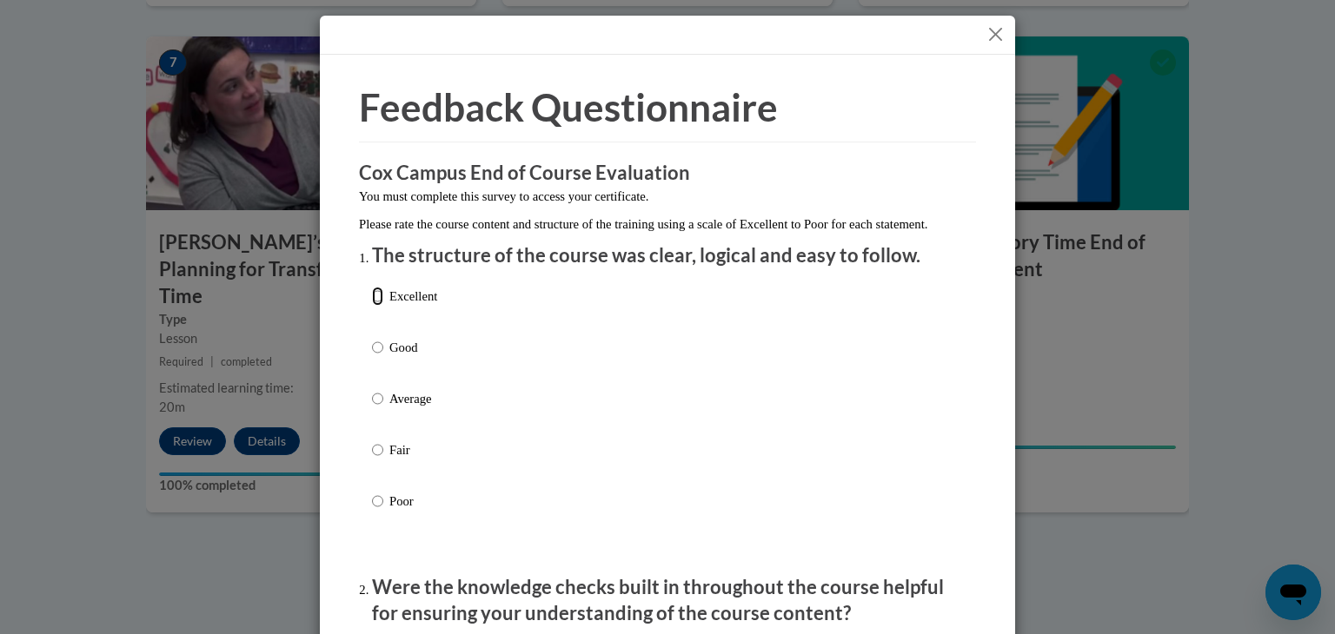
click at [374, 306] on input "Excellent" at bounding box center [377, 296] width 11 height 19
radio input "true"
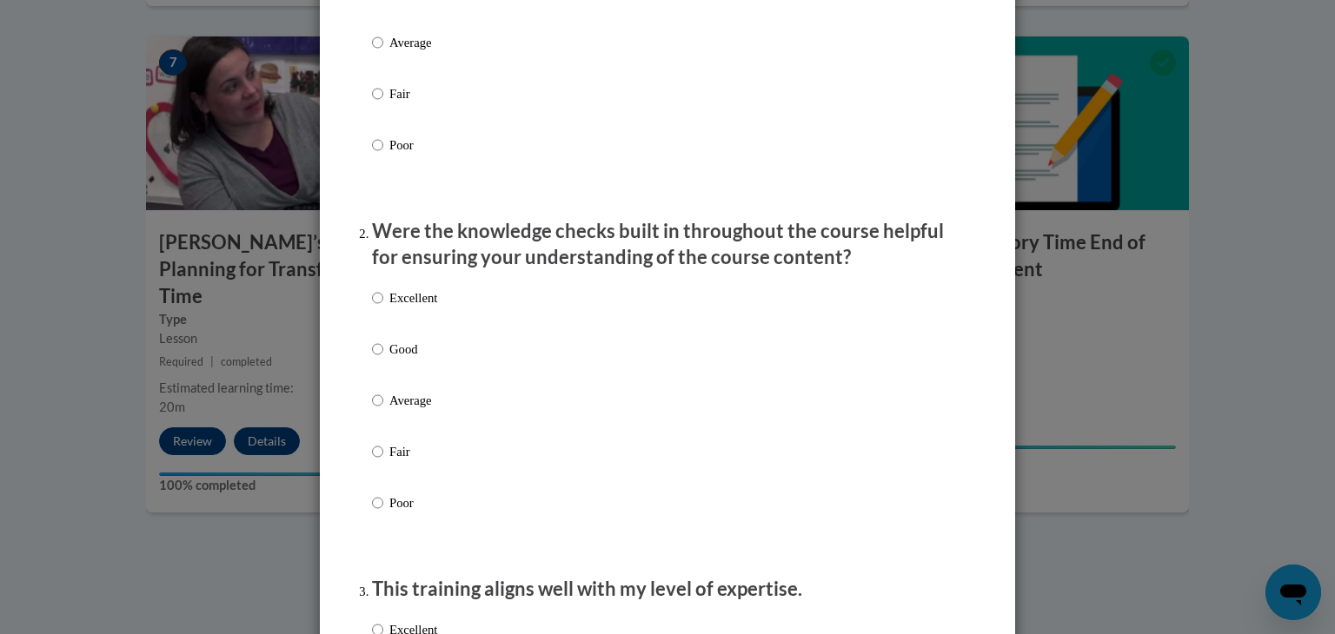
scroll to position [355, 0]
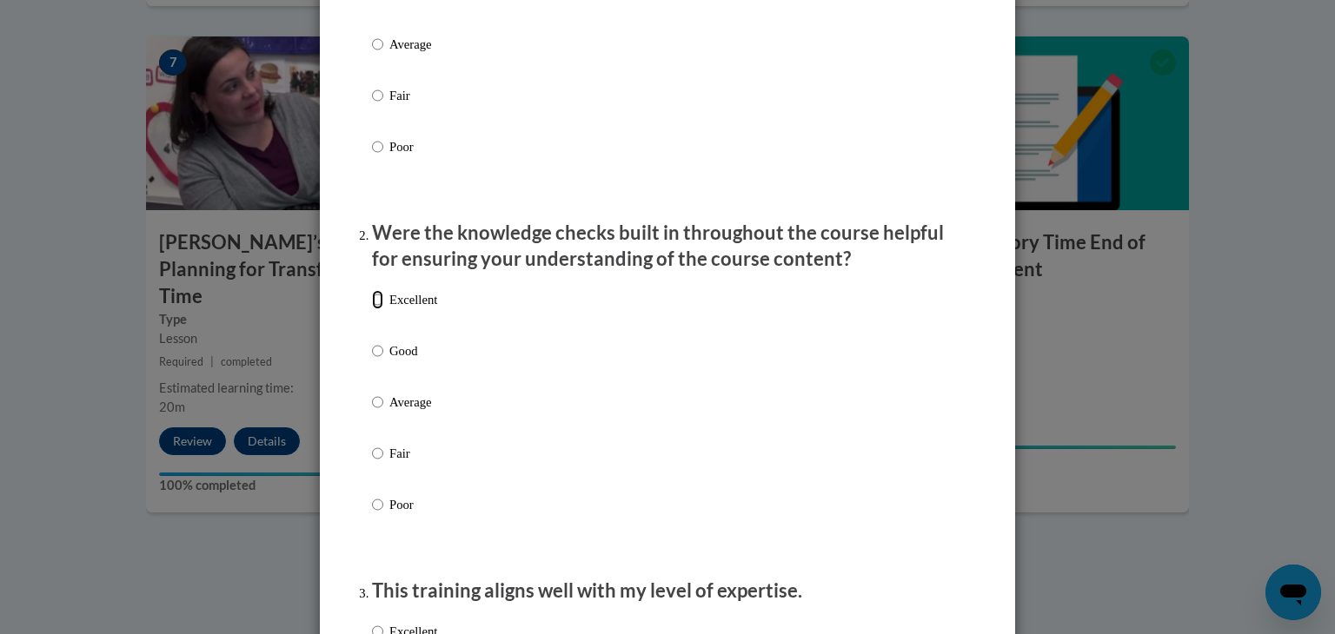
click at [372, 309] on input "Excellent" at bounding box center [377, 299] width 11 height 19
radio input "true"
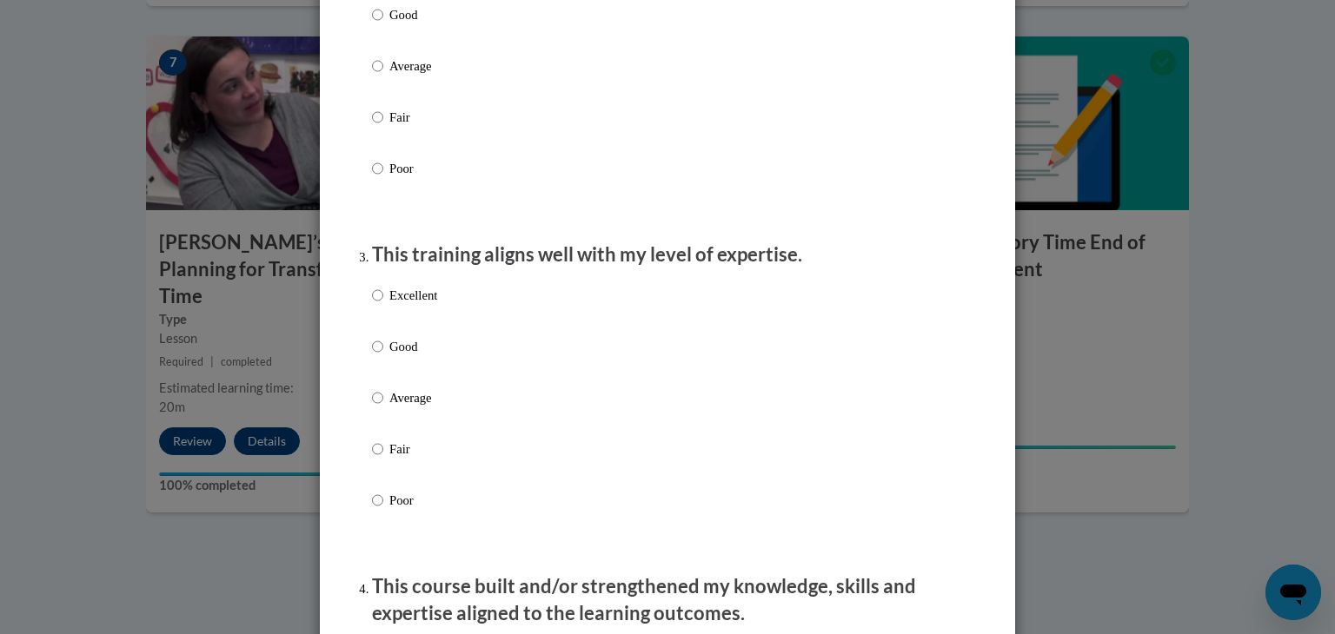
scroll to position [694, 0]
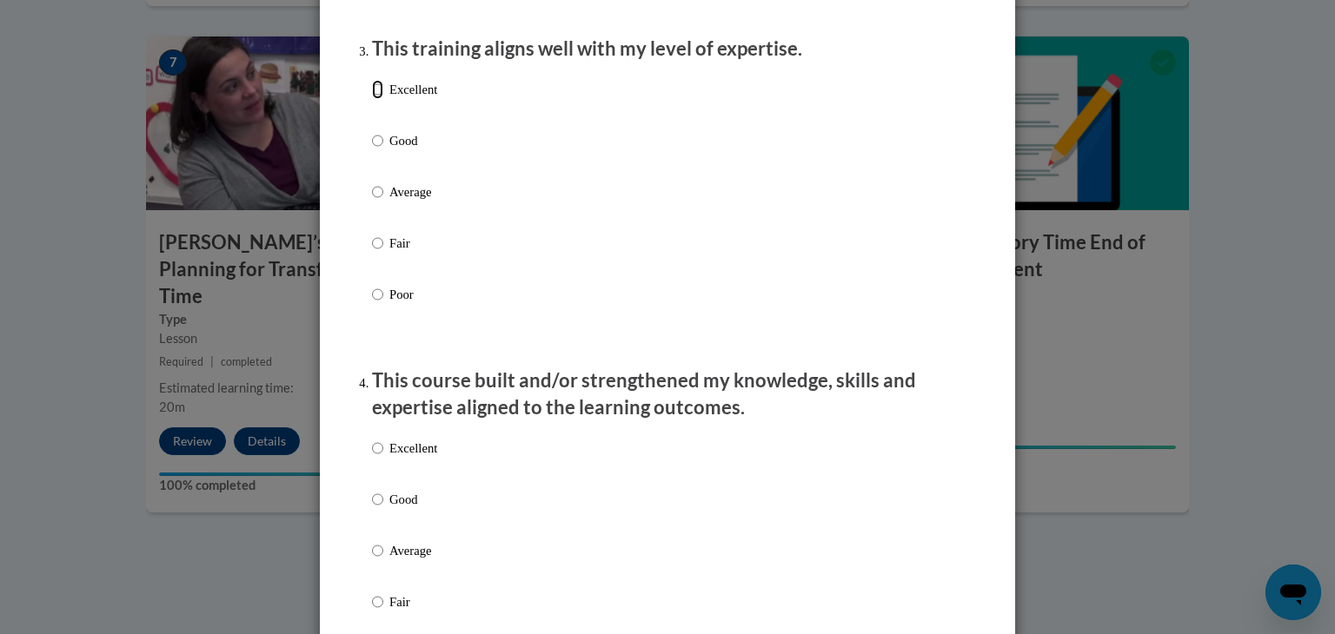
click at [372, 99] on input "Excellent" at bounding box center [377, 89] width 11 height 19
radio input "true"
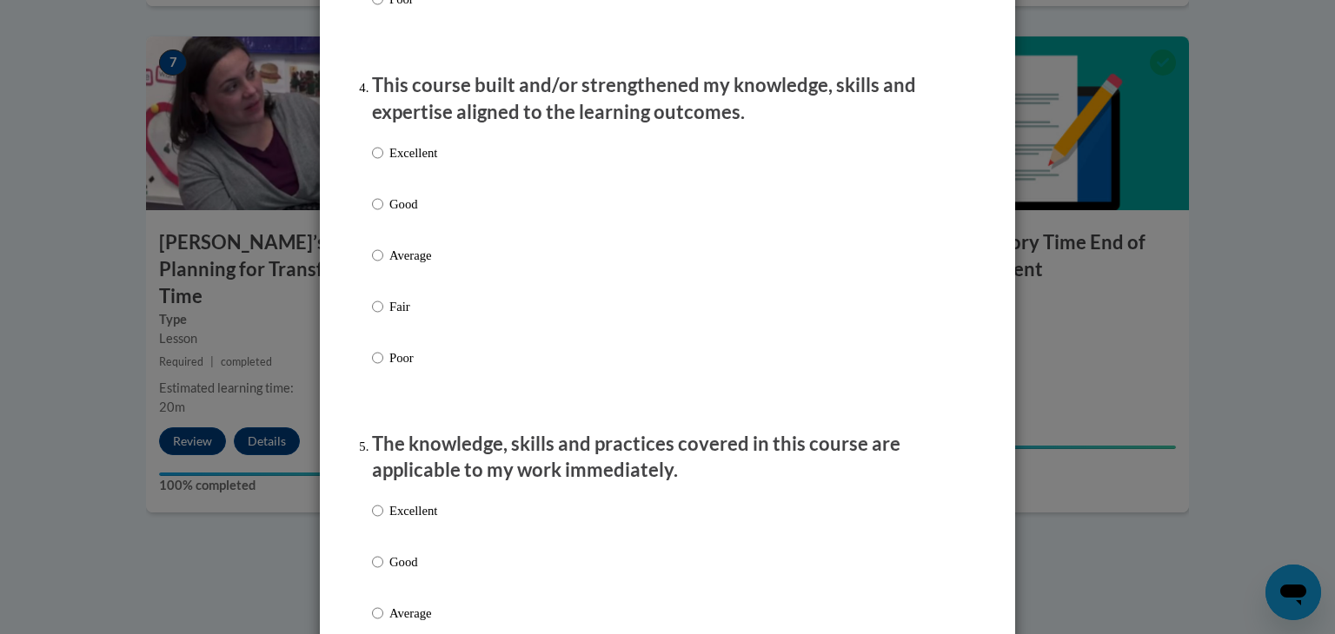
scroll to position [1196, 0]
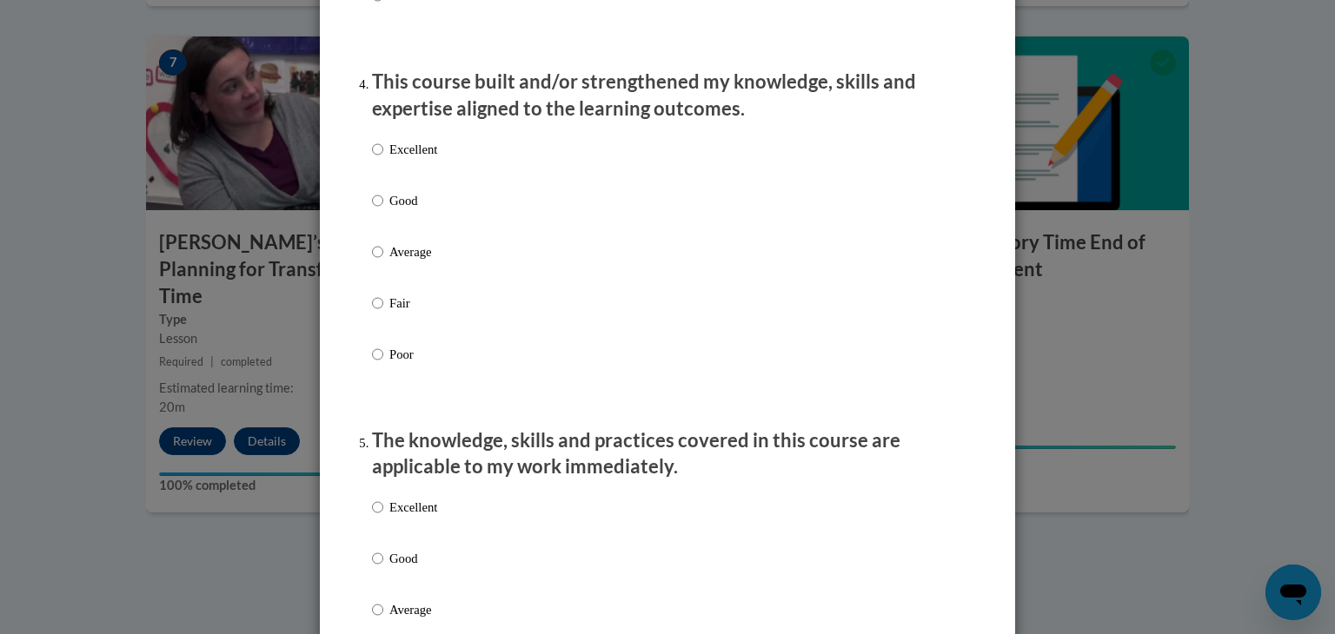
click at [406, 159] on p "Excellent" at bounding box center [413, 149] width 48 height 19
click at [383, 159] on input "Excellent" at bounding box center [377, 149] width 11 height 19
radio input "true"
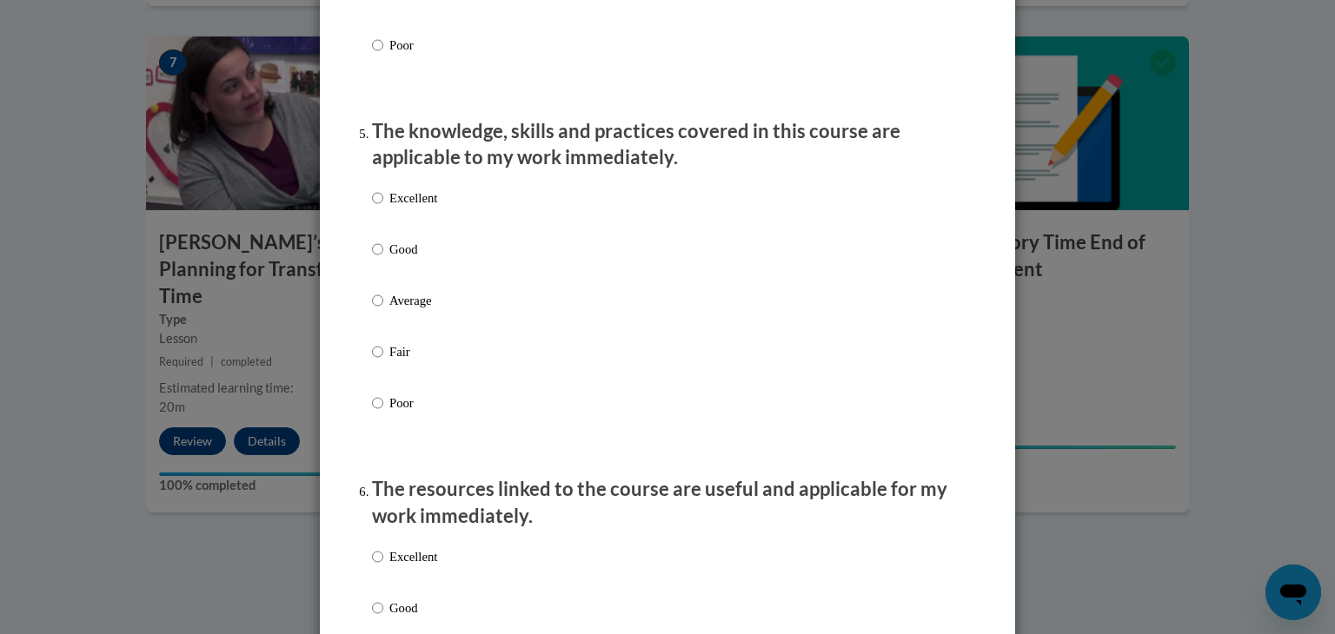
scroll to position [1505, 0]
click at [389, 259] on p "Good" at bounding box center [413, 249] width 48 height 19
click at [382, 259] on input "Good" at bounding box center [377, 249] width 11 height 19
radio input "true"
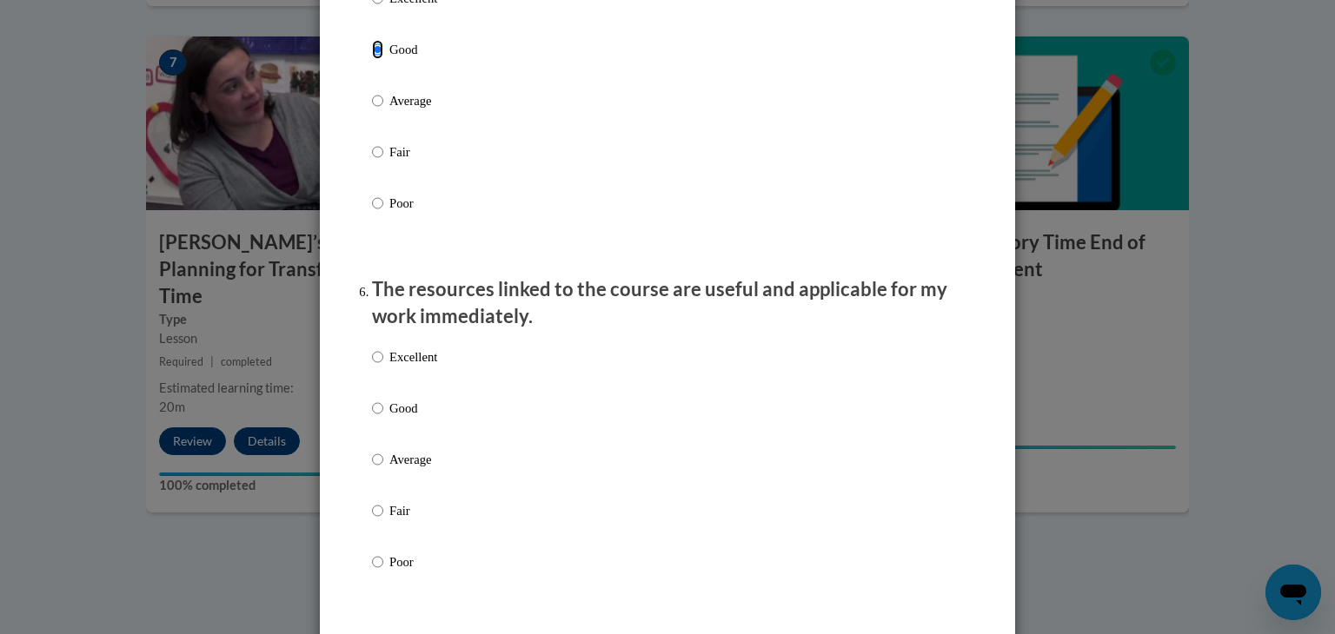
scroll to position [1858, 0]
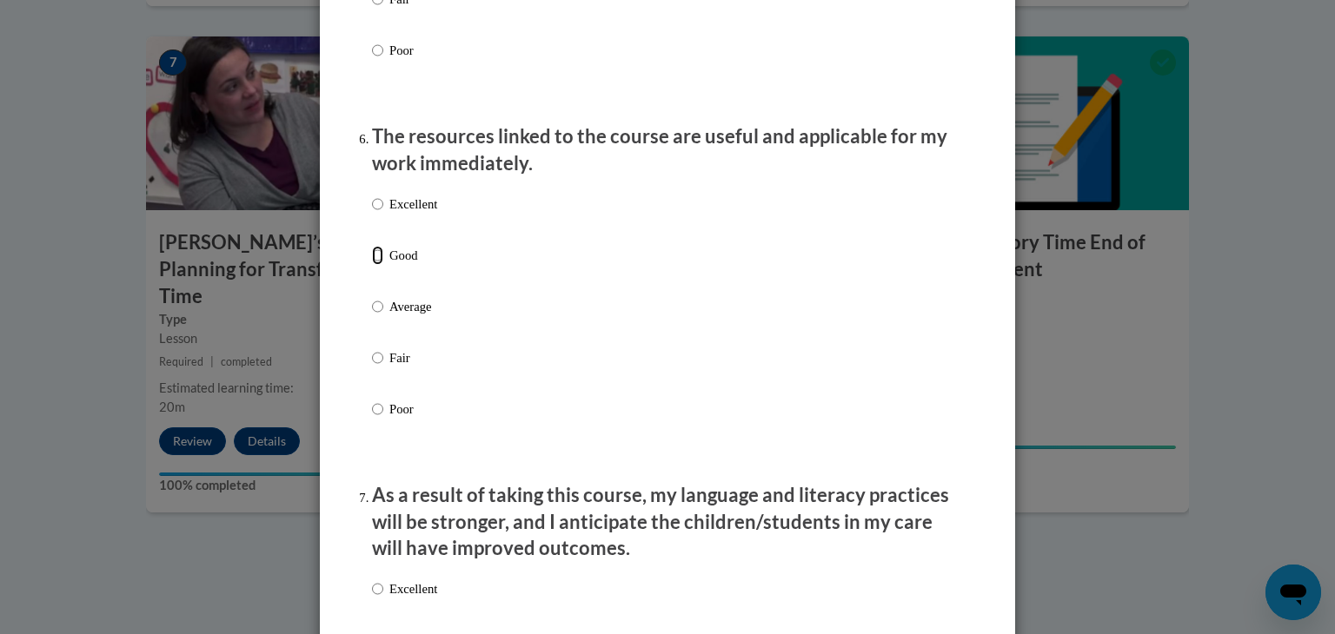
click at [375, 265] on input "Good" at bounding box center [377, 255] width 11 height 19
radio input "true"
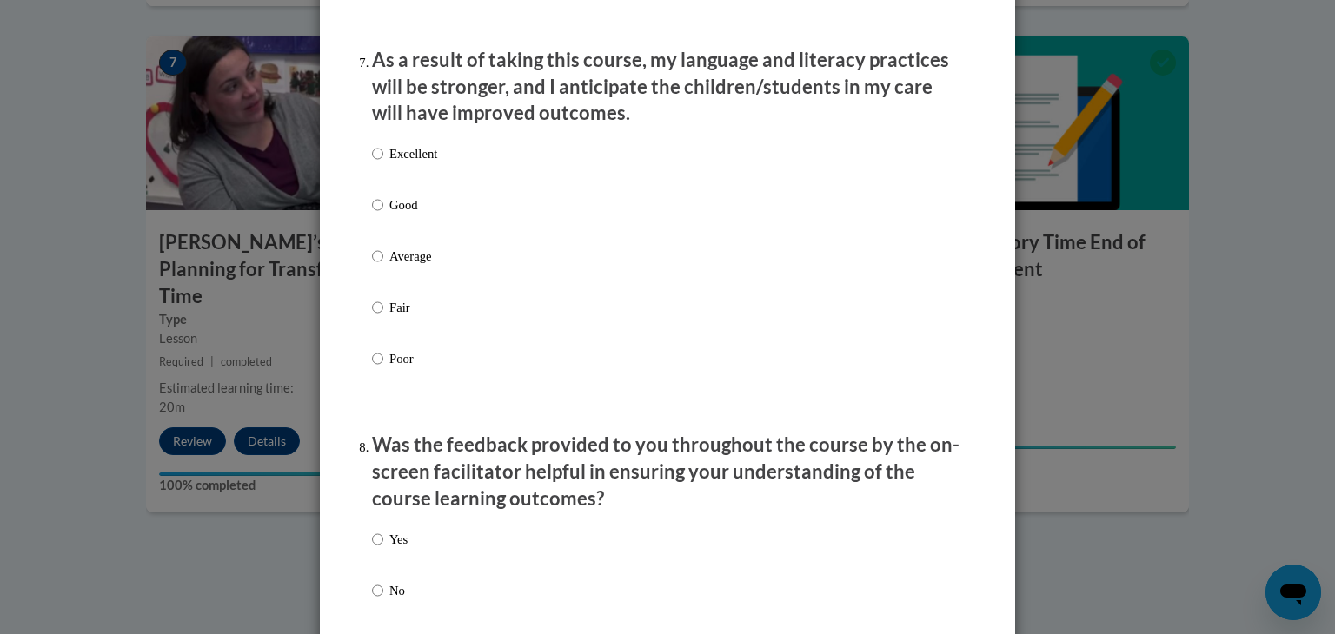
scroll to position [2296, 0]
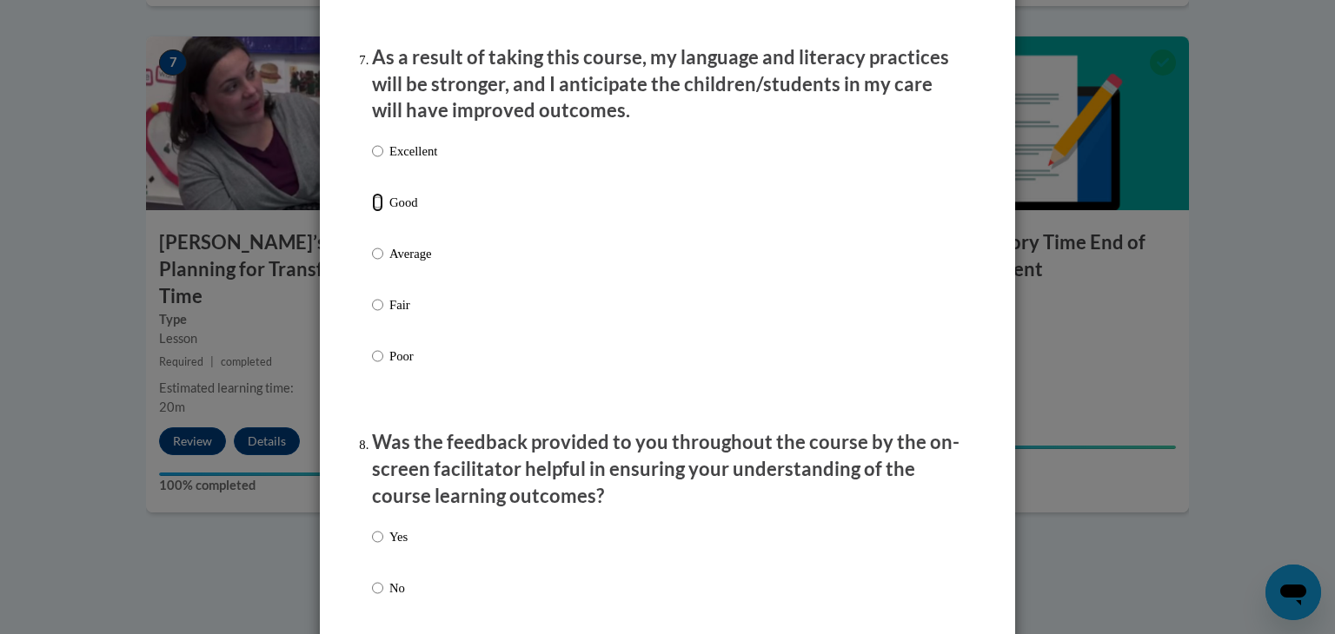
click at [372, 212] on input "Good" at bounding box center [377, 202] width 11 height 19
radio input "true"
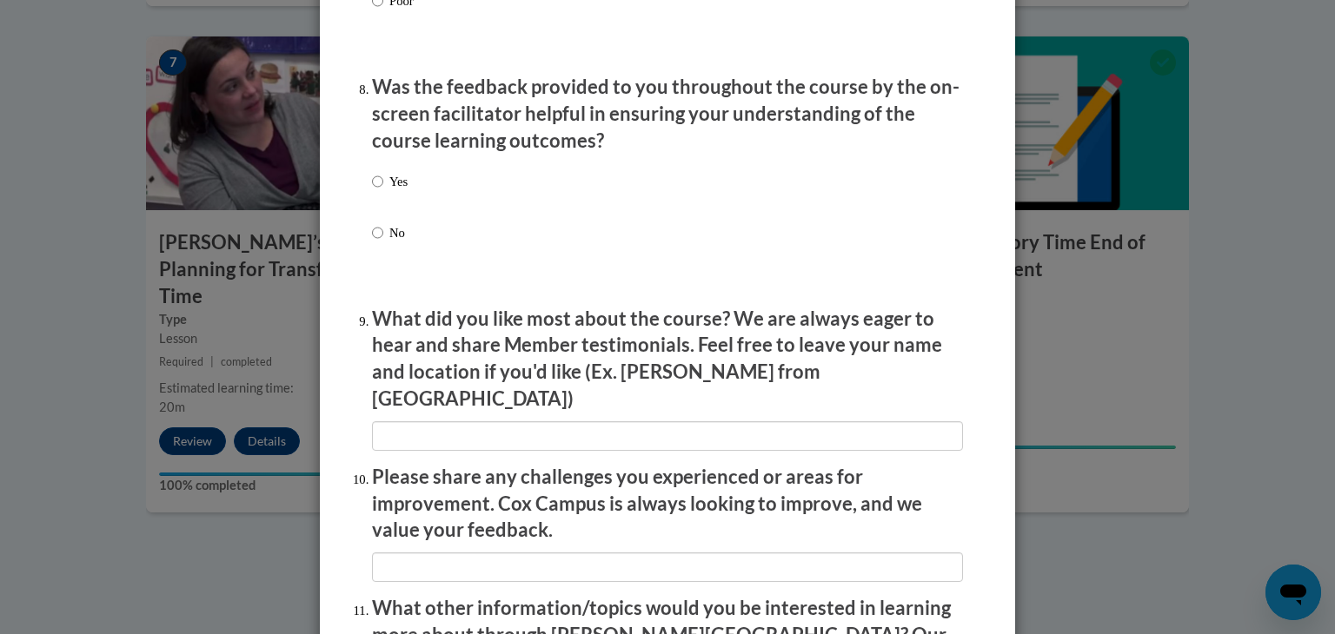
scroll to position [2678, 0]
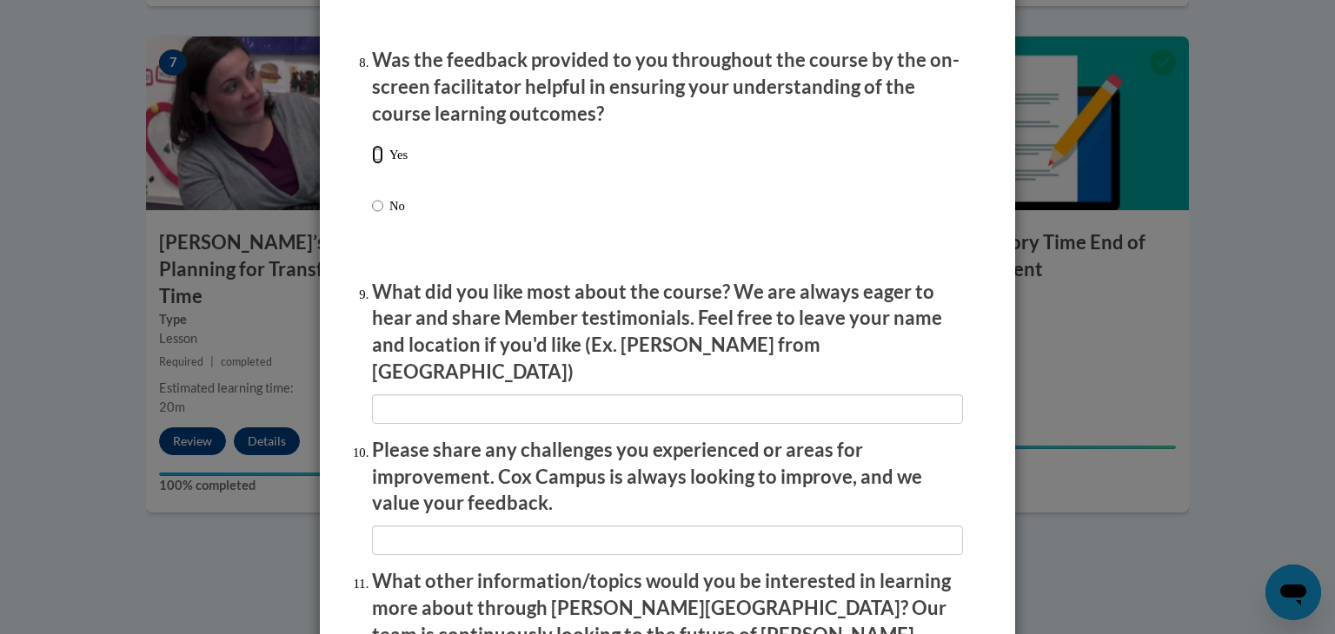
click at [372, 164] on input "Yes" at bounding box center [377, 154] width 11 height 19
radio input "true"
click at [372, 211] on div "Yes No" at bounding box center [390, 194] width 36 height 116
click at [372, 215] on input "No" at bounding box center [377, 205] width 11 height 19
radio input "true"
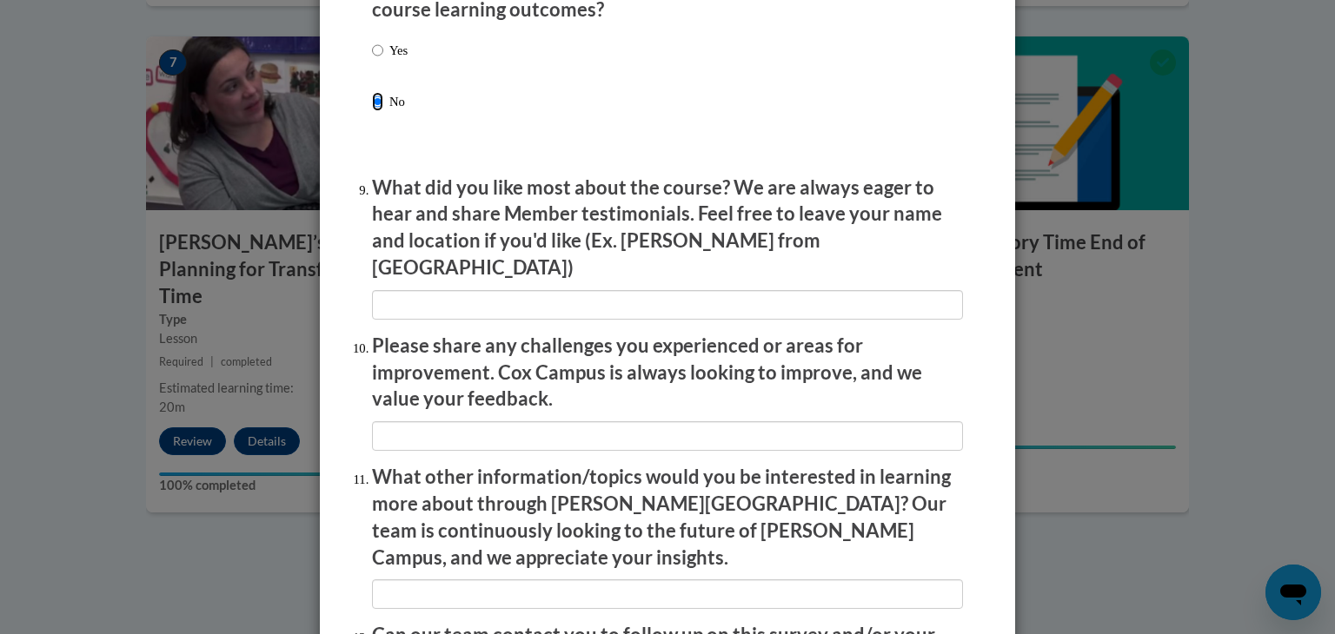
scroll to position [2985, 0]
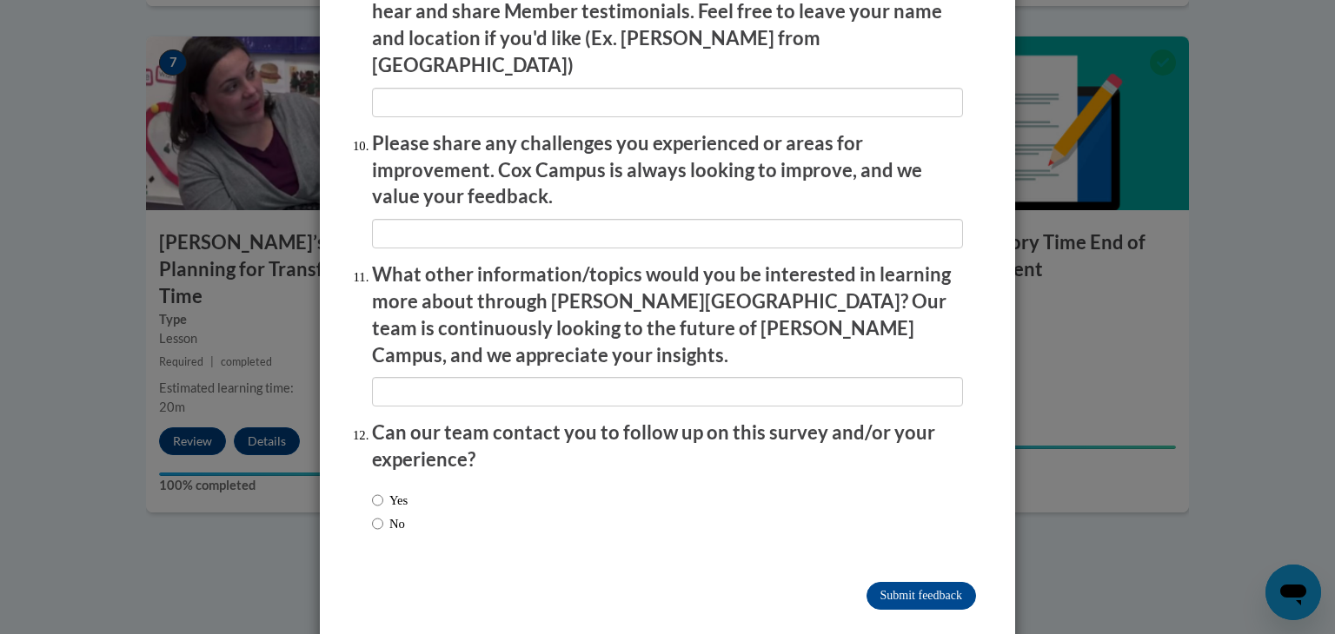
click at [389, 514] on label "No" at bounding box center [388, 523] width 33 height 19
click at [383, 514] on input "No" at bounding box center [377, 523] width 11 height 19
radio input "true"
click at [904, 582] on input "Submit feedback" at bounding box center [920, 596] width 109 height 28
